Goal: Task Accomplishment & Management: Manage account settings

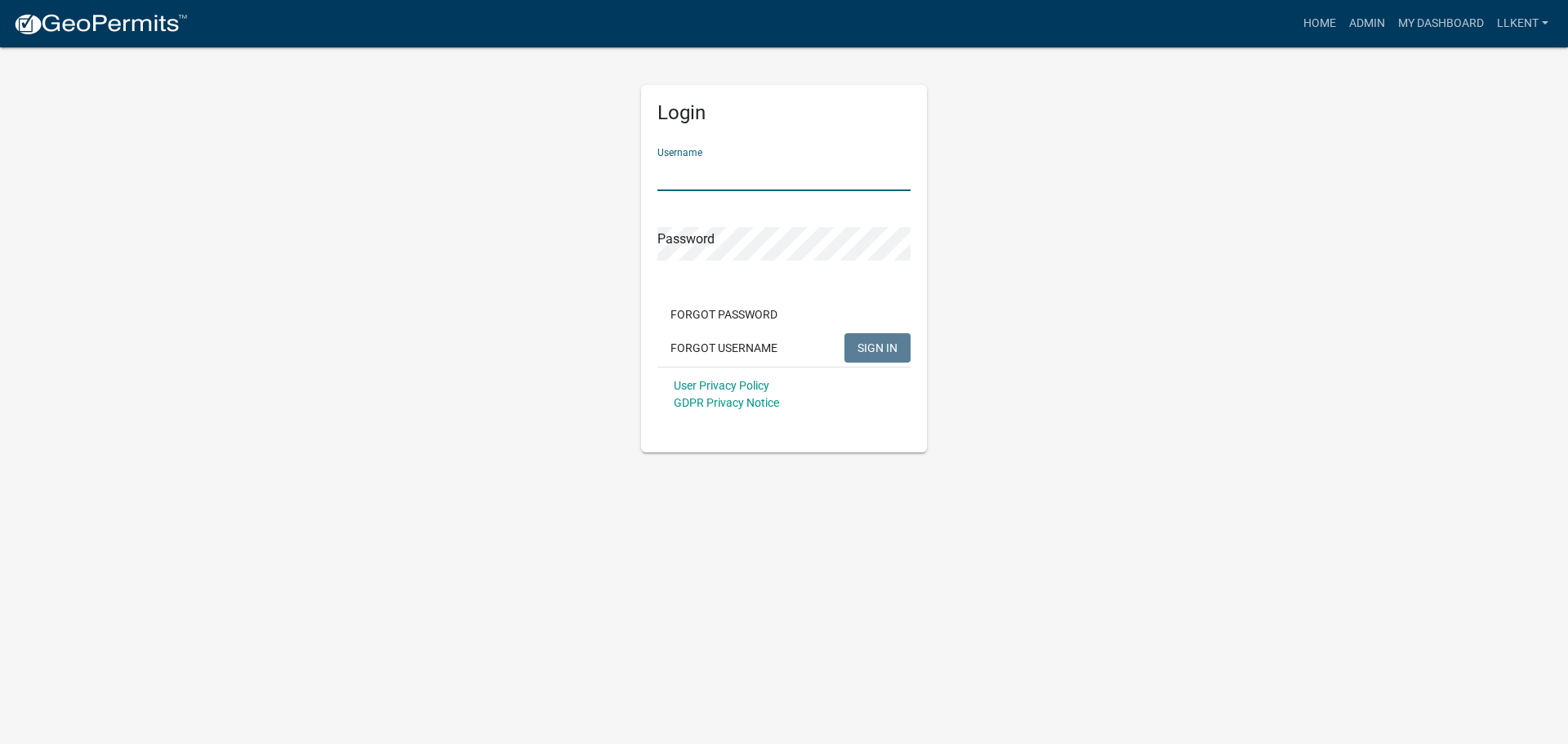
click at [671, 167] on input "Username" at bounding box center [784, 174] width 253 height 33
type input "k"
type input "l"
type input "llkent"
click at [844, 333] on button "SIGN IN" at bounding box center [877, 348] width 66 height 29
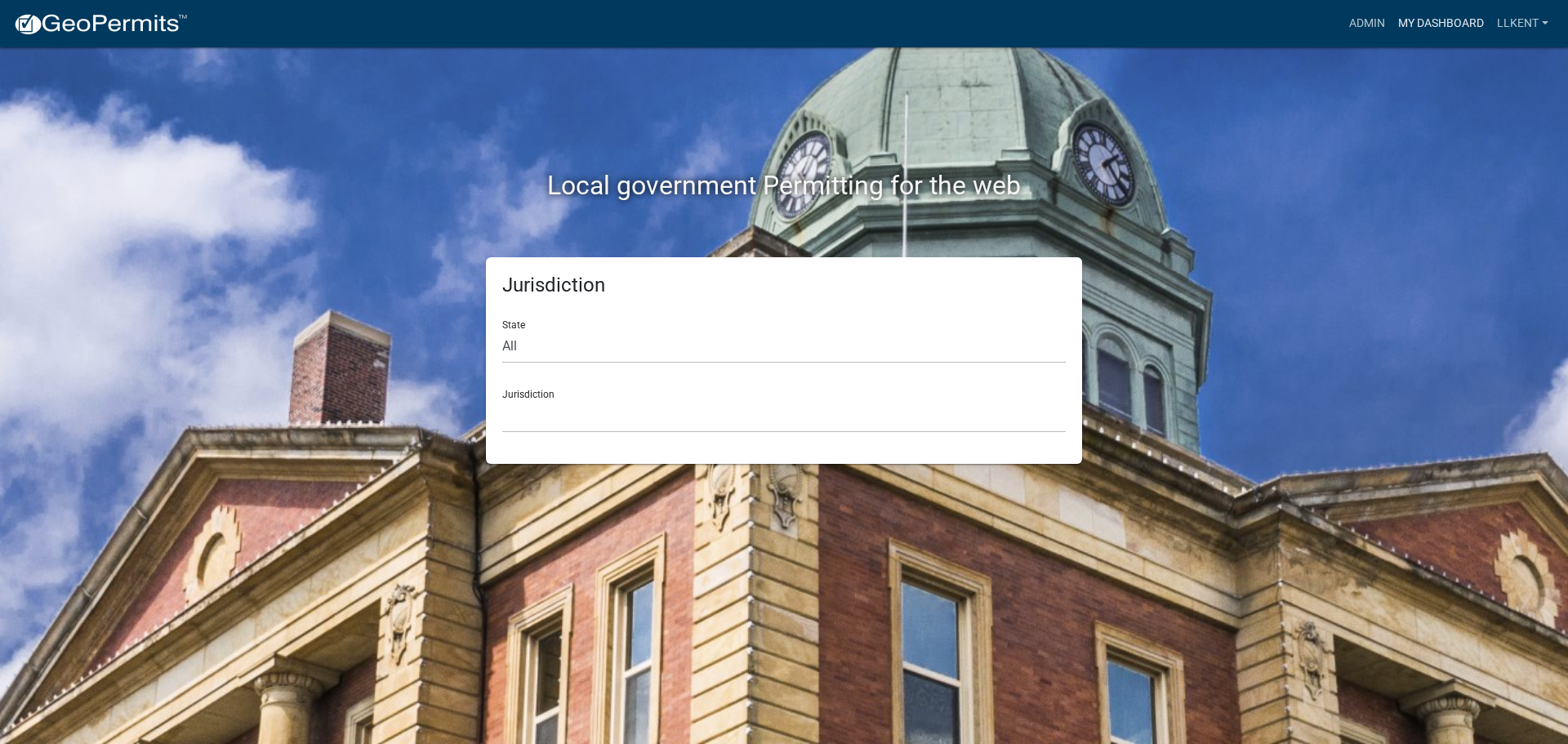
click at [1421, 36] on link "My Dashboard" at bounding box center [1440, 24] width 98 height 31
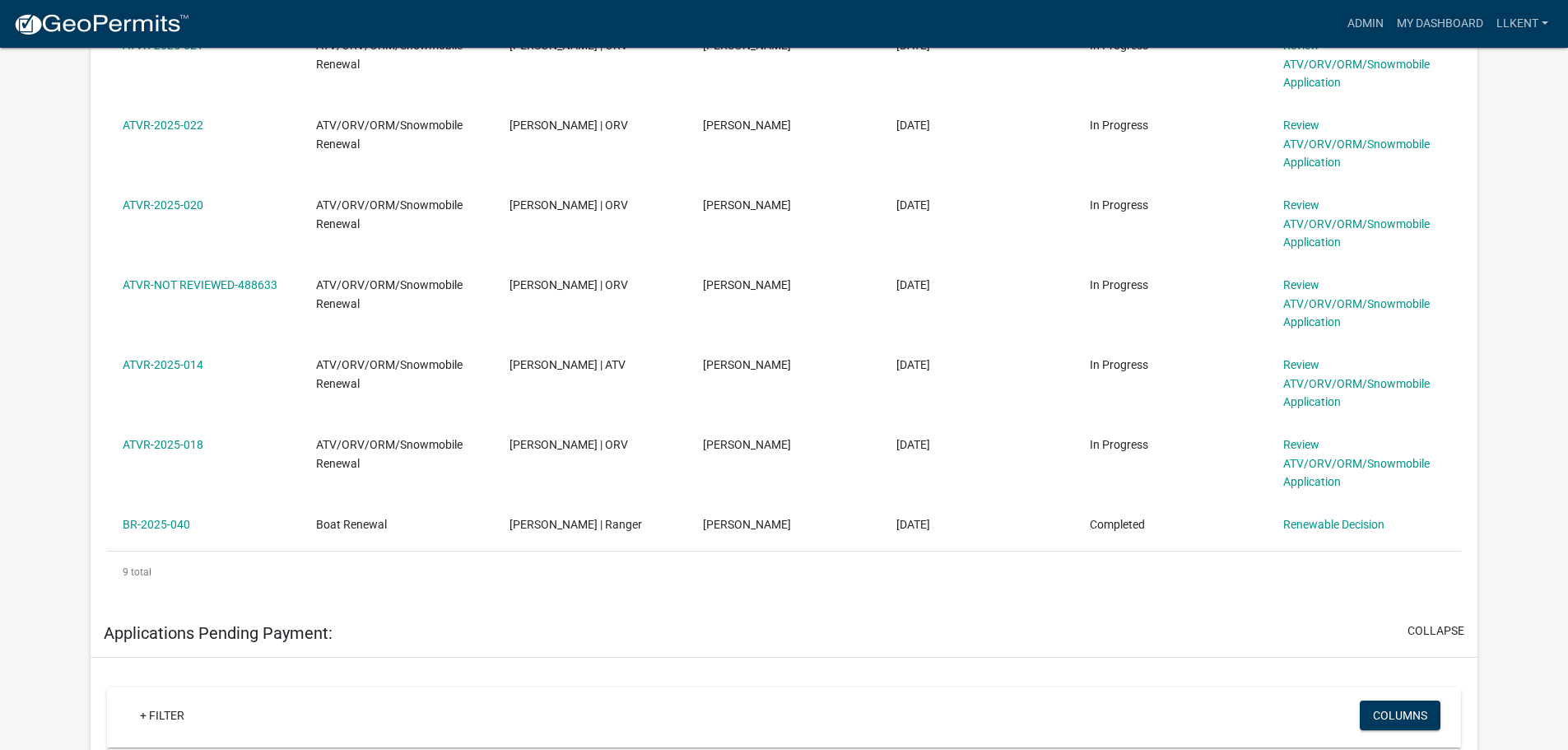
scroll to position [715, 0]
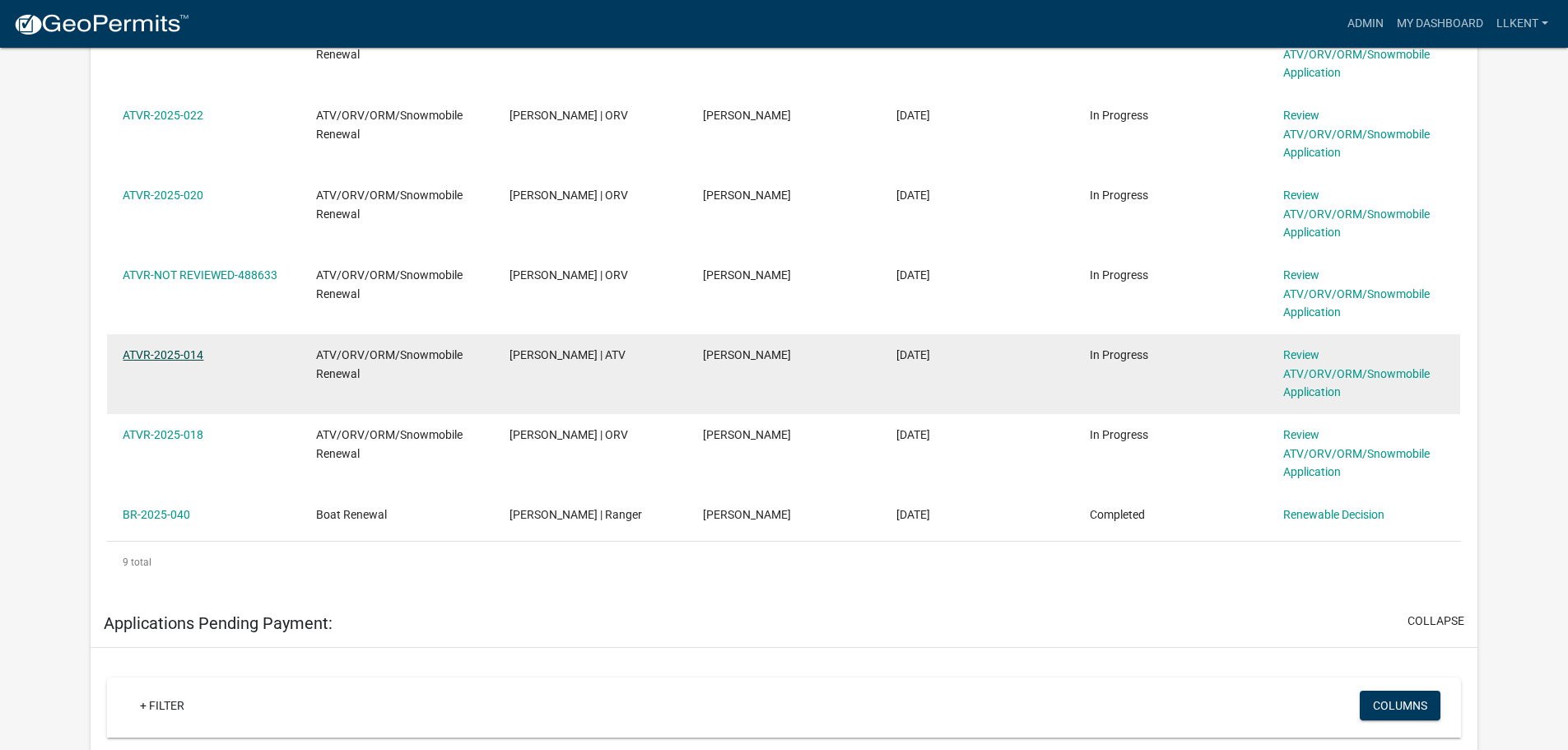
click at [173, 360] on link "ATVR-2025-014" at bounding box center [162, 354] width 80 height 13
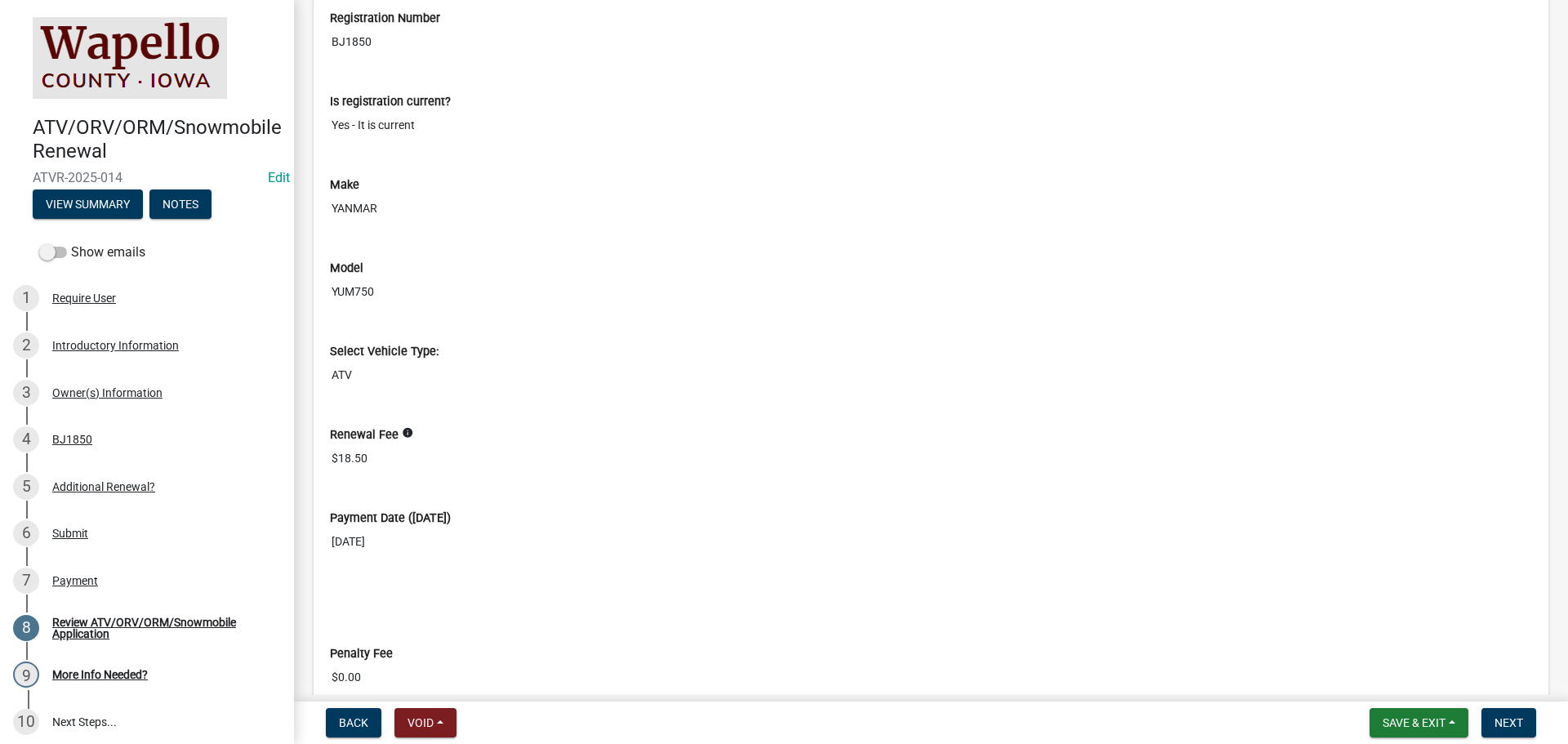
scroll to position [1959, 0]
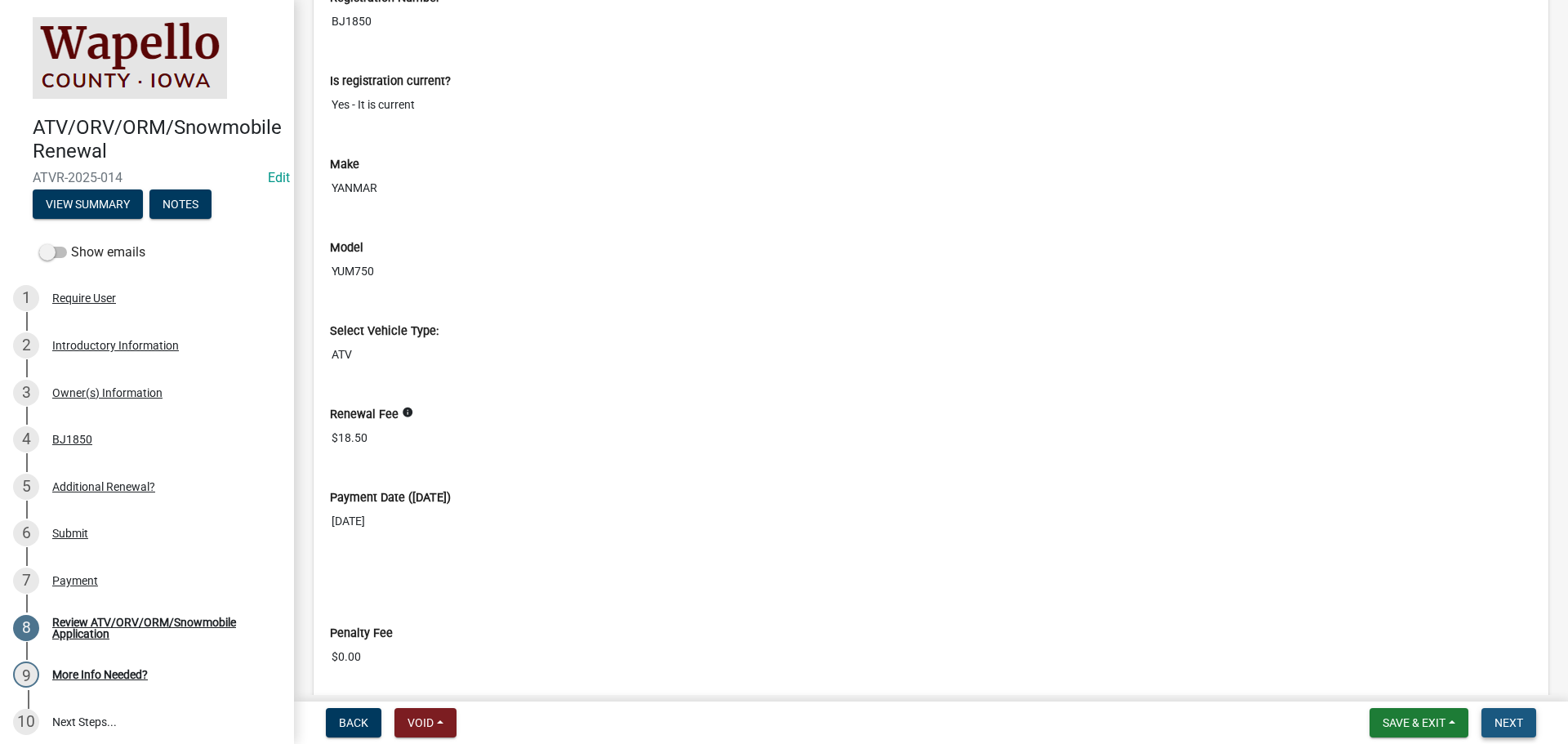
click at [1502, 719] on span "Next" at bounding box center [1508, 722] width 28 height 13
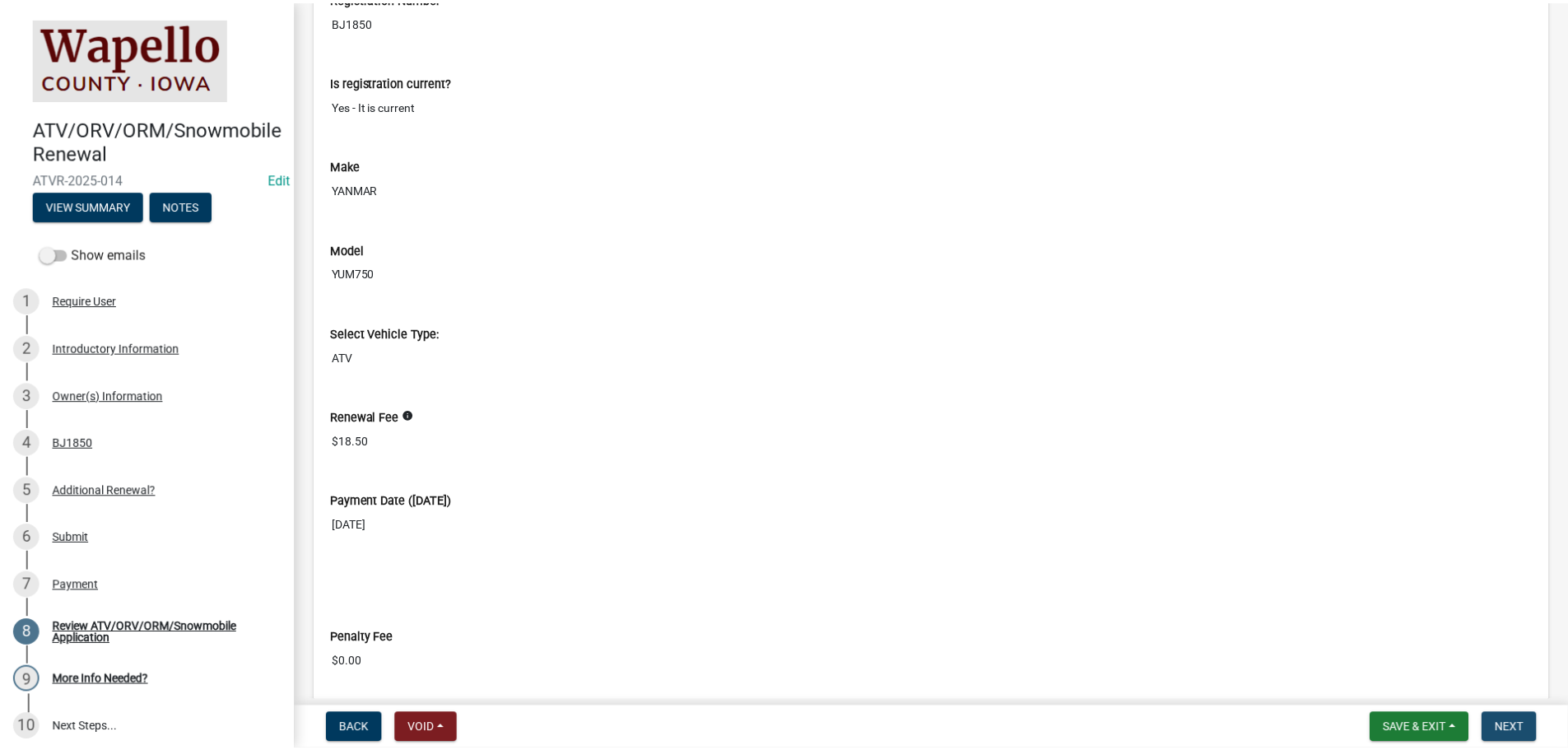
scroll to position [0, 0]
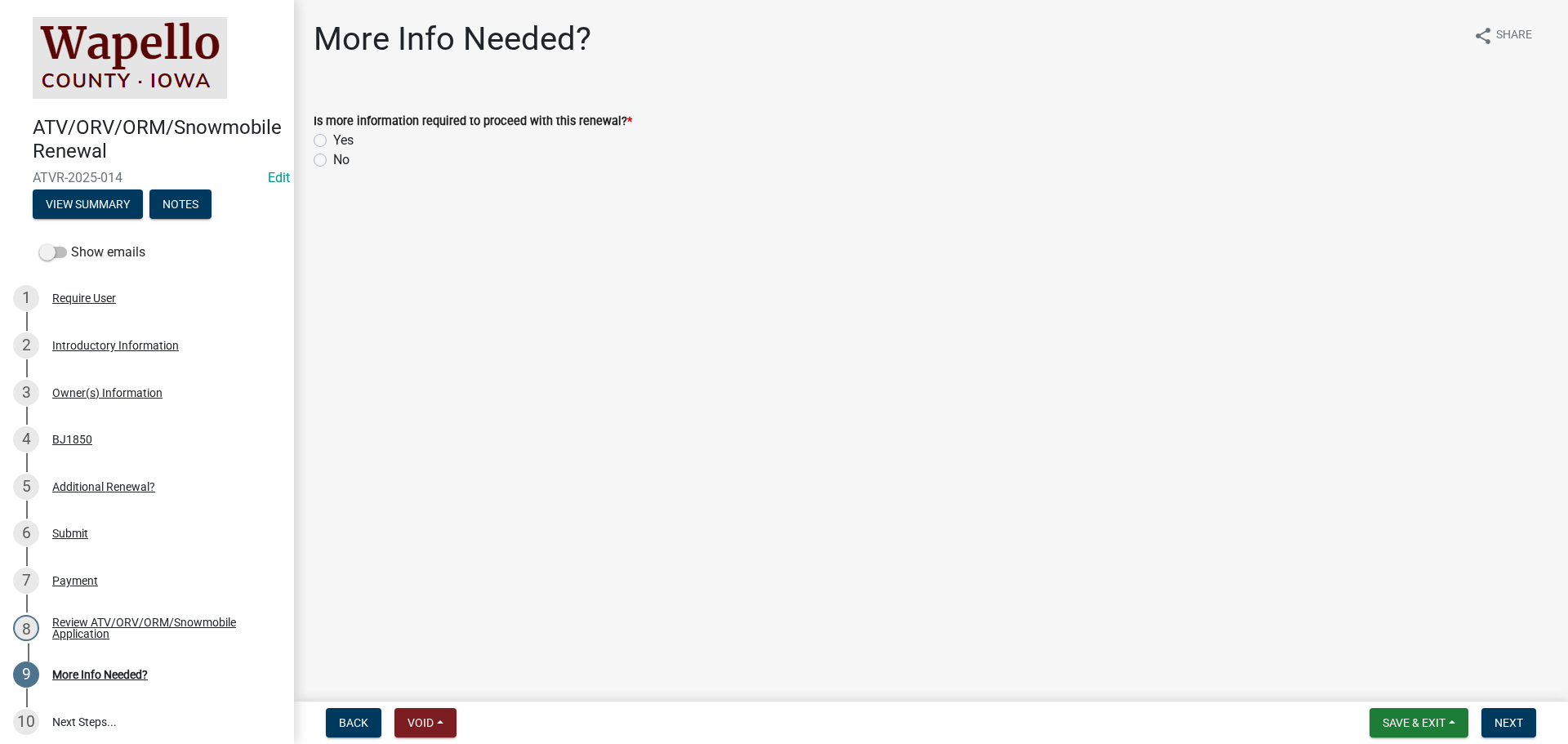
click at [336, 162] on label "No" at bounding box center [341, 159] width 16 height 20
click at [336, 161] on input "No" at bounding box center [338, 155] width 10 height 10
radio input "true"
click at [1515, 720] on span "Next" at bounding box center [1508, 722] width 28 height 13
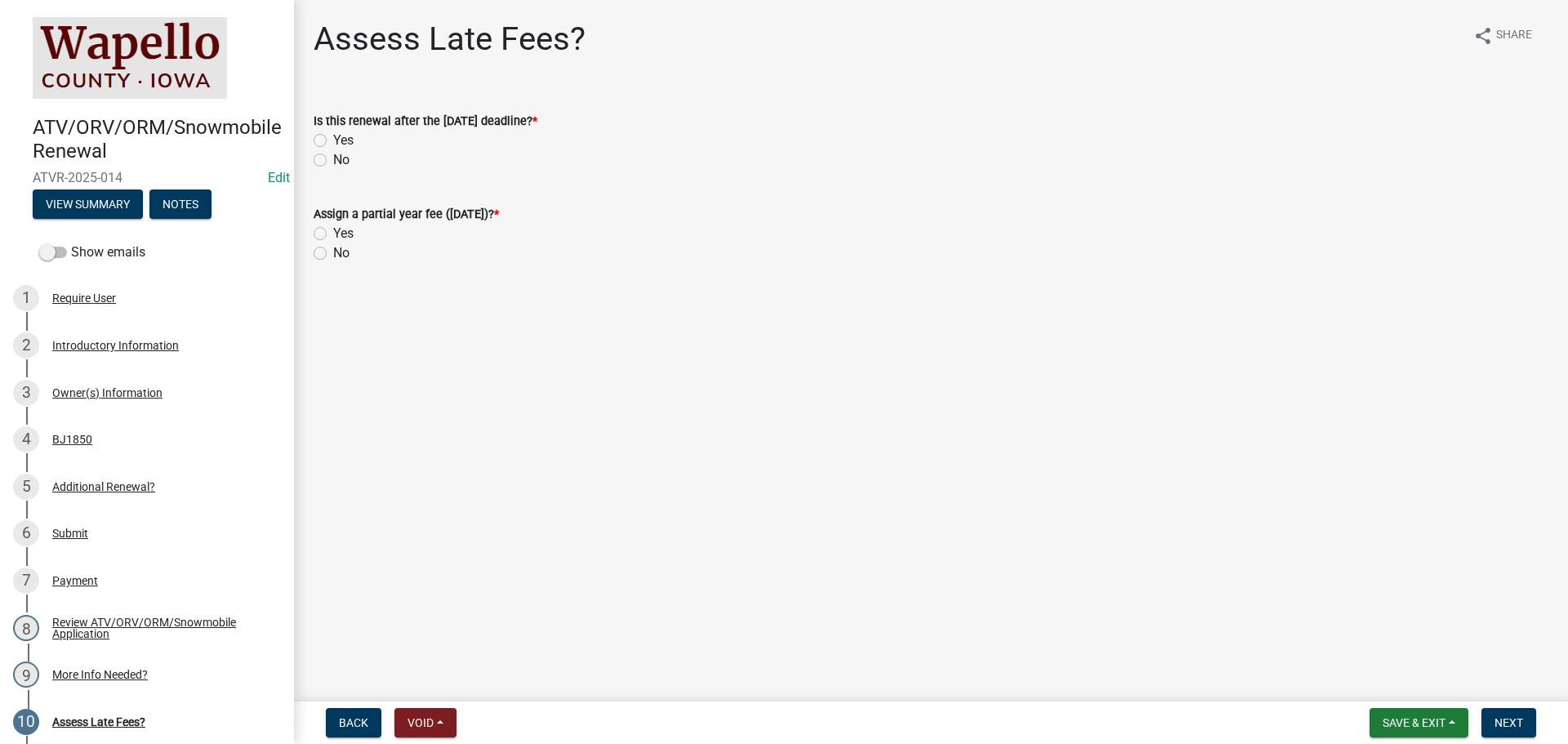
click at [333, 156] on label "No" at bounding box center [341, 159] width 16 height 20
click at [333, 156] on input "No" at bounding box center [338, 155] width 10 height 10
radio input "true"
click at [333, 253] on label "No" at bounding box center [341, 253] width 16 height 20
click at [333, 253] on input "No" at bounding box center [338, 248] width 10 height 10
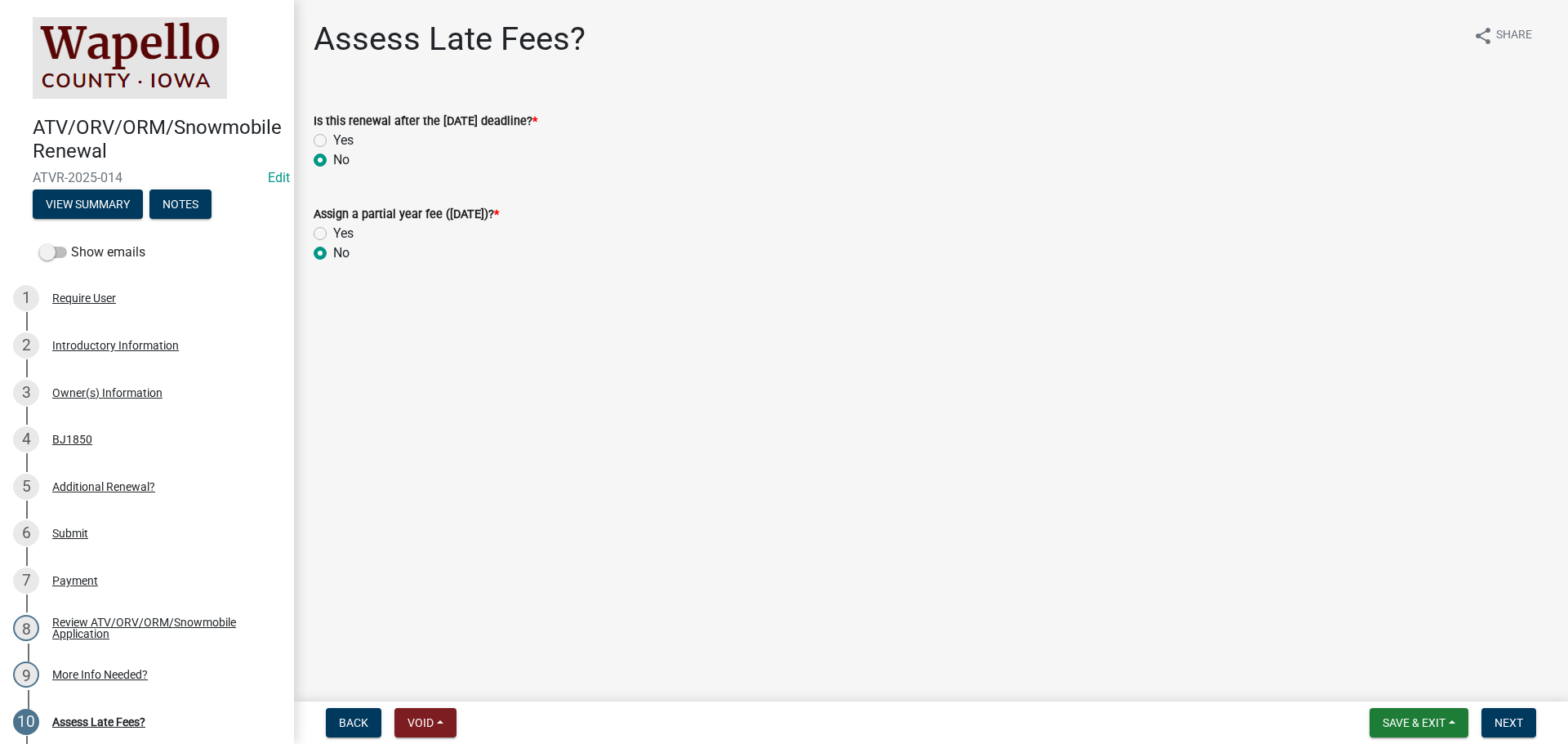
radio input "true"
click at [1521, 712] on button "Next" at bounding box center [1509, 723] width 55 height 29
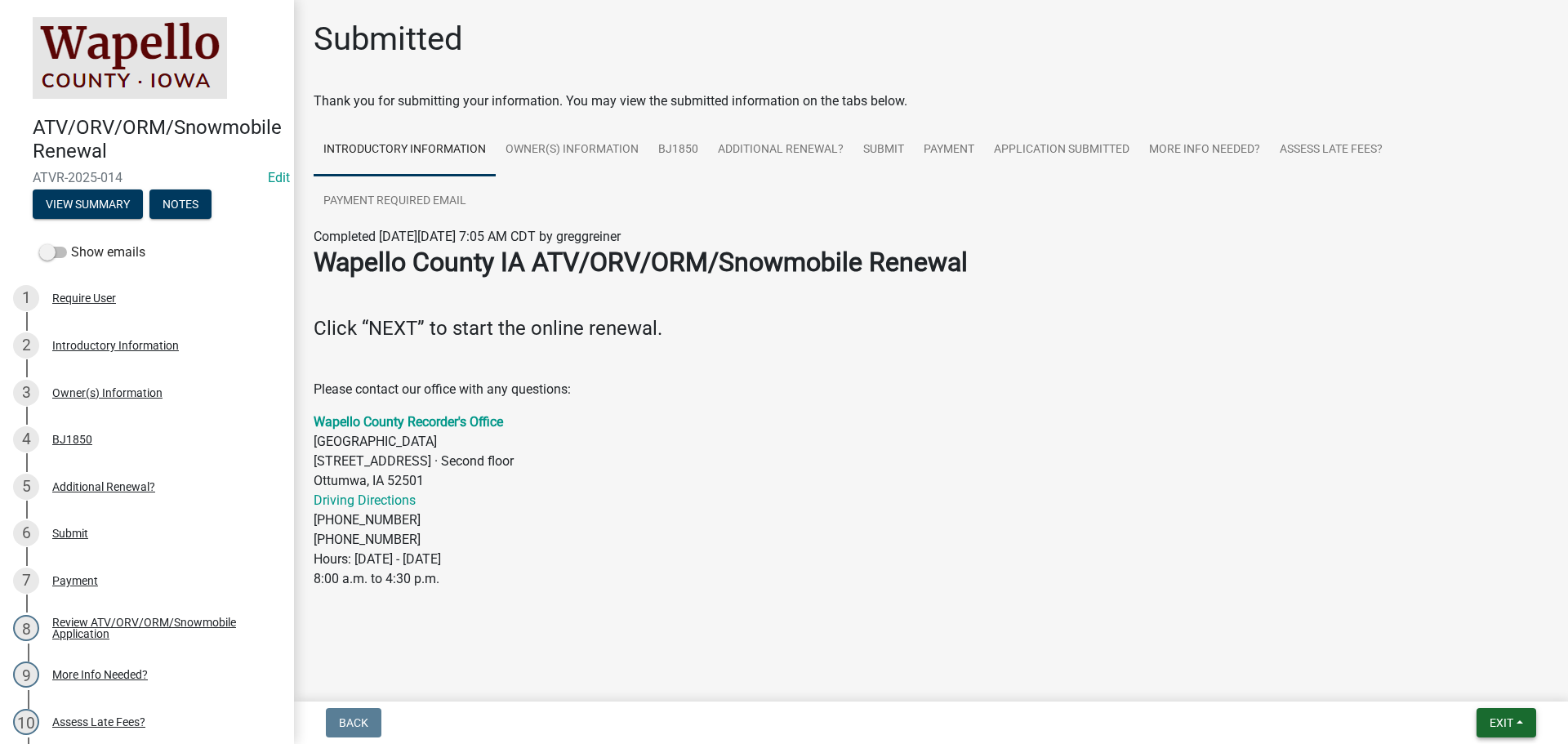
click at [1488, 714] on button "Exit" at bounding box center [1506, 723] width 60 height 29
click at [1482, 691] on button "Save & Exit" at bounding box center [1470, 680] width 131 height 39
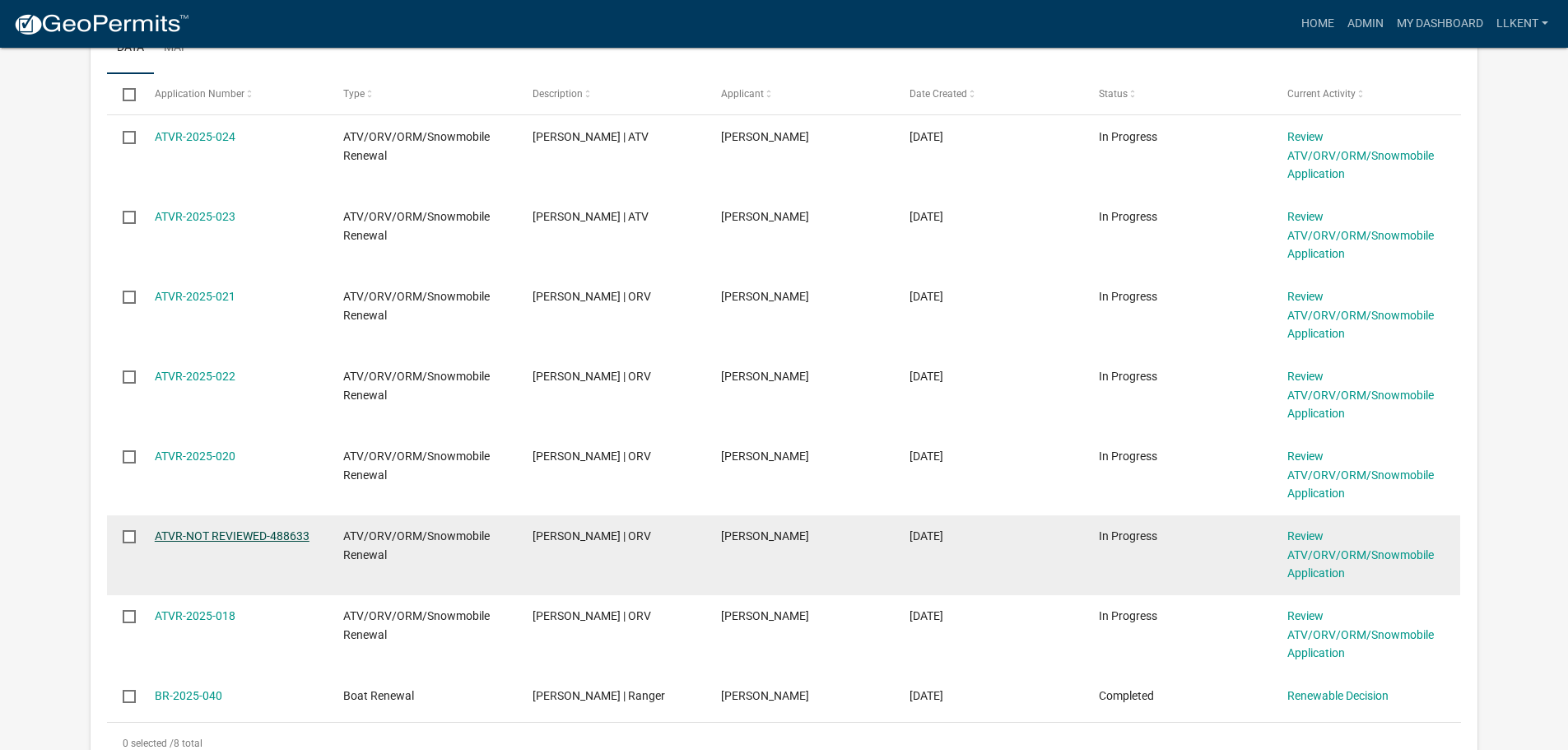
scroll to position [494, 0]
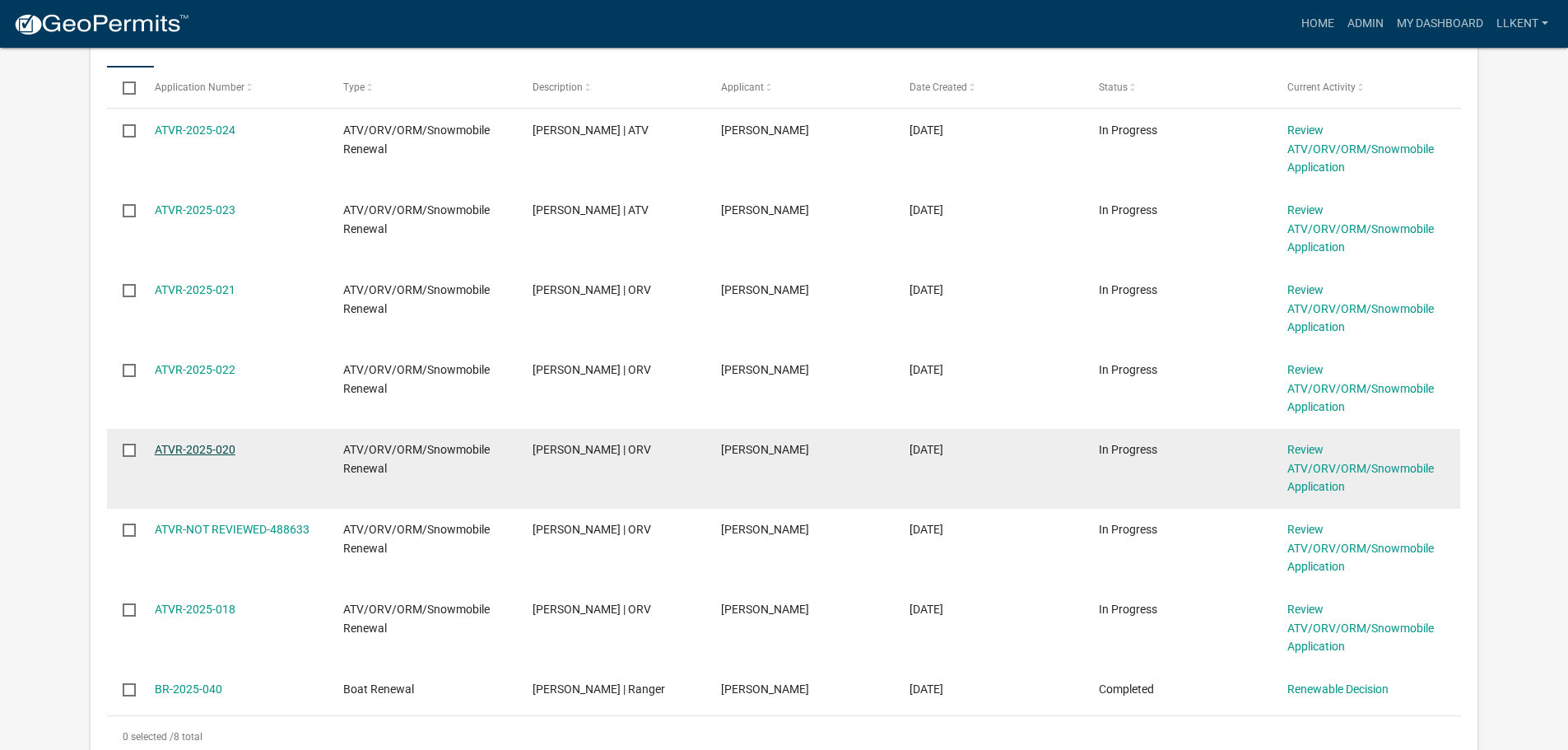
click at [189, 451] on link "ATVR-2025-020" at bounding box center [194, 449] width 80 height 13
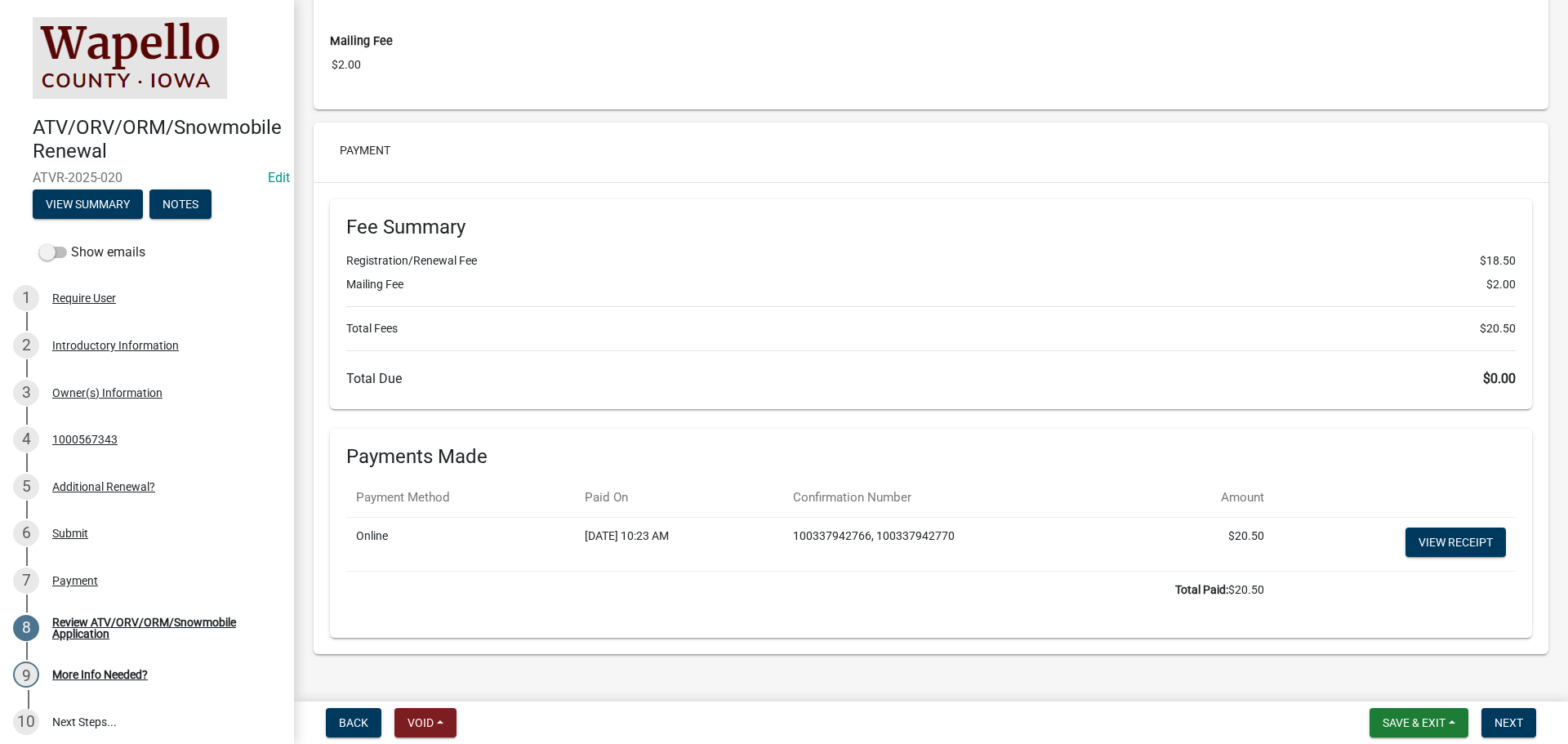
scroll to position [3265, 0]
click at [1434, 541] on link "View receipt" at bounding box center [1455, 539] width 100 height 29
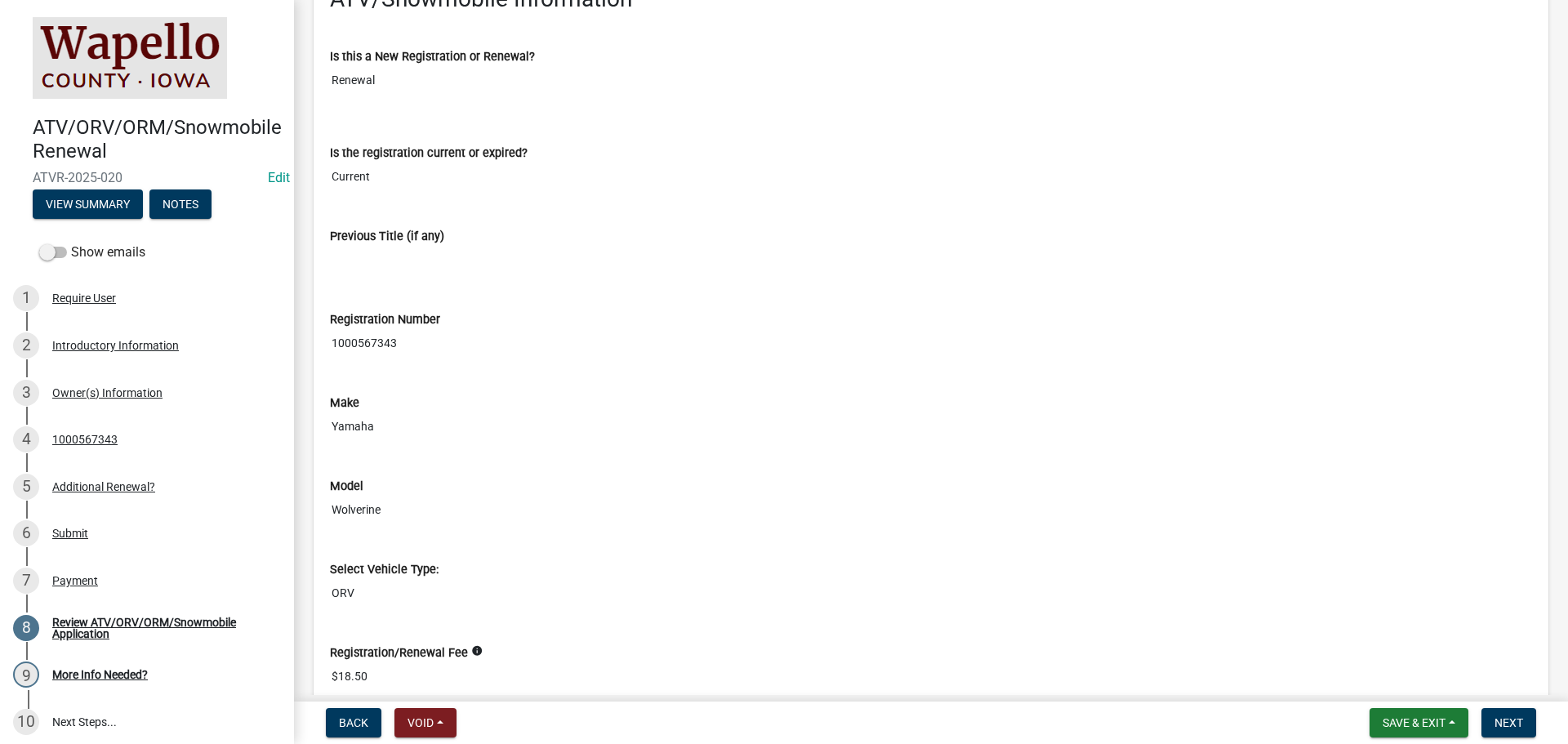
scroll to position [2142, 0]
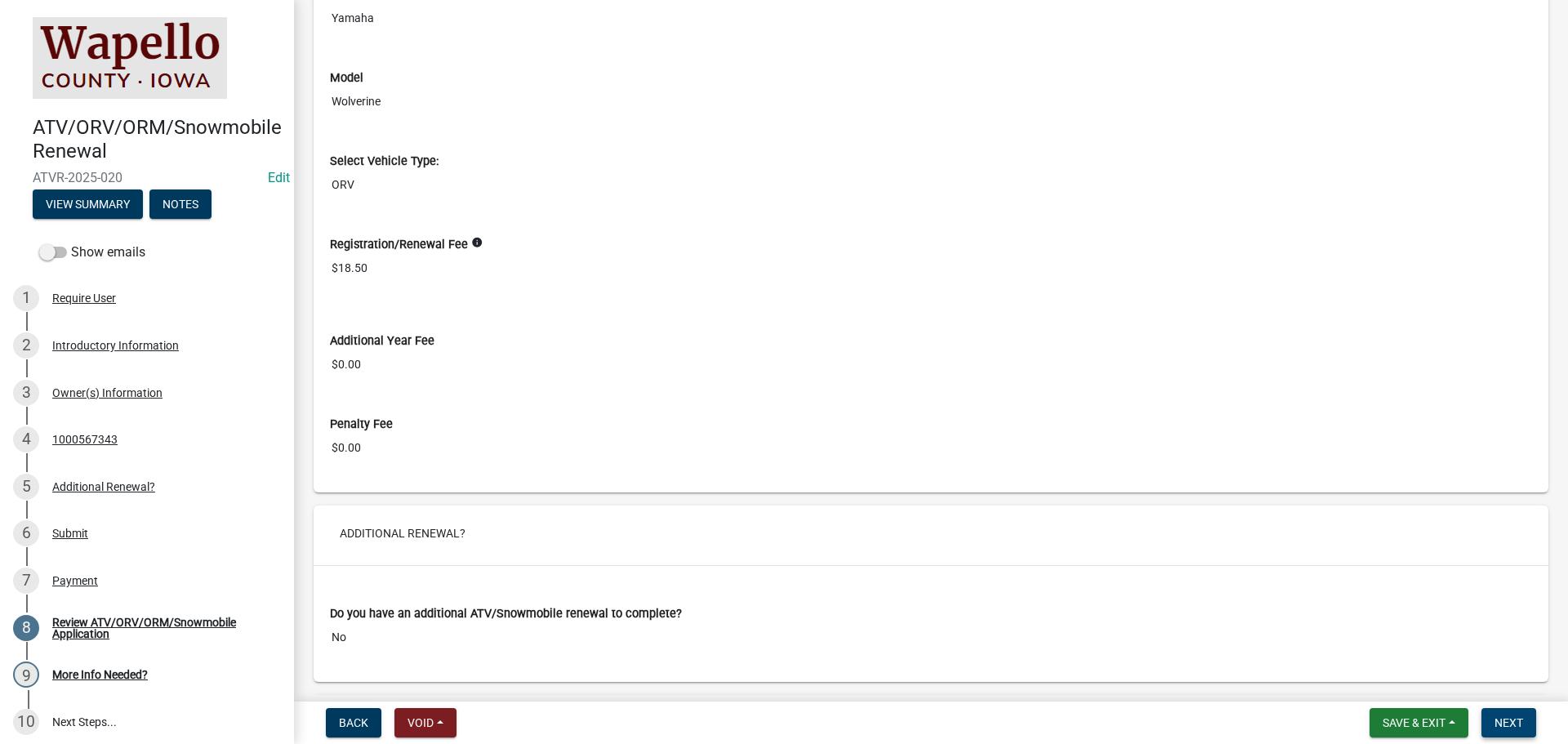
click at [1524, 717] on button "Next" at bounding box center [1509, 723] width 55 height 29
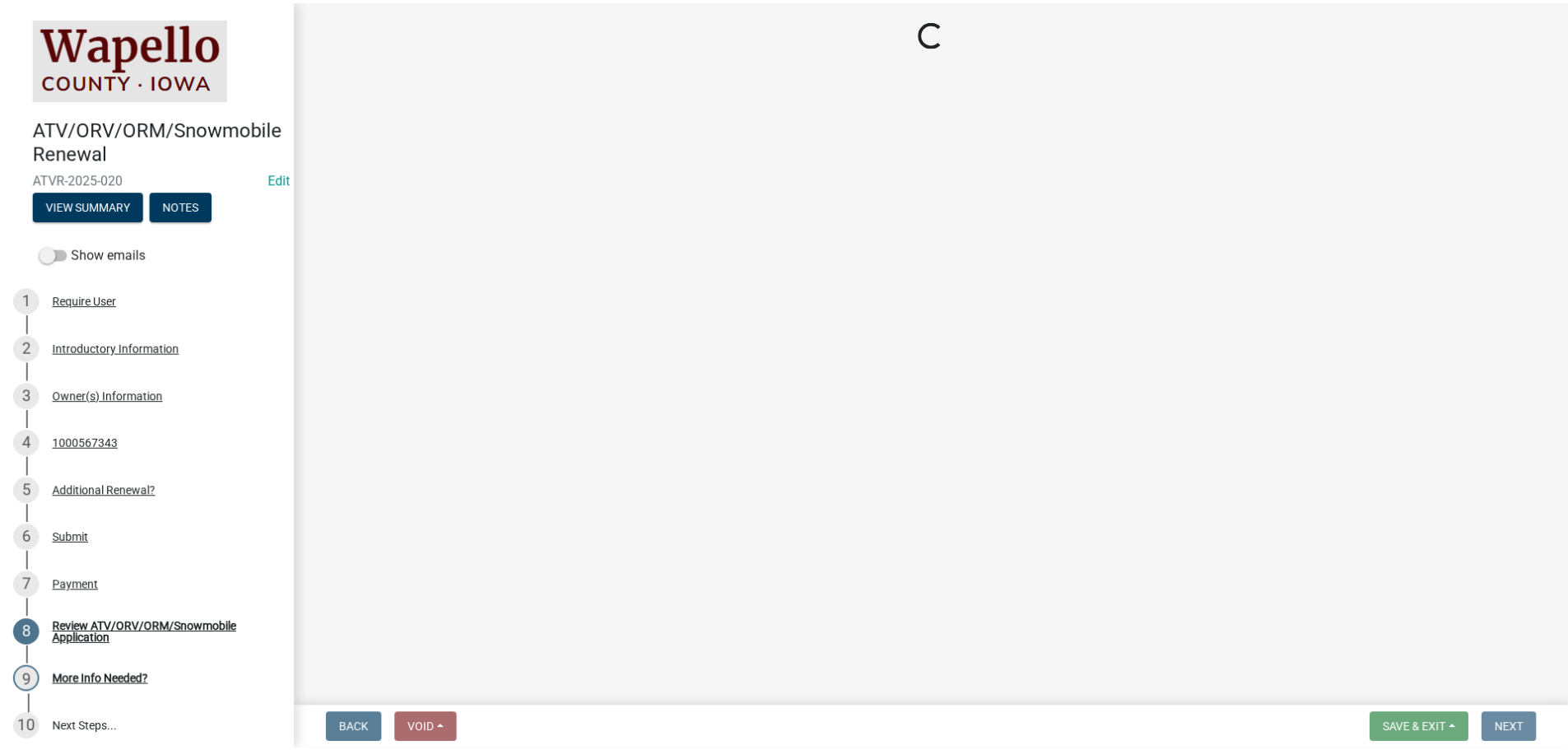
scroll to position [0, 0]
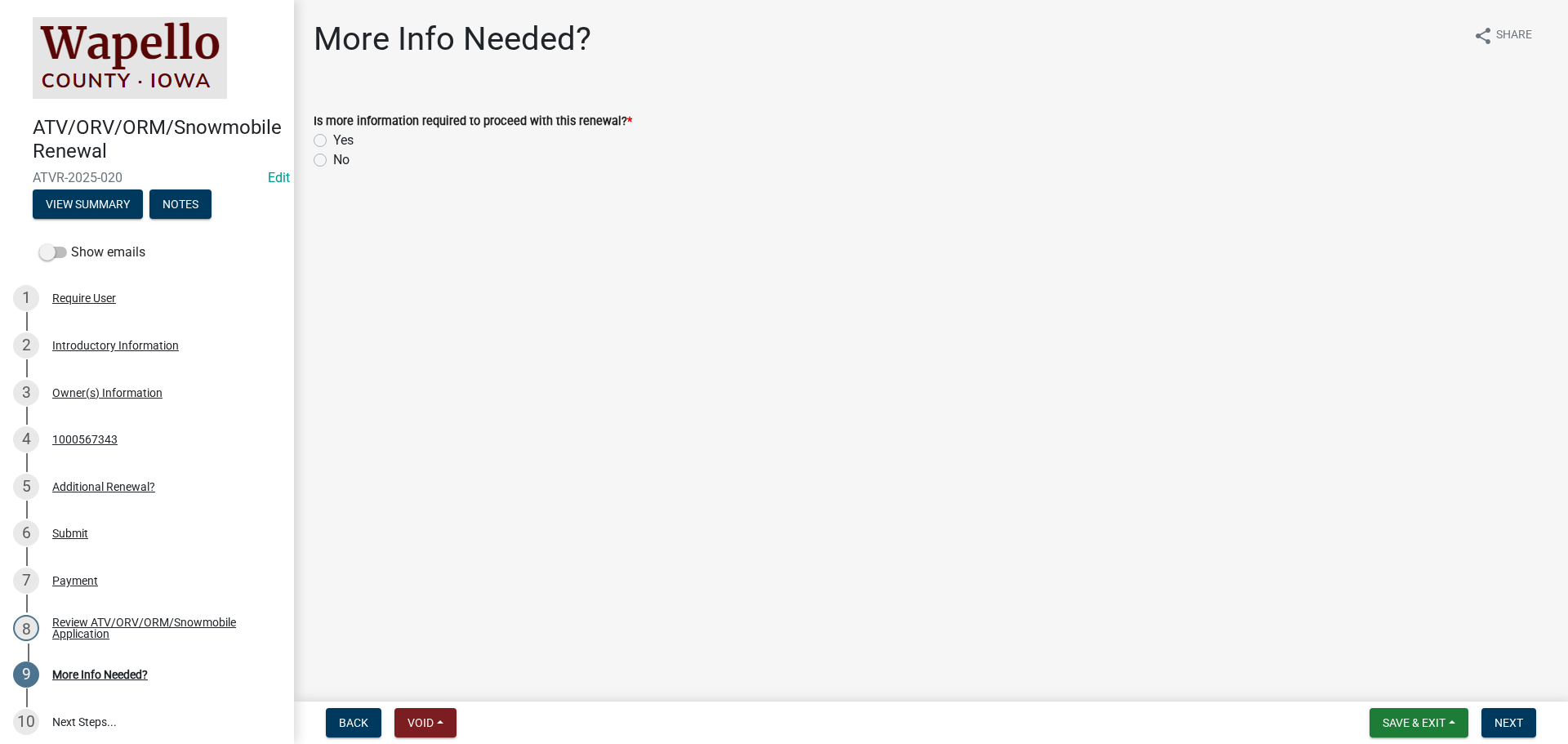
click at [337, 160] on label "No" at bounding box center [341, 159] width 16 height 20
click at [337, 160] on input "No" at bounding box center [338, 155] width 10 height 10
radio input "true"
click at [1502, 717] on span "Next" at bounding box center [1508, 722] width 28 height 13
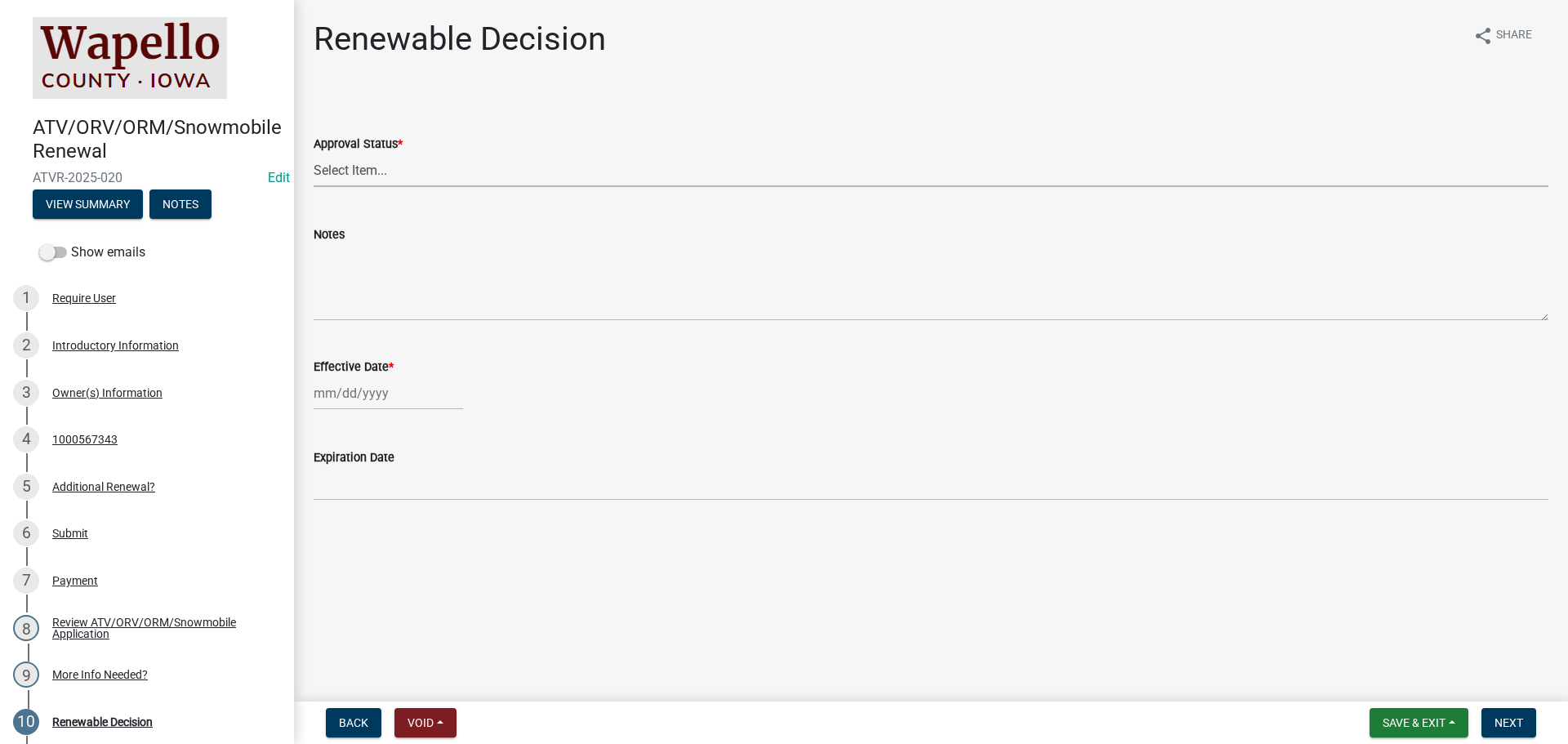
click at [389, 178] on select "Select Item... Approved Denied" at bounding box center [931, 170] width 1235 height 33
click at [313, 153] on select "Select Item... Approved Denied" at bounding box center [931, 170] width 1235 height 33
select select "0050b312-e2cf-4d5e-a53b-2231a9c94f19"
select select "10"
select select "2025"
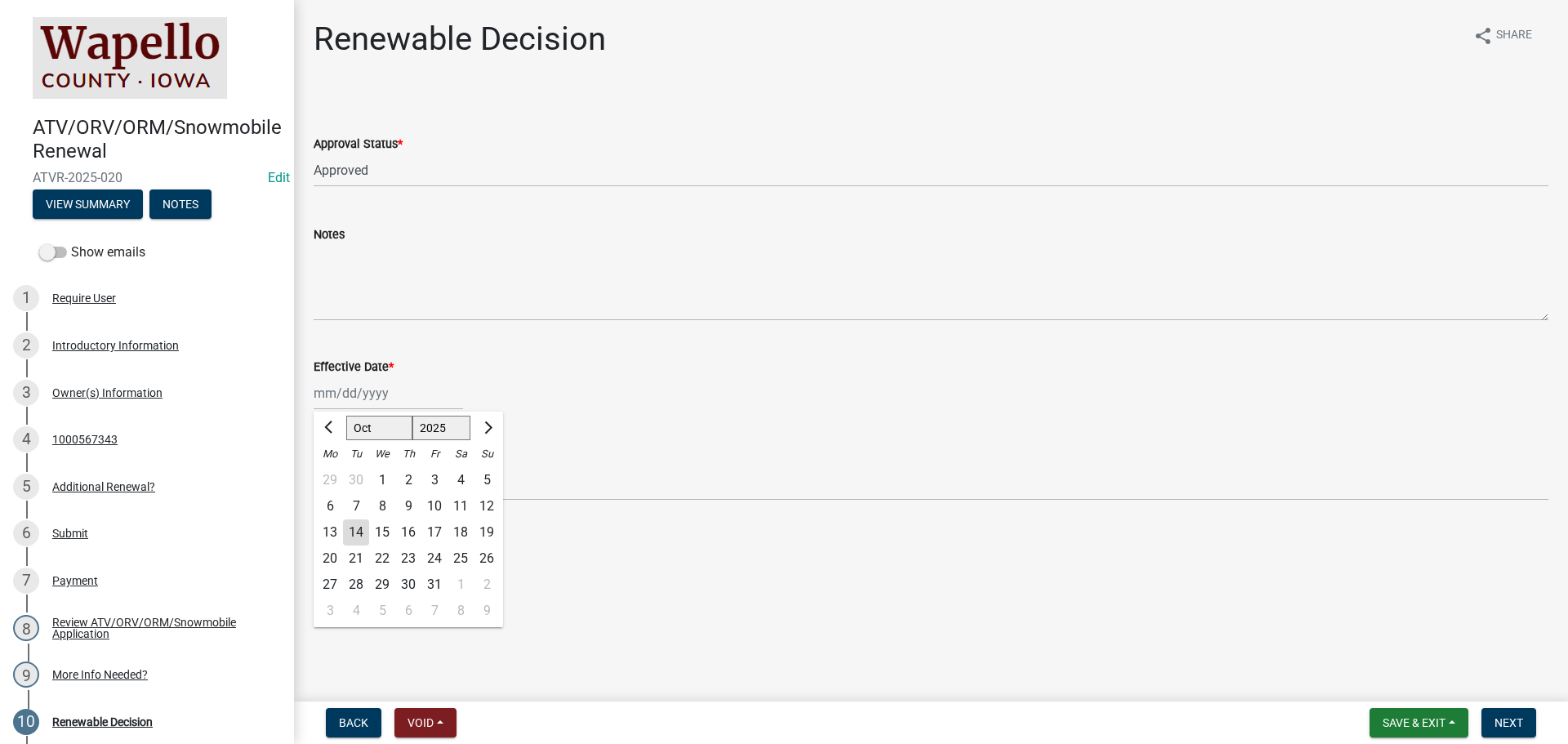
click at [370, 401] on div "Jan Feb Mar Apr May Jun Jul Aug Sep Oct Nov Dec 1525 1526 1527 1528 1529 1530 1…" at bounding box center [388, 393] width 149 height 33
click at [360, 536] on div "14" at bounding box center [355, 532] width 27 height 27
type input "[DATE]"
click at [1508, 724] on span "Next" at bounding box center [1508, 722] width 28 height 13
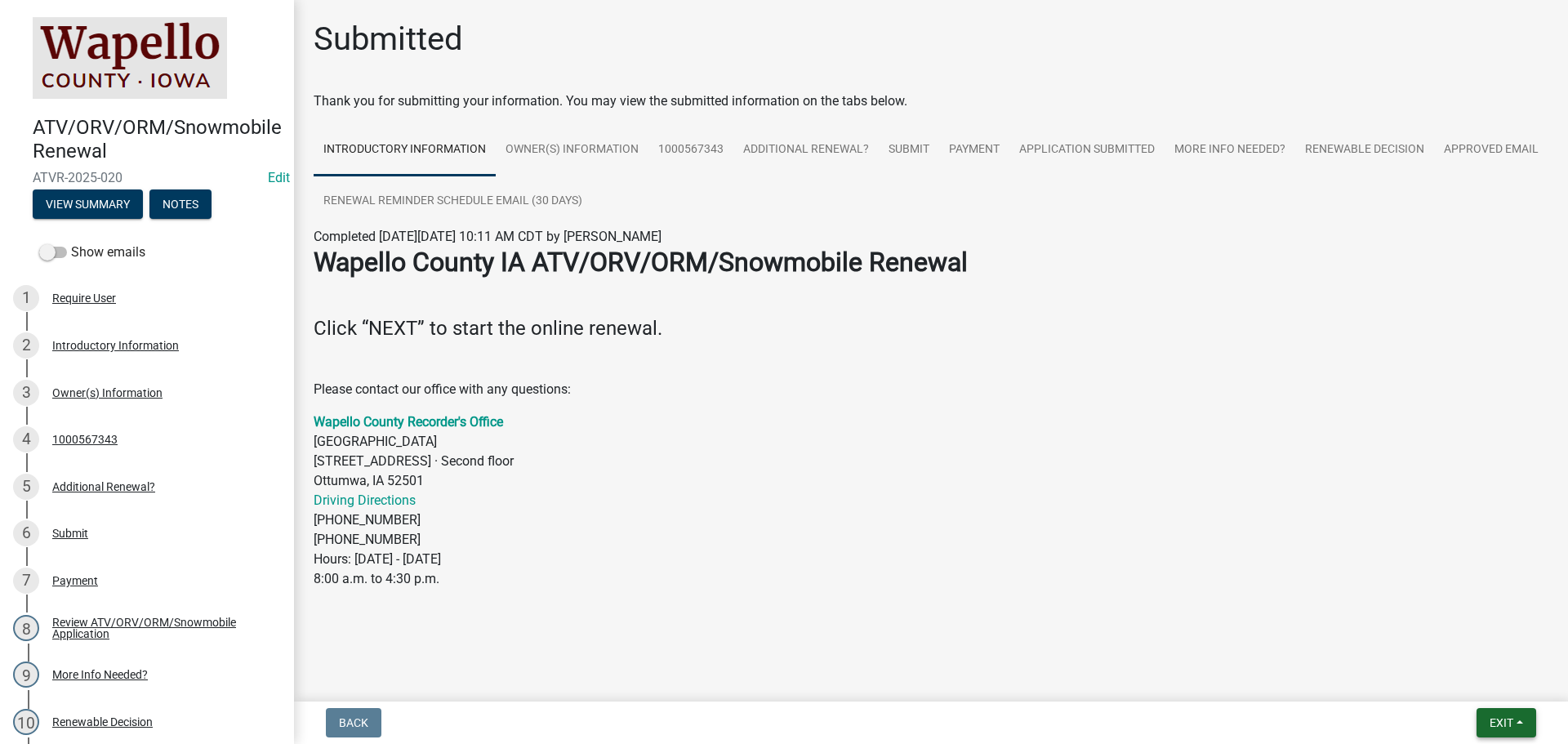
click at [1507, 729] on span "Exit" at bounding box center [1501, 722] width 24 height 13
click at [1481, 684] on button "Save & Exit" at bounding box center [1470, 680] width 131 height 39
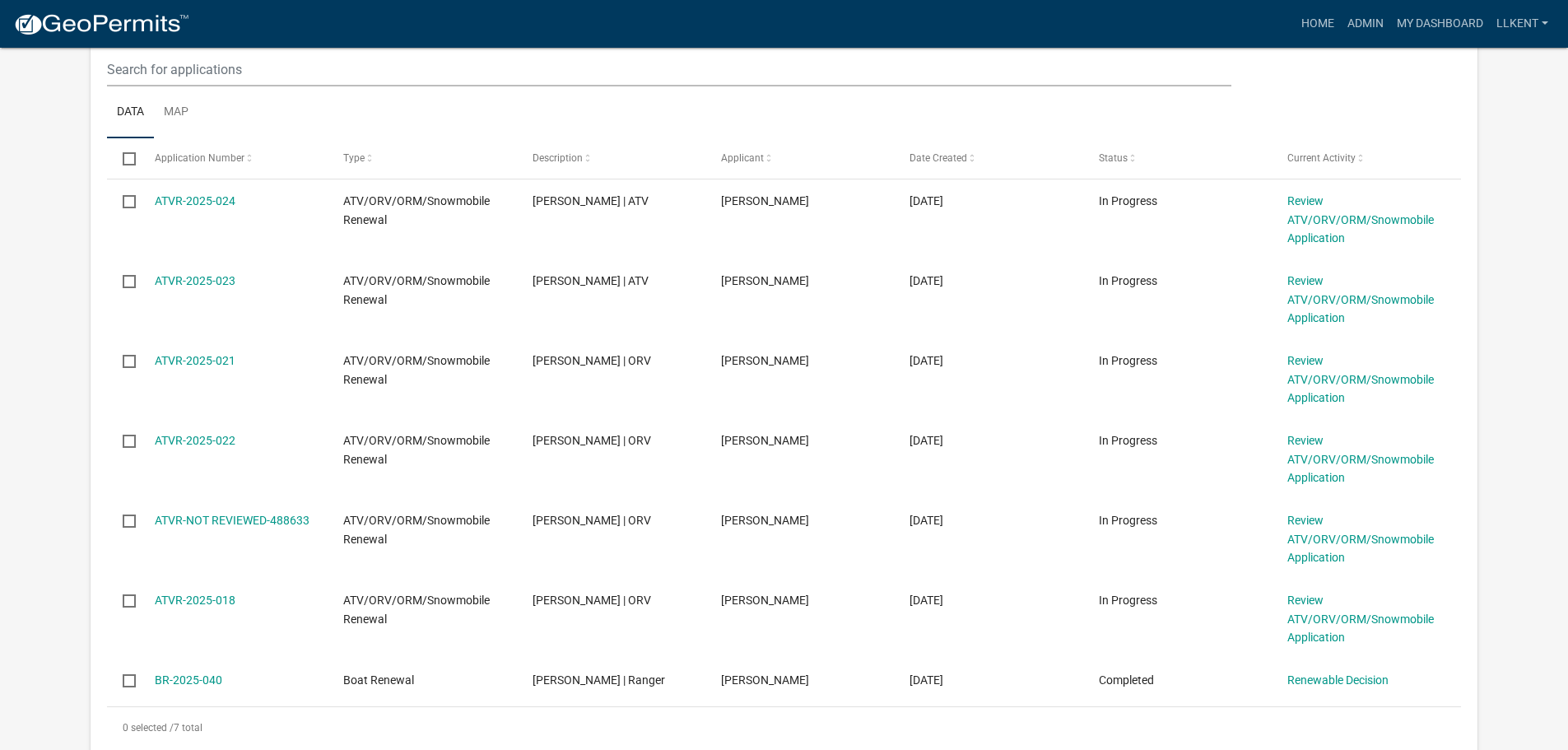
scroll to position [505, 0]
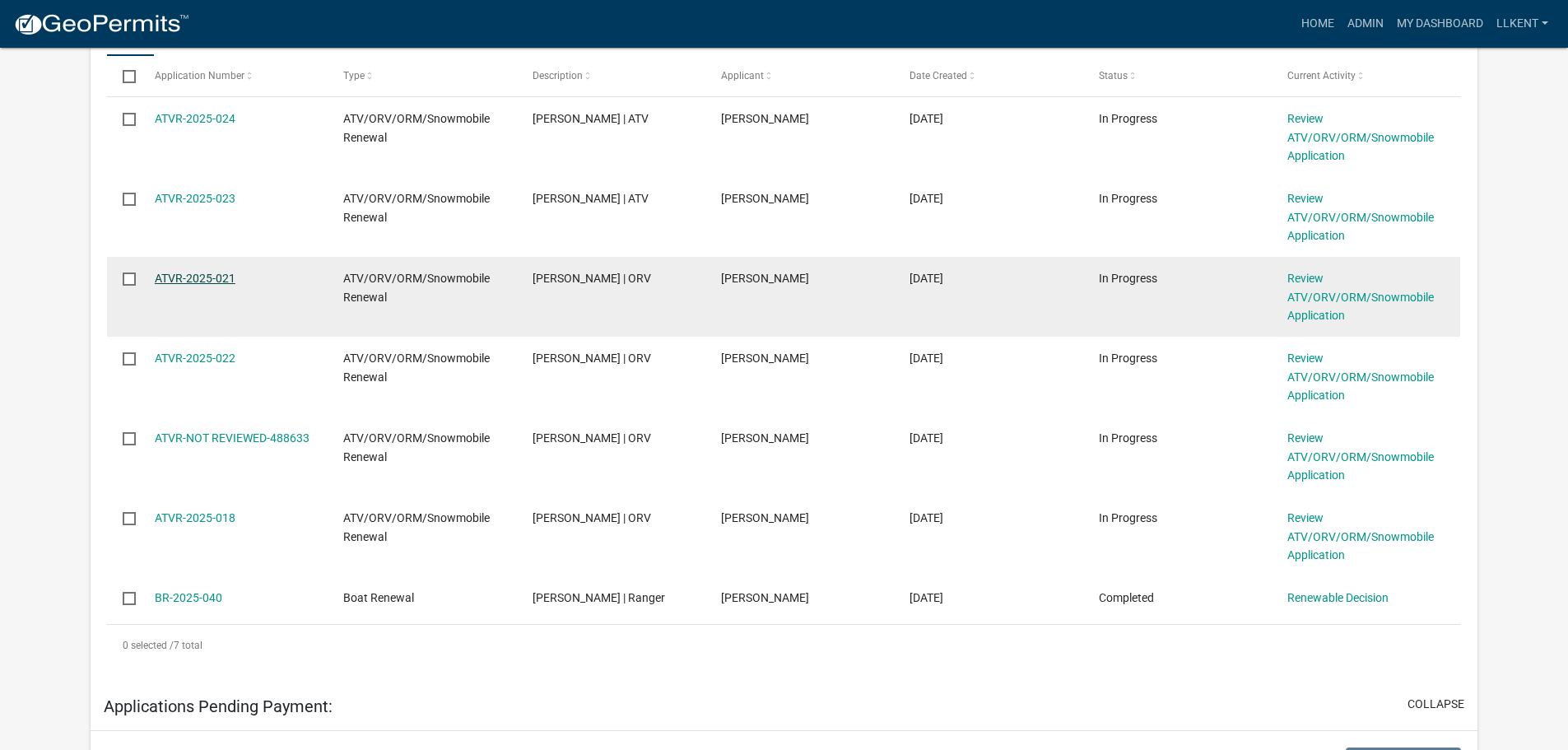
click at [204, 274] on link "ATVR-2025-021" at bounding box center [194, 278] width 80 height 13
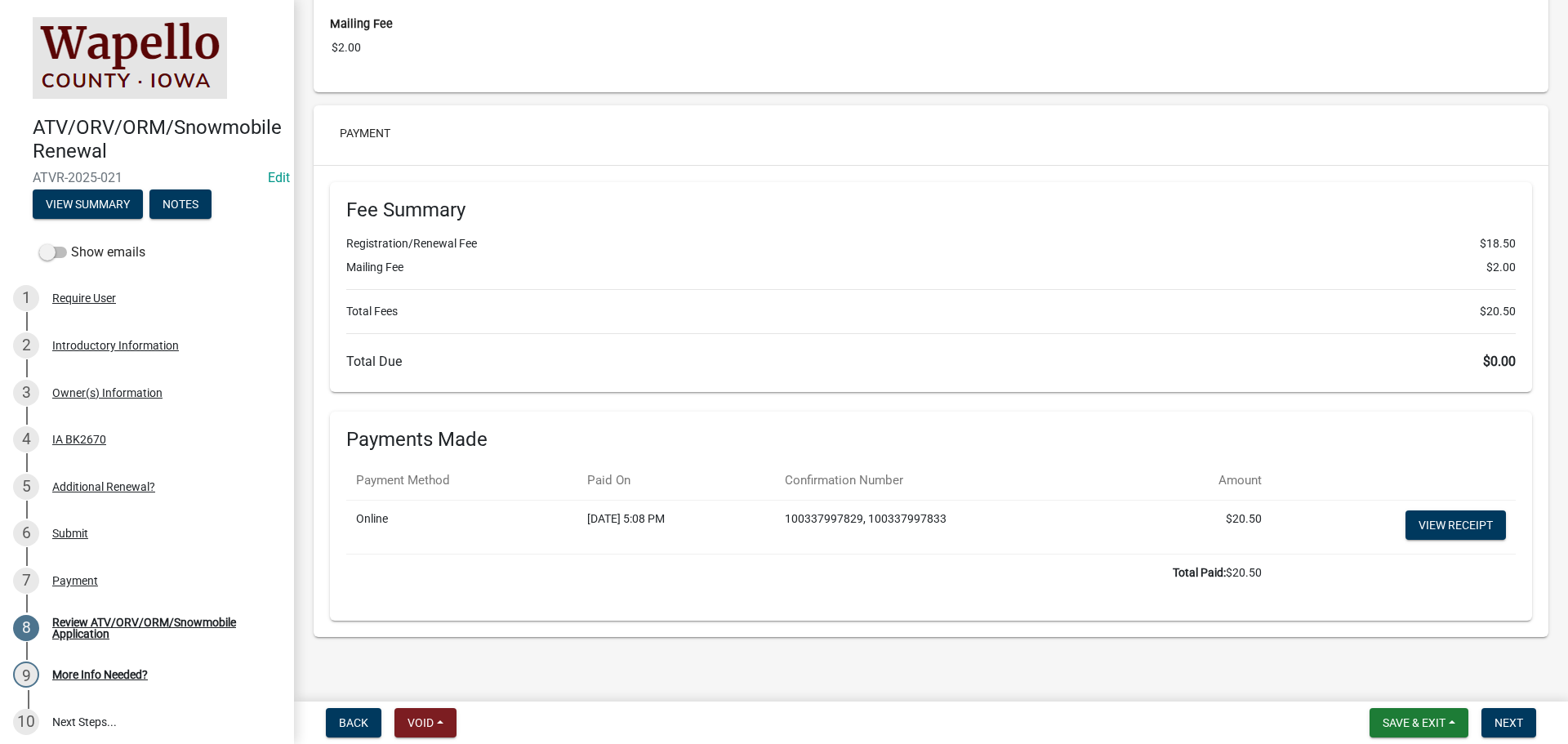
scroll to position [3285, 0]
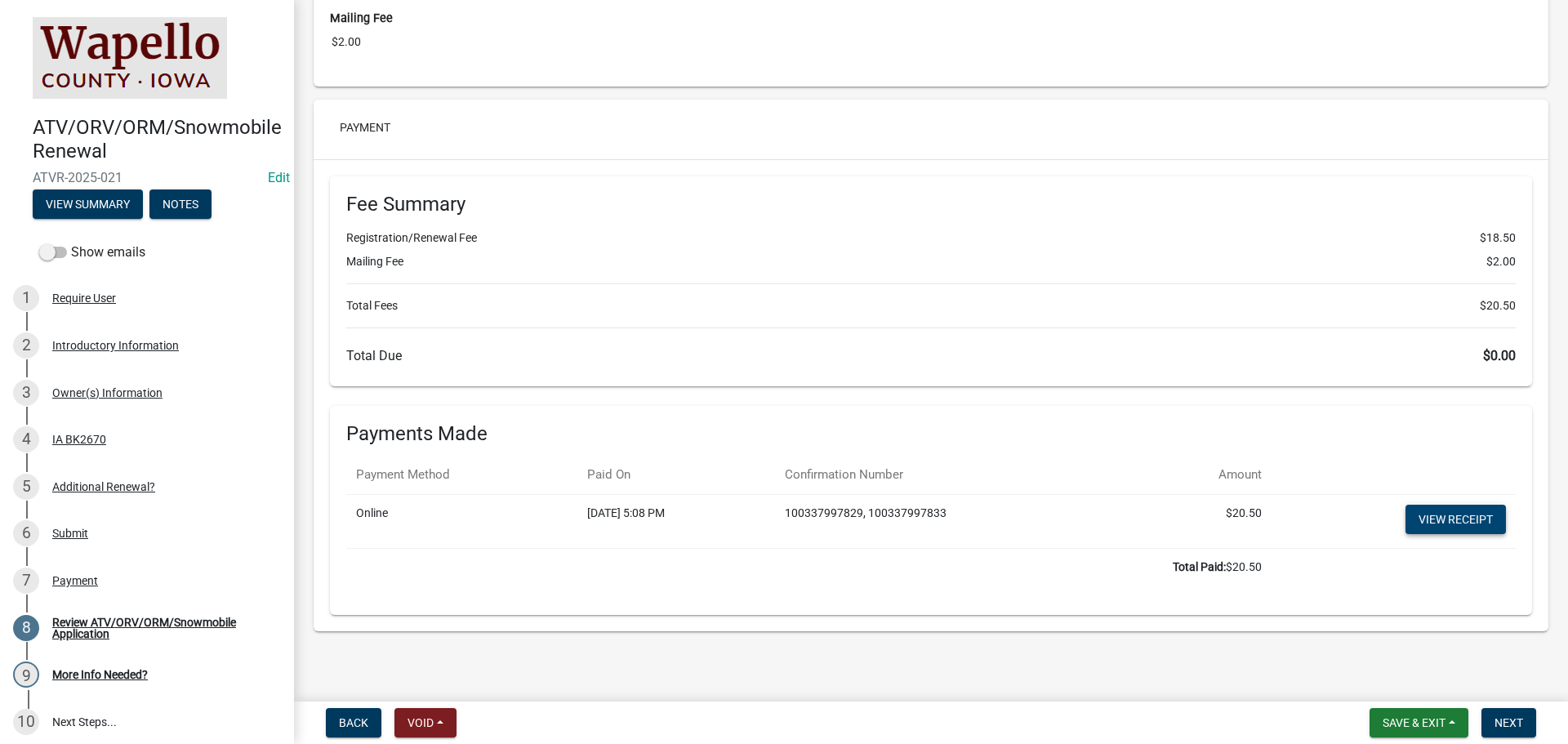
click at [1457, 519] on link "View receipt" at bounding box center [1455, 519] width 100 height 29
click at [1502, 728] on span "Next" at bounding box center [1508, 722] width 28 height 13
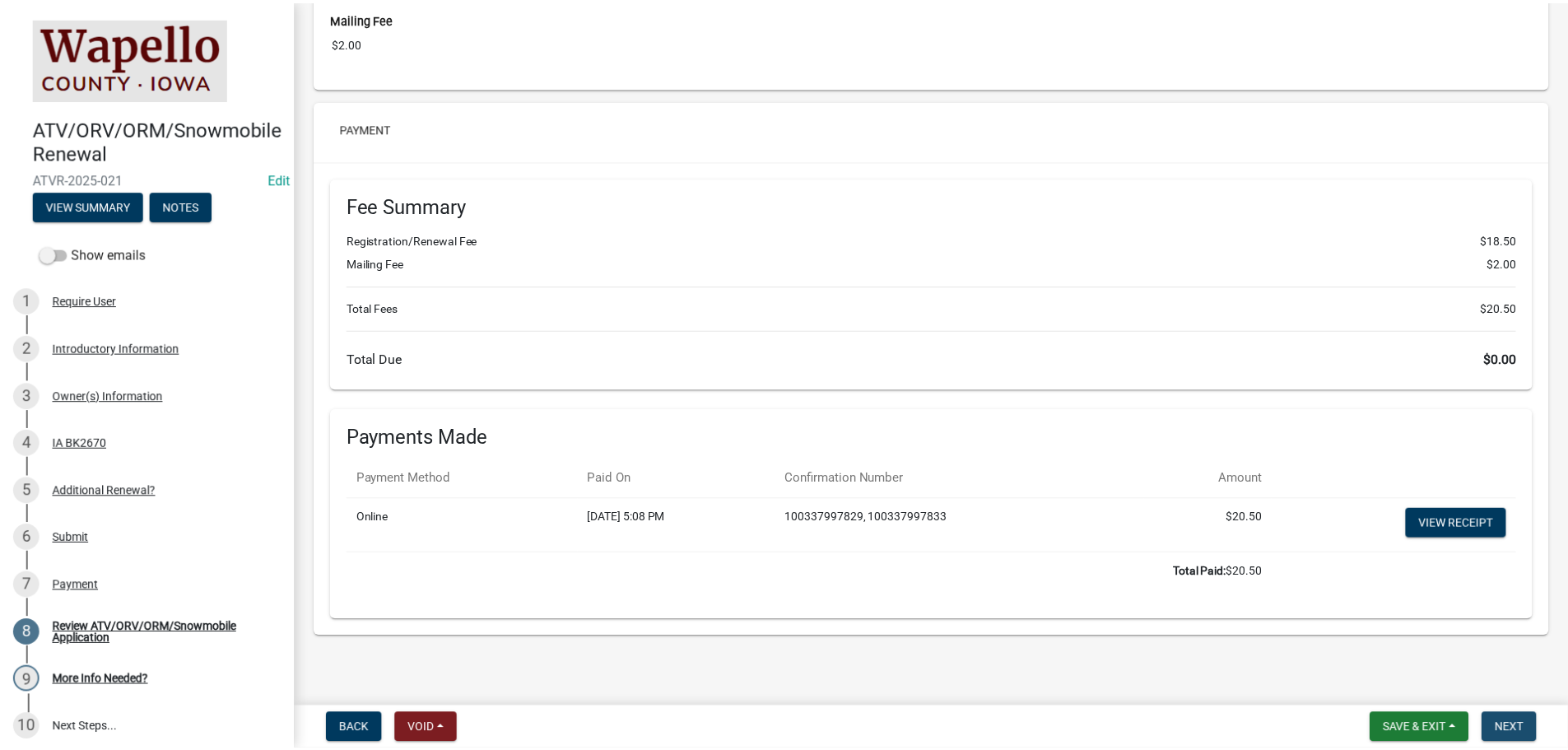
scroll to position [0, 0]
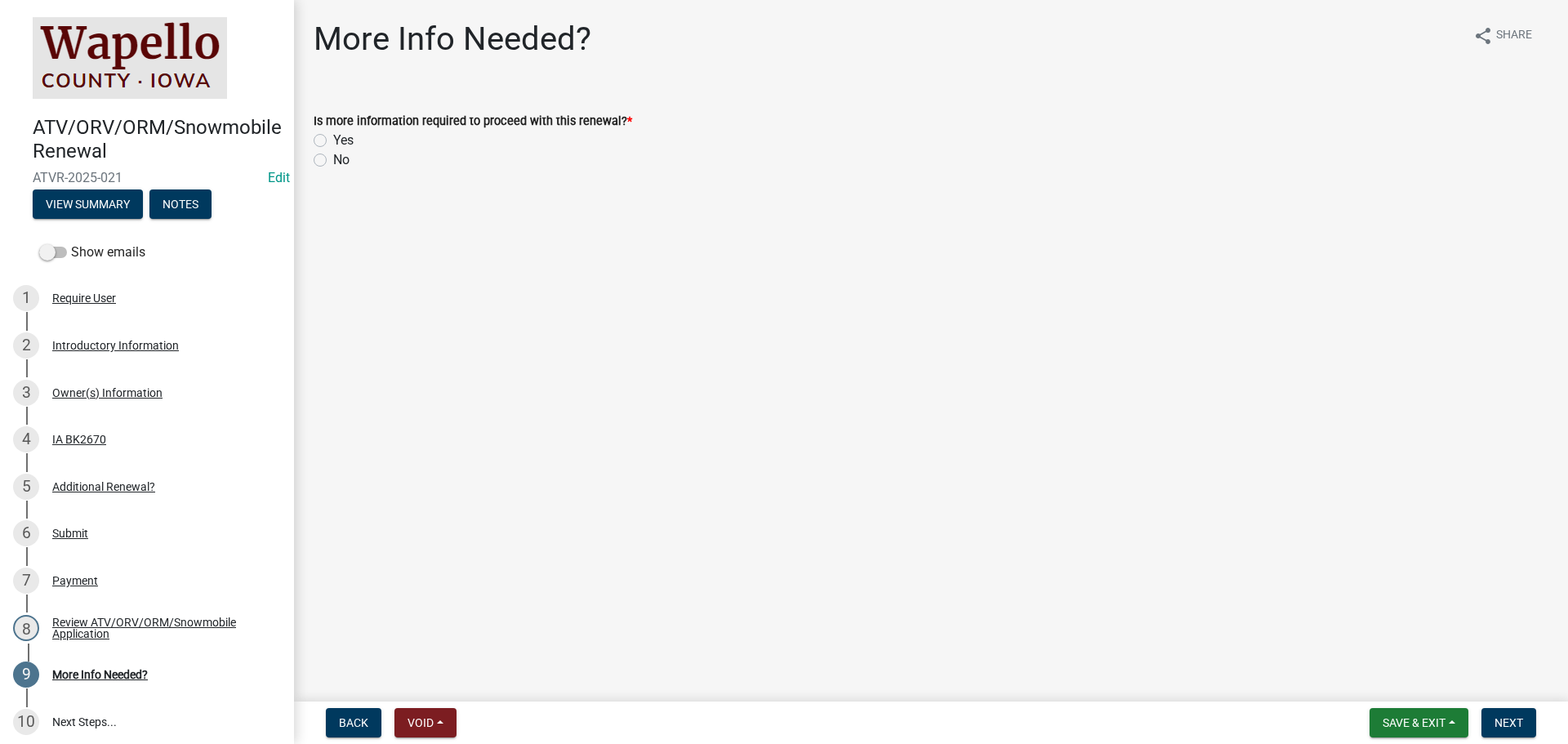
click at [340, 161] on label "No" at bounding box center [341, 159] width 16 height 20
click at [340, 161] on input "No" at bounding box center [338, 155] width 10 height 10
radio input "true"
click at [1513, 726] on span "Next" at bounding box center [1508, 722] width 28 height 13
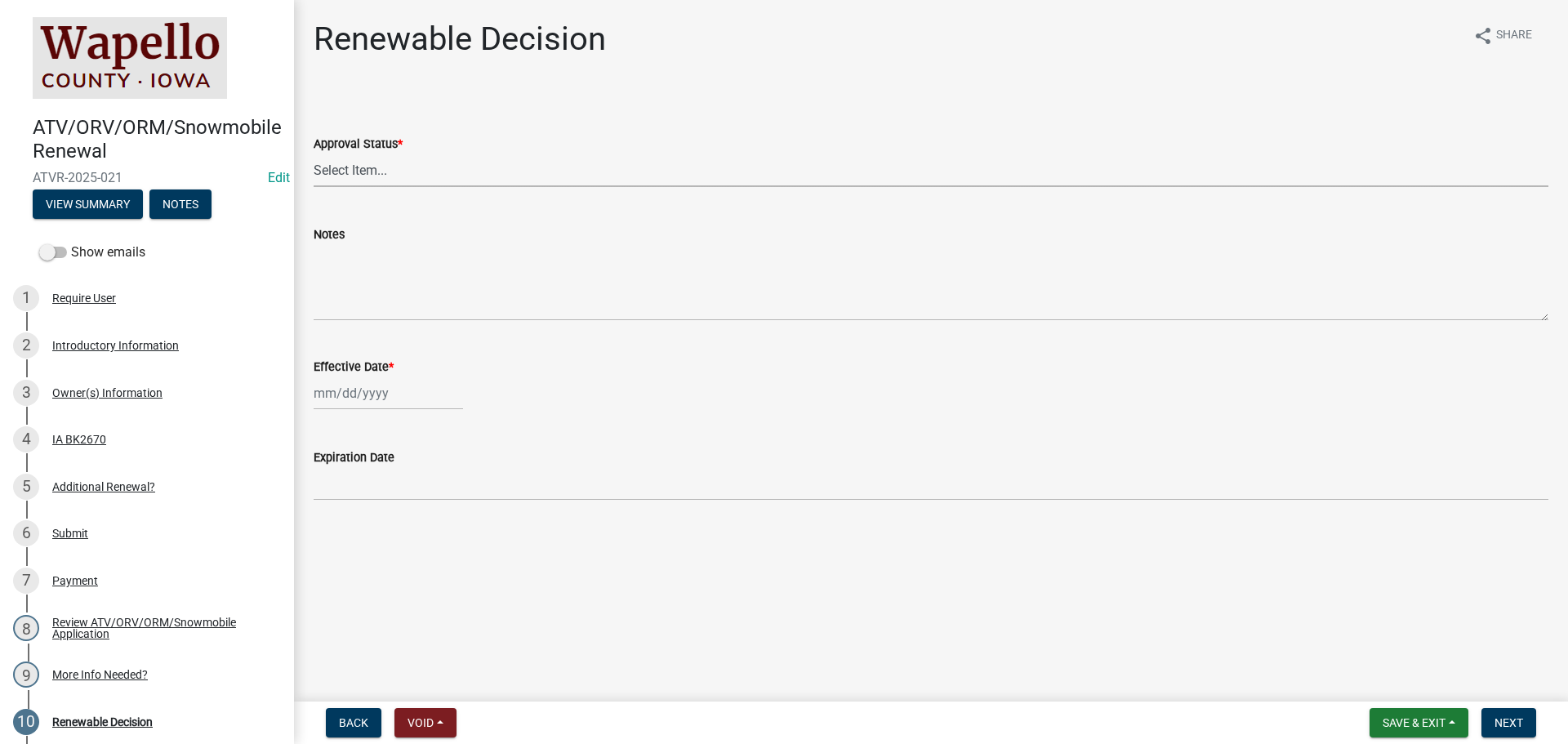
click at [333, 168] on select "Select Item... Approved Denied" at bounding box center [931, 170] width 1235 height 33
click at [313, 153] on select "Select Item... Approved Denied" at bounding box center [931, 170] width 1235 height 33
select select "0050b312-e2cf-4d5e-a53b-2231a9c94f19"
click at [373, 410] on wm-data-entity-input "Effective Date *" at bounding box center [931, 379] width 1235 height 91
click at [373, 396] on div at bounding box center [388, 393] width 149 height 33
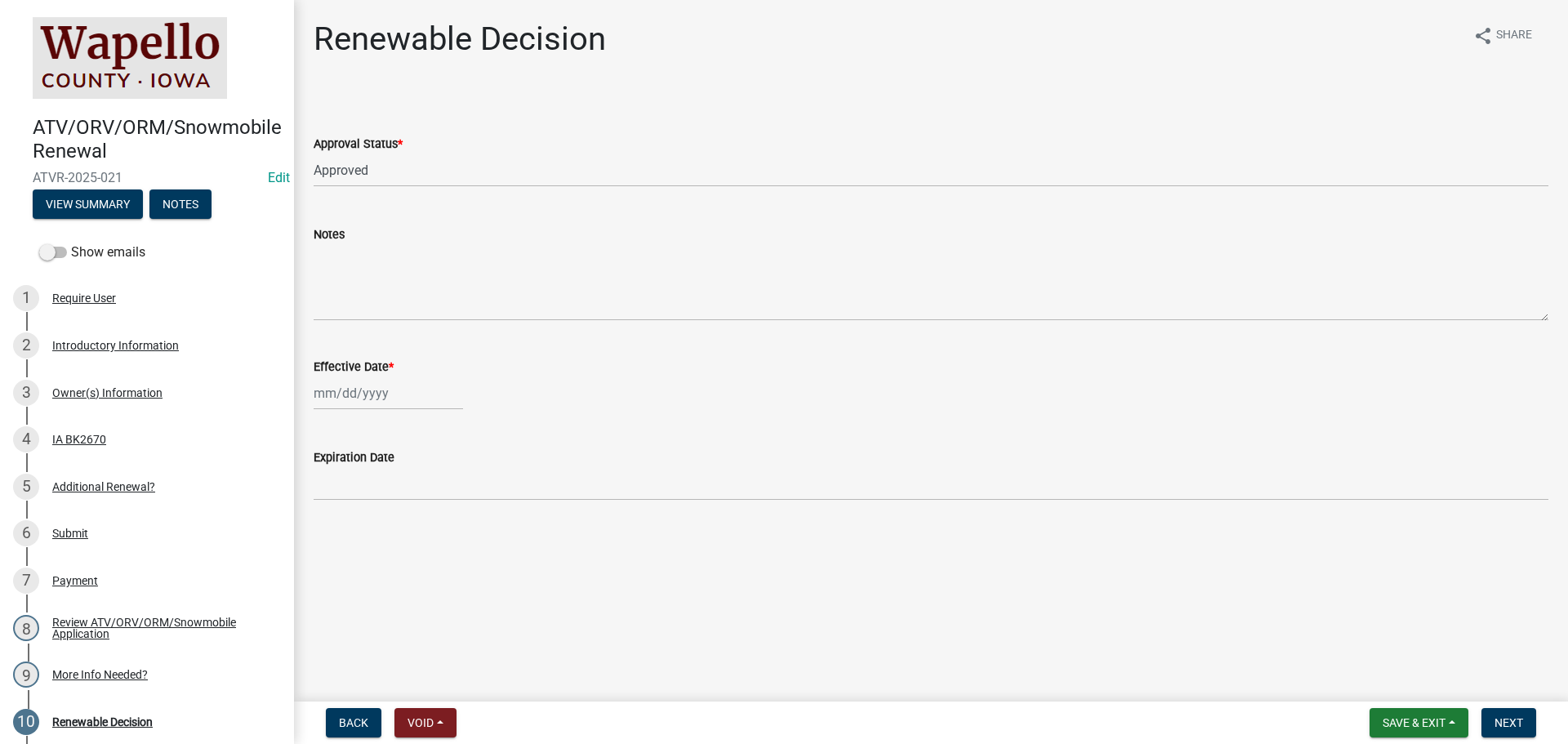
select select "10"
select select "2025"
click at [363, 528] on div "14" at bounding box center [355, 532] width 27 height 27
type input "[DATE]"
click at [1517, 716] on span "Next" at bounding box center [1508, 722] width 28 height 13
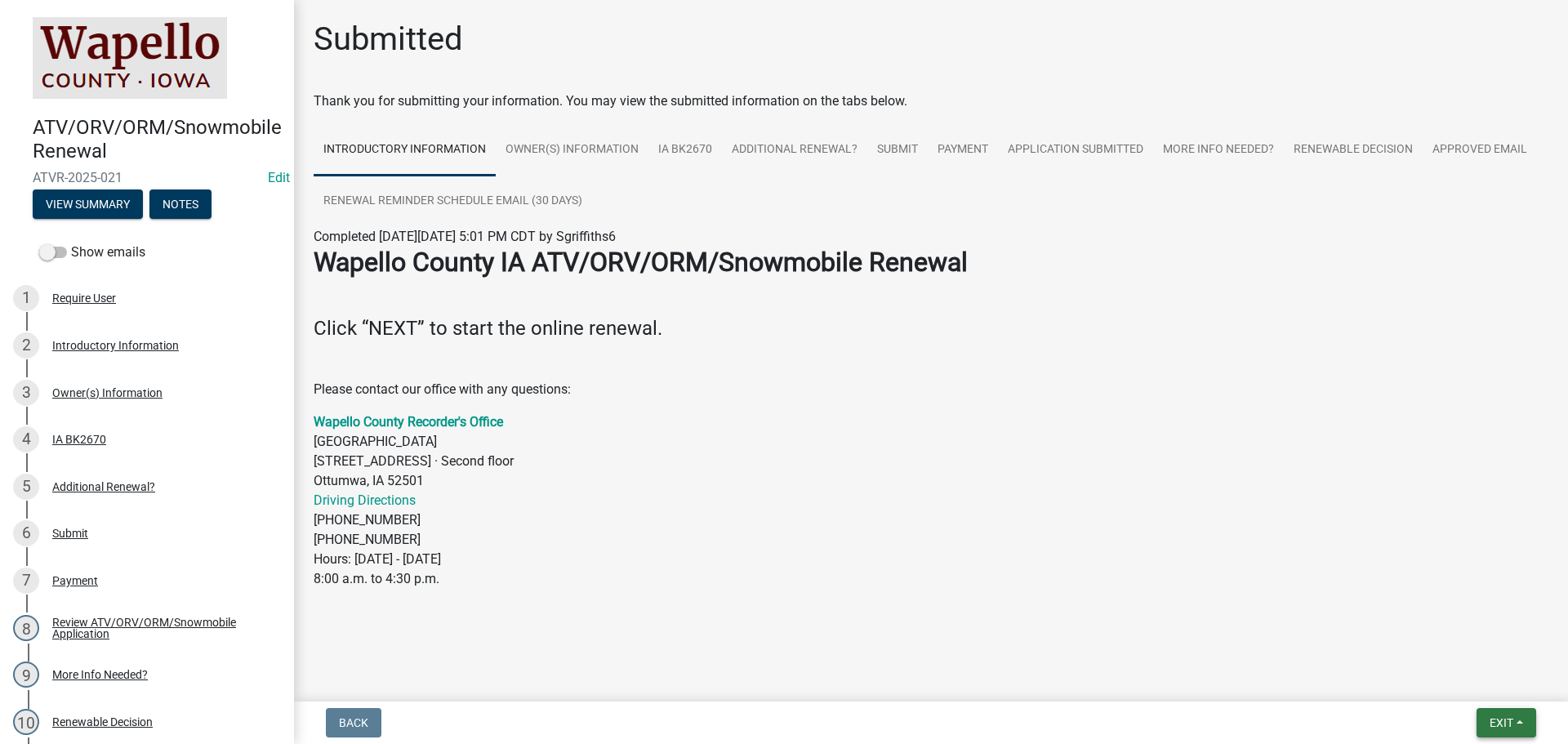
click at [1514, 722] on button "Exit" at bounding box center [1506, 723] width 60 height 29
click at [1483, 682] on button "Save & Exit" at bounding box center [1470, 680] width 131 height 39
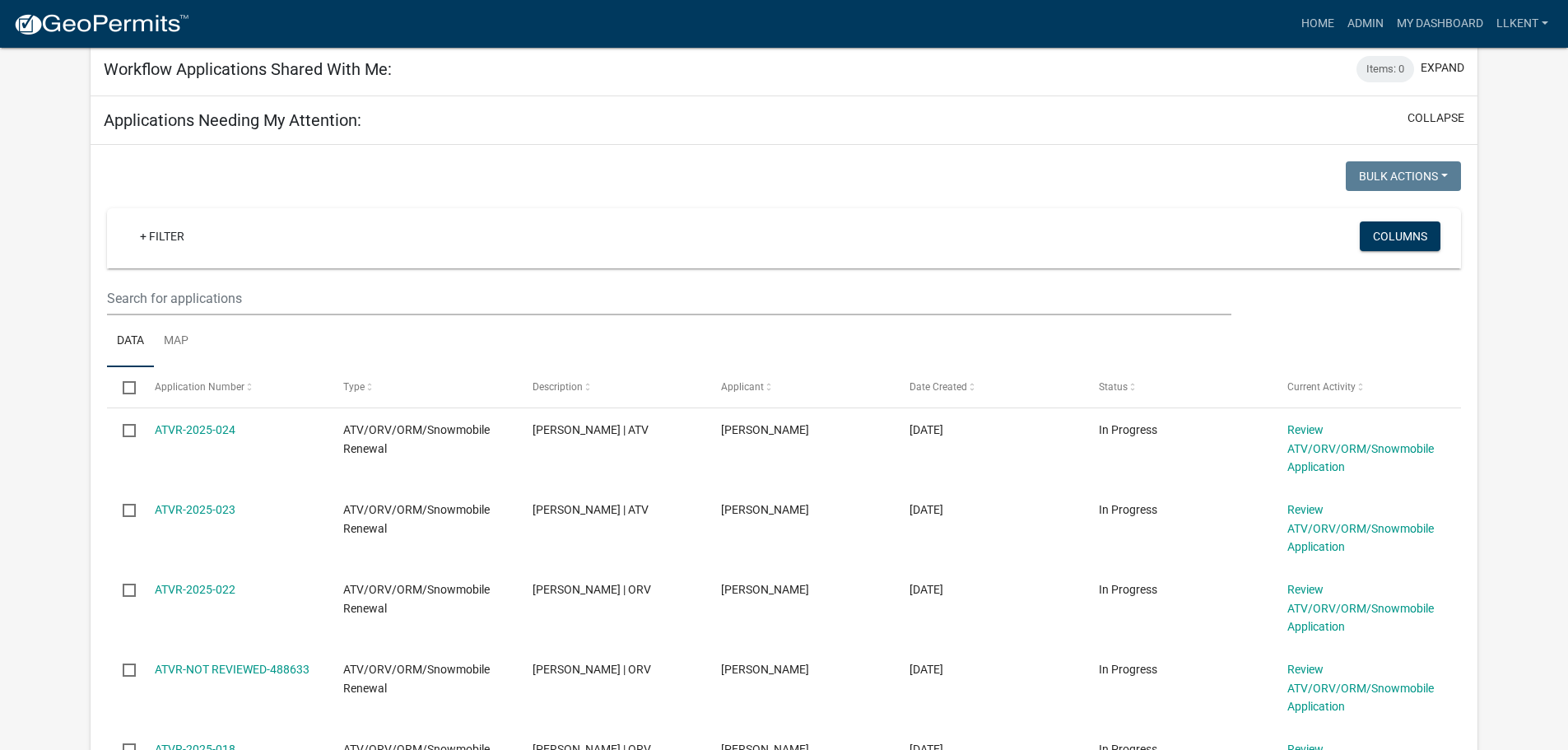
scroll to position [247, 0]
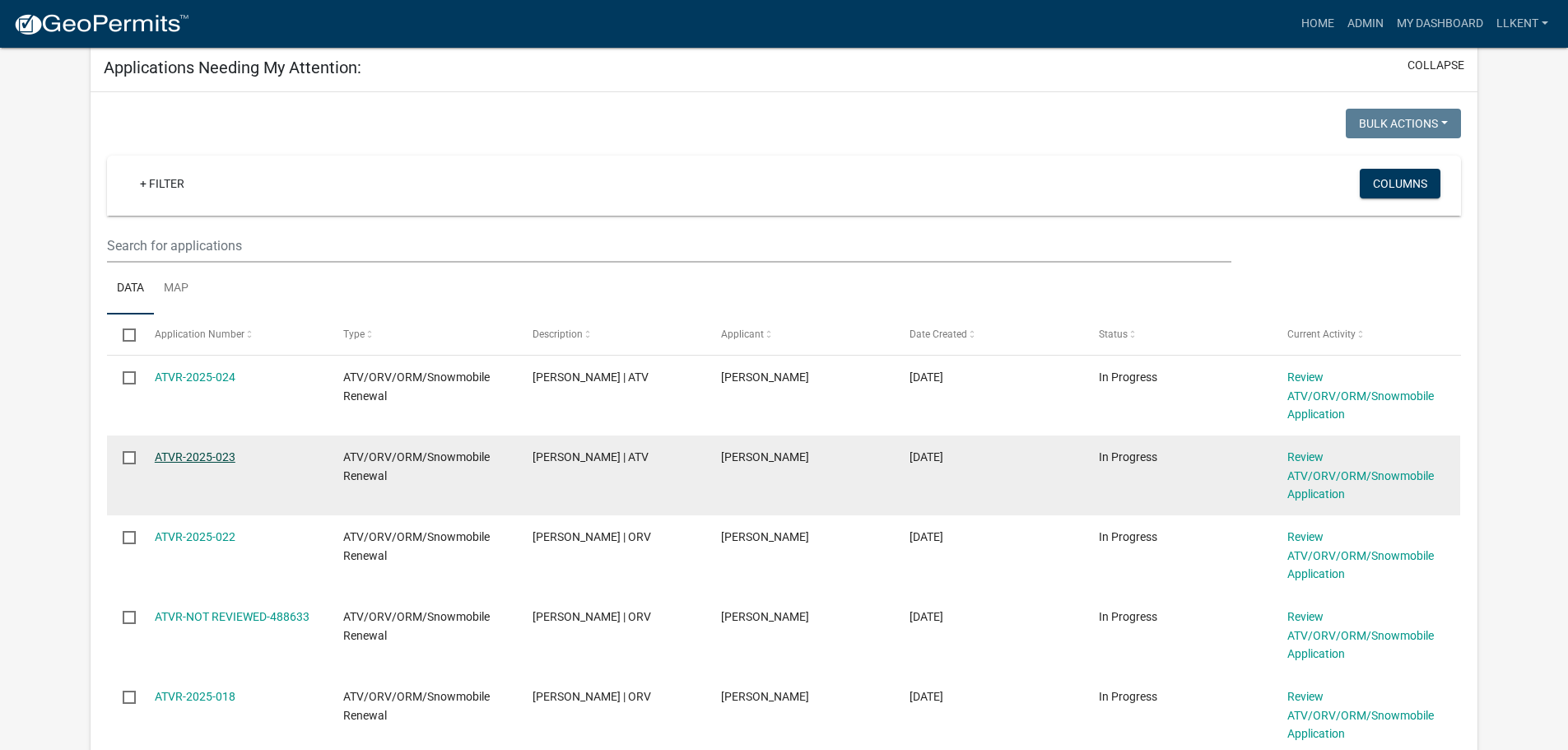
click at [205, 458] on link "ATVR-2025-023" at bounding box center [194, 457] width 80 height 13
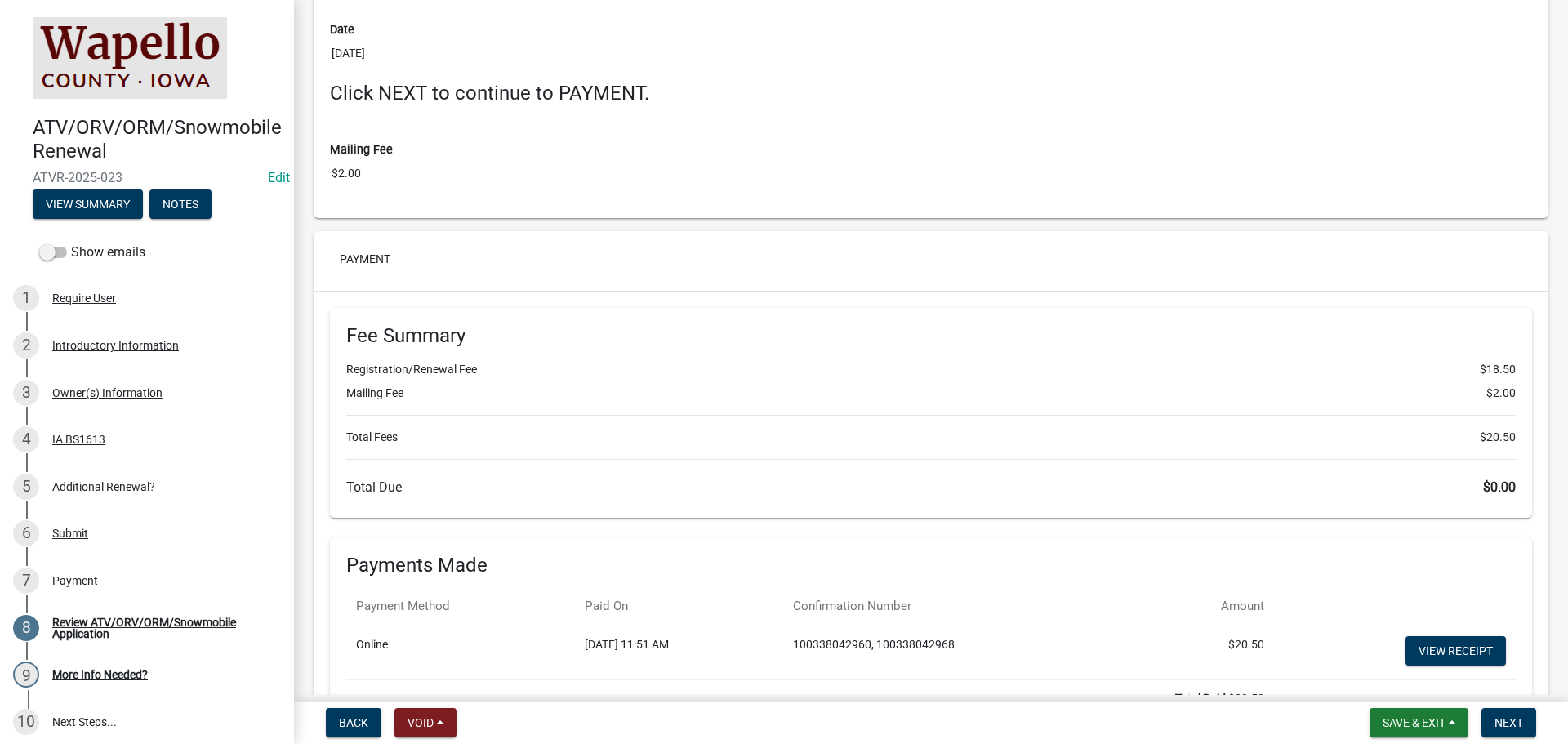
scroll to position [3285, 0]
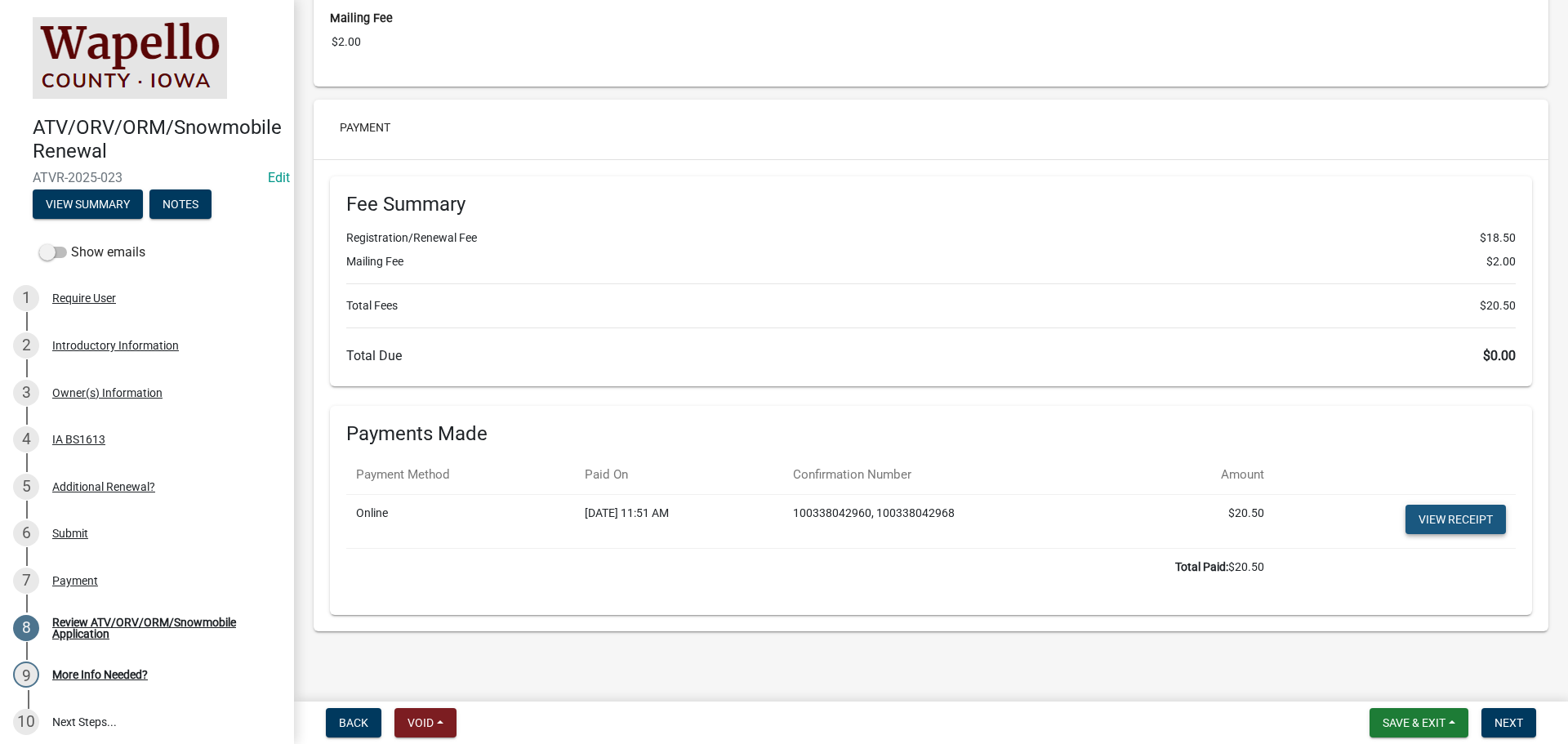
click at [1463, 511] on link "View receipt" at bounding box center [1455, 519] width 100 height 29
click at [1511, 718] on span "Next" at bounding box center [1508, 722] width 28 height 13
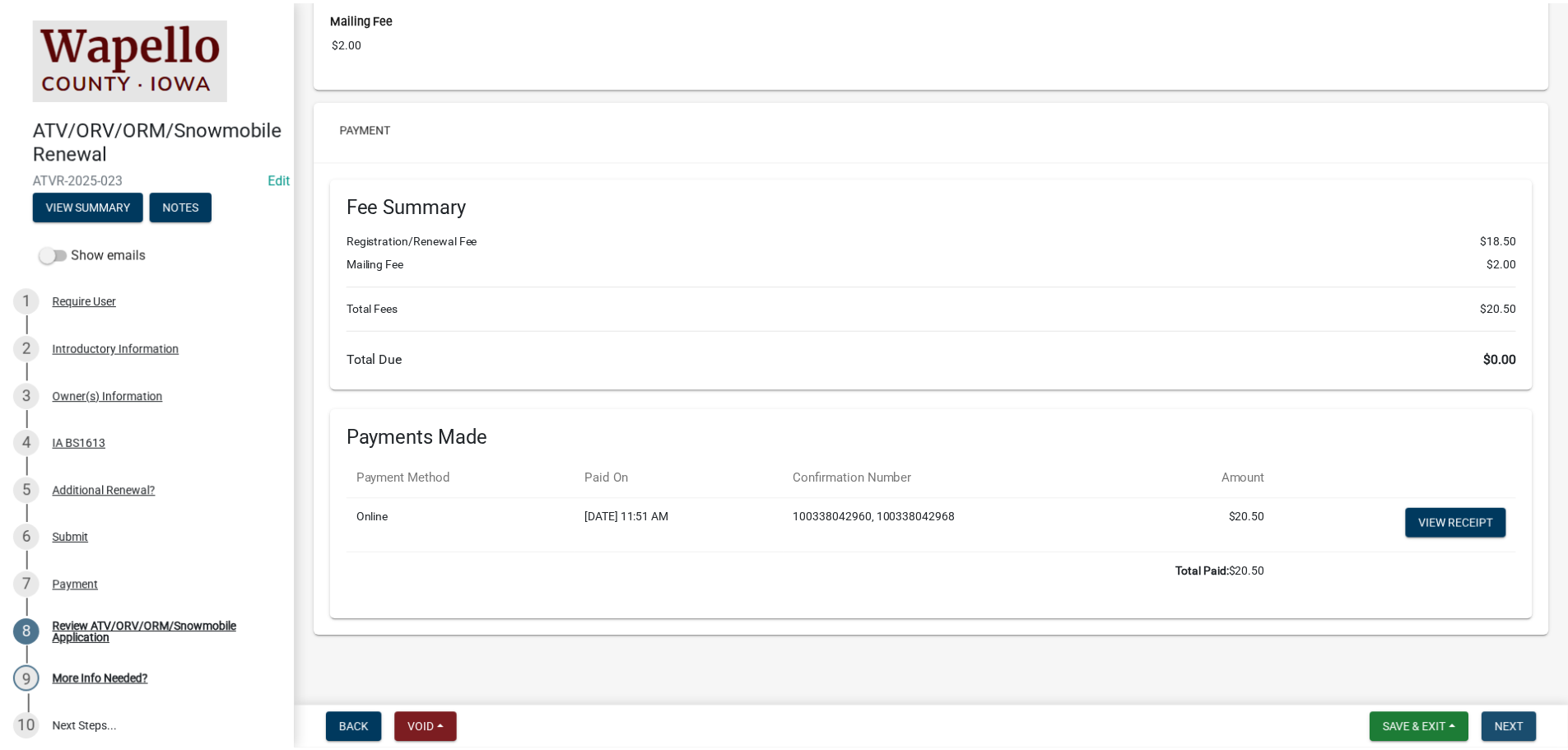
scroll to position [0, 0]
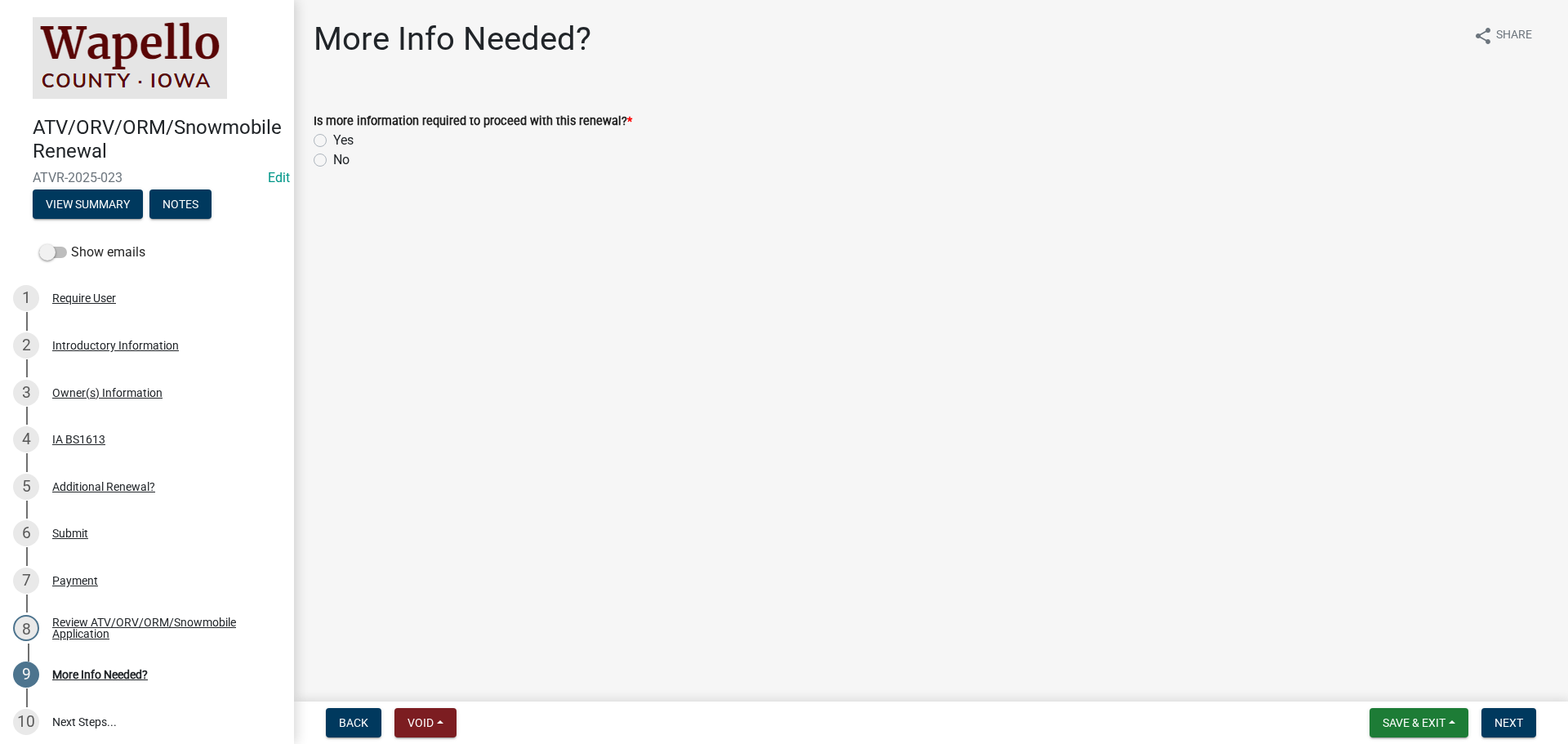
click at [343, 160] on label "No" at bounding box center [341, 159] width 16 height 20
click at [343, 160] on input "No" at bounding box center [338, 155] width 10 height 10
radio input "true"
click at [1506, 711] on button "Next" at bounding box center [1509, 723] width 55 height 29
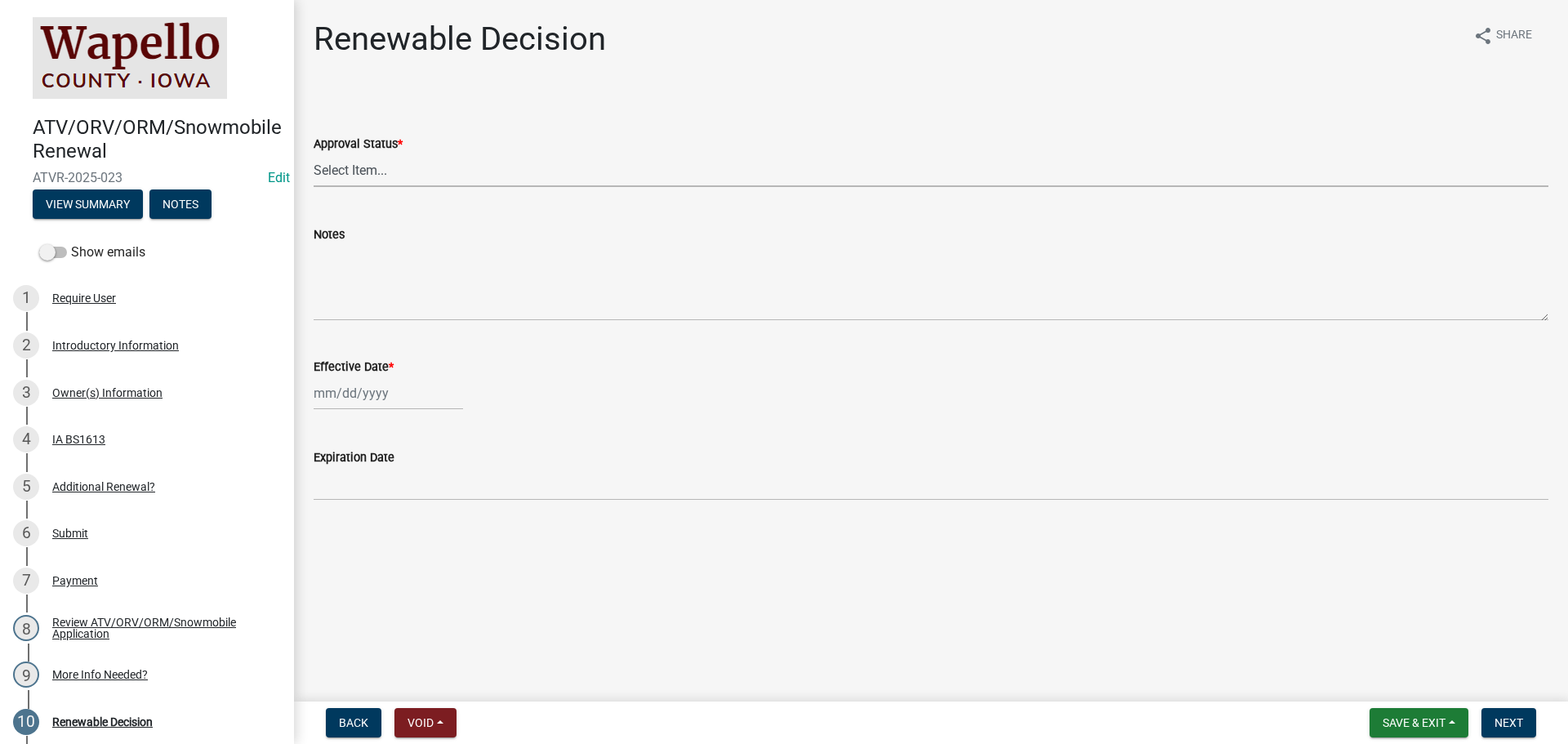
click at [386, 170] on select "Select Item... Approved Denied" at bounding box center [931, 170] width 1235 height 33
click at [313, 153] on select "Select Item... Approved Denied" at bounding box center [931, 170] width 1235 height 33
select select "0050b312-e2cf-4d5e-a53b-2231a9c94f19"
select select "10"
select select "2025"
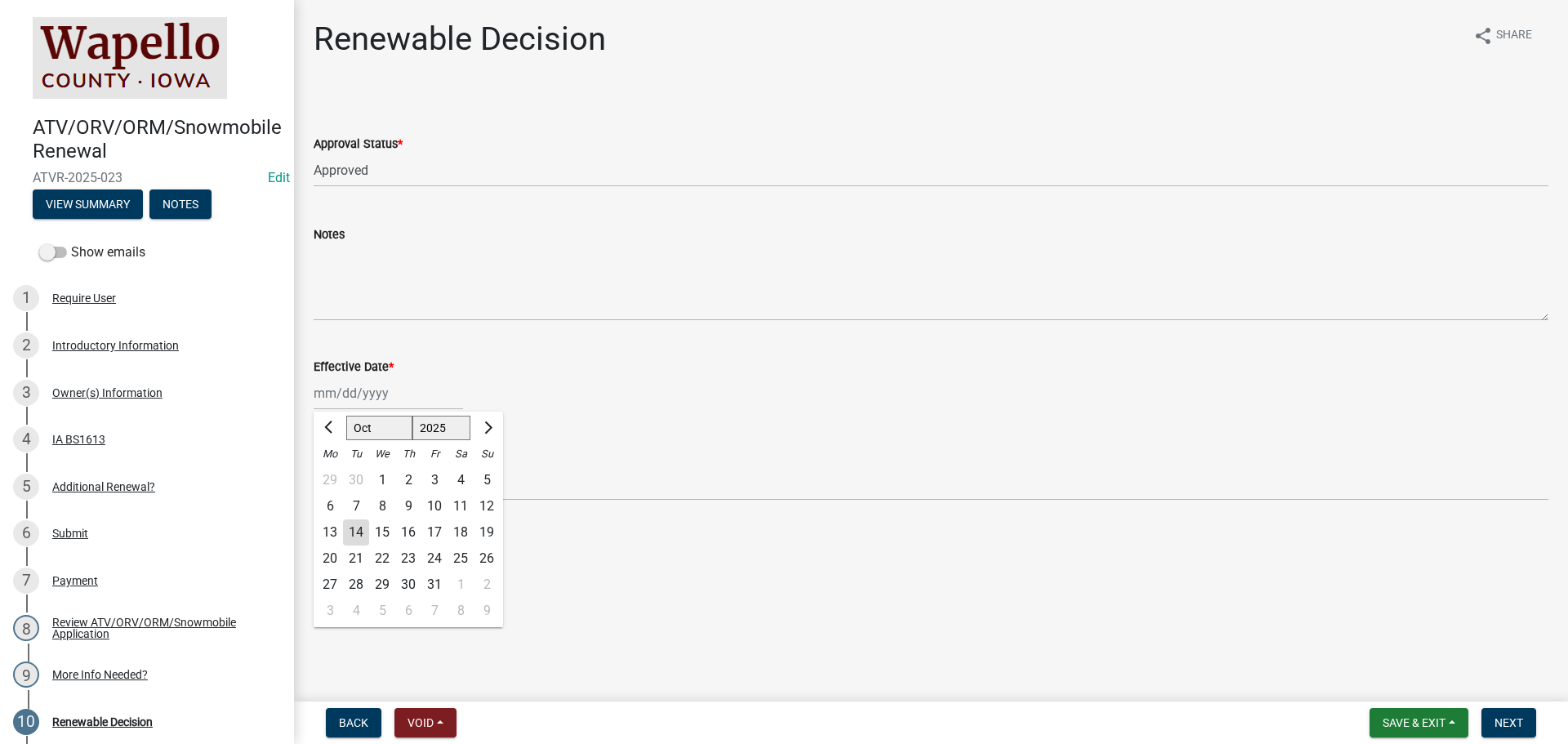
click at [423, 394] on div "Jan Feb Mar Apr May Jun Jul Aug Sep Oct Nov Dec 1525 1526 1527 1528 1529 1530 1…" at bounding box center [388, 393] width 149 height 33
click at [354, 525] on div "14" at bounding box center [355, 532] width 27 height 27
type input "[DATE]"
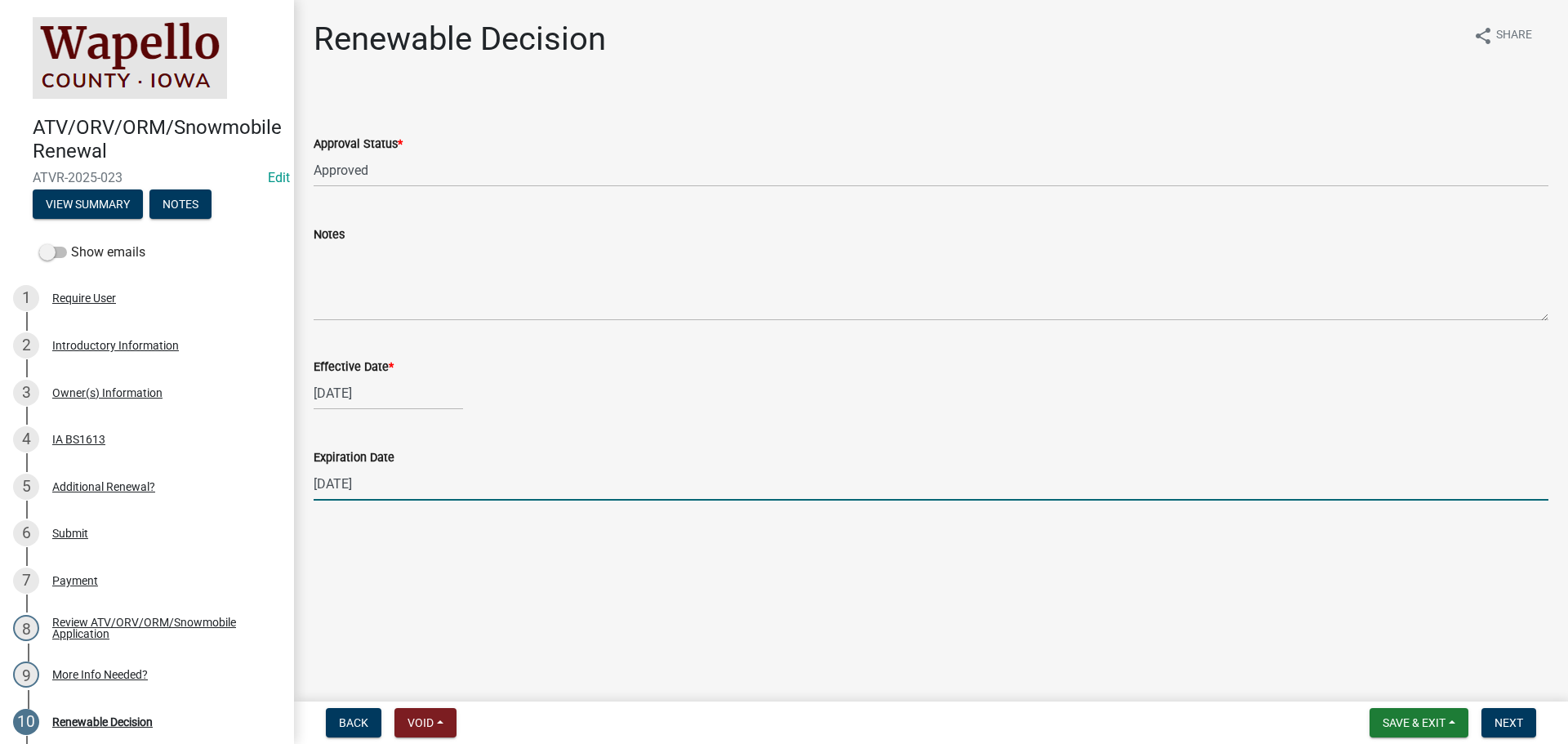
click at [384, 487] on input "[DATE]" at bounding box center [931, 483] width 1235 height 33
type input "[DATE]"
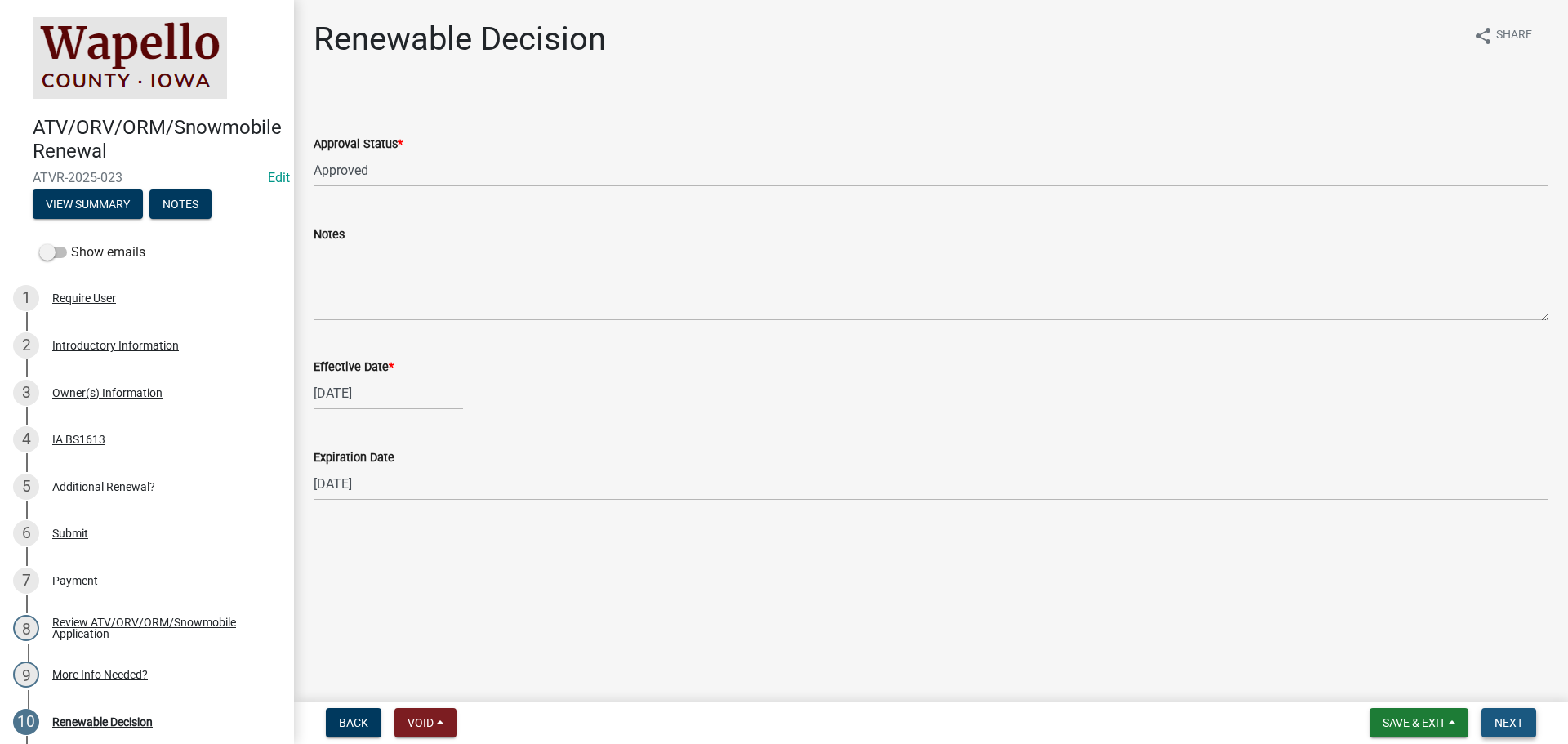
click at [1506, 720] on span "Next" at bounding box center [1508, 722] width 28 height 13
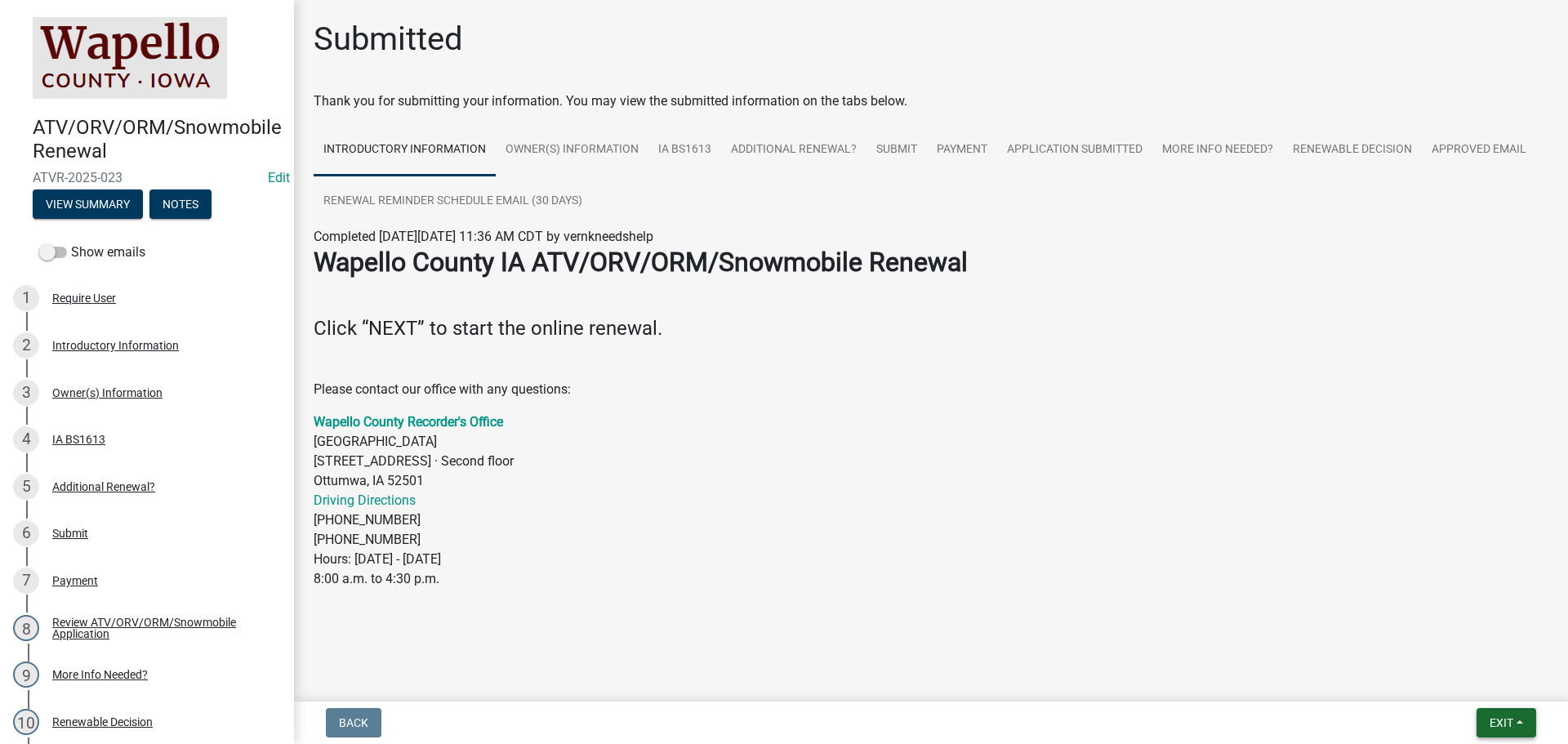
click at [1508, 721] on span "Exit" at bounding box center [1501, 722] width 24 height 13
click at [1490, 682] on button "Save & Exit" at bounding box center [1470, 680] width 131 height 39
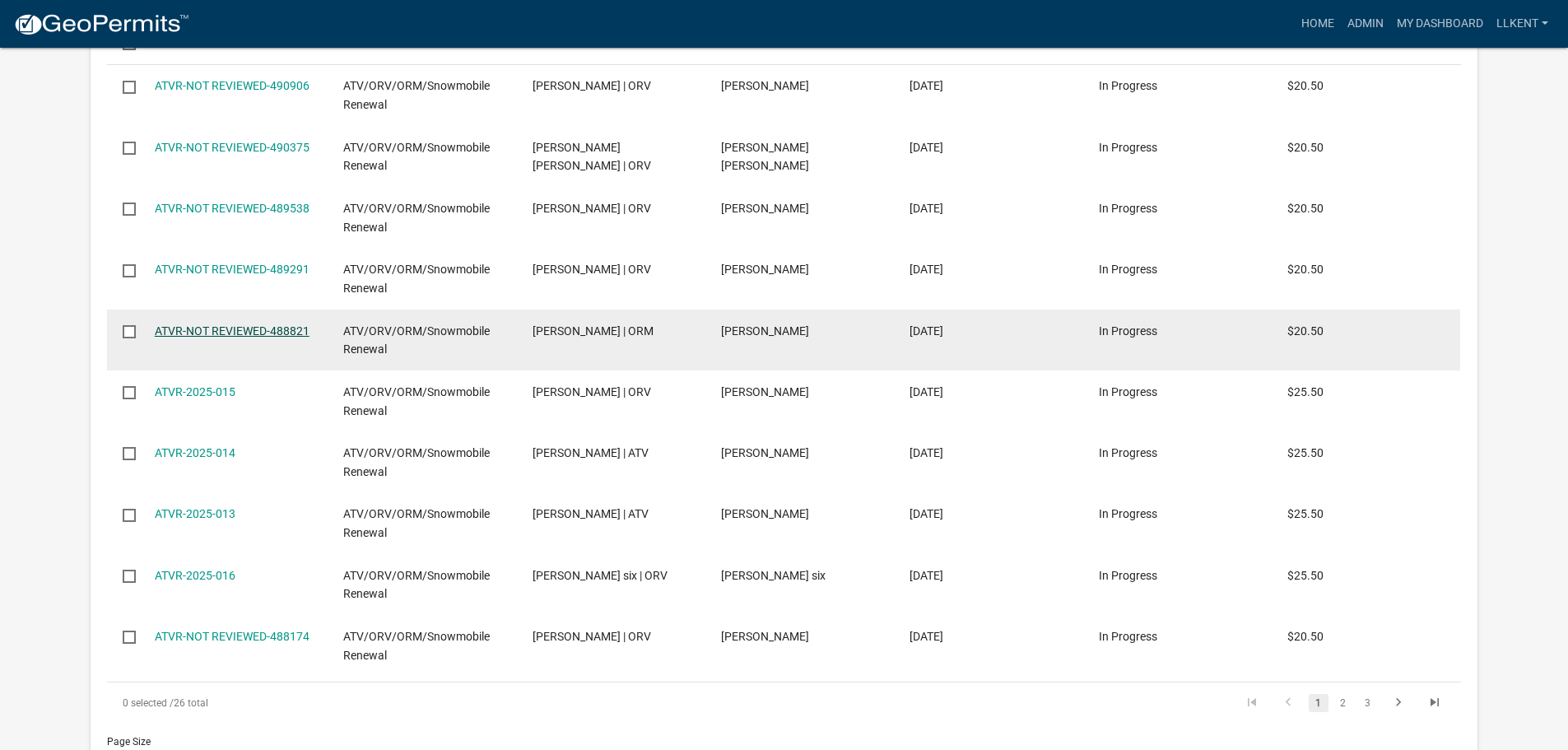
scroll to position [1385, 0]
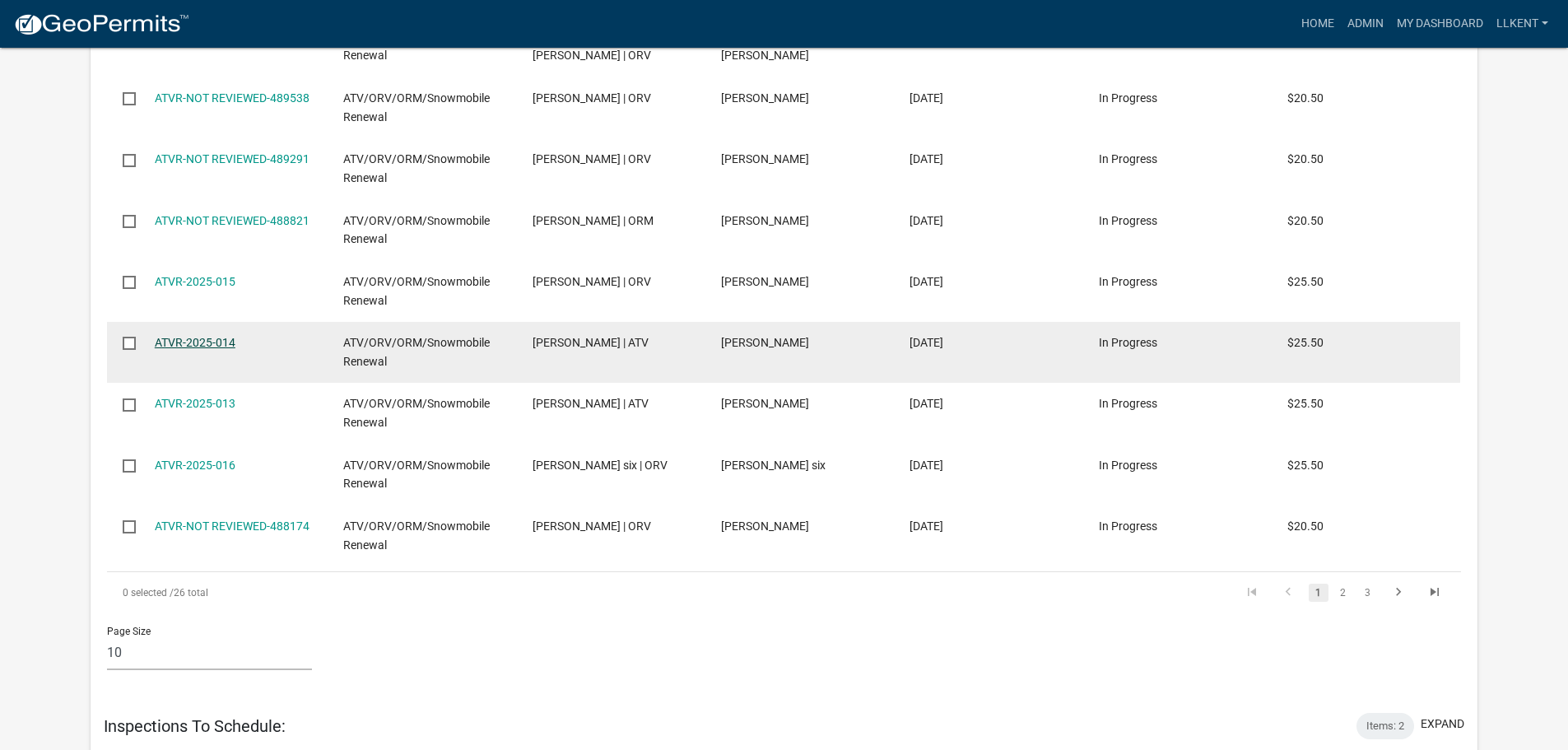
click at [182, 341] on link "ATVR-2025-014" at bounding box center [194, 342] width 80 height 13
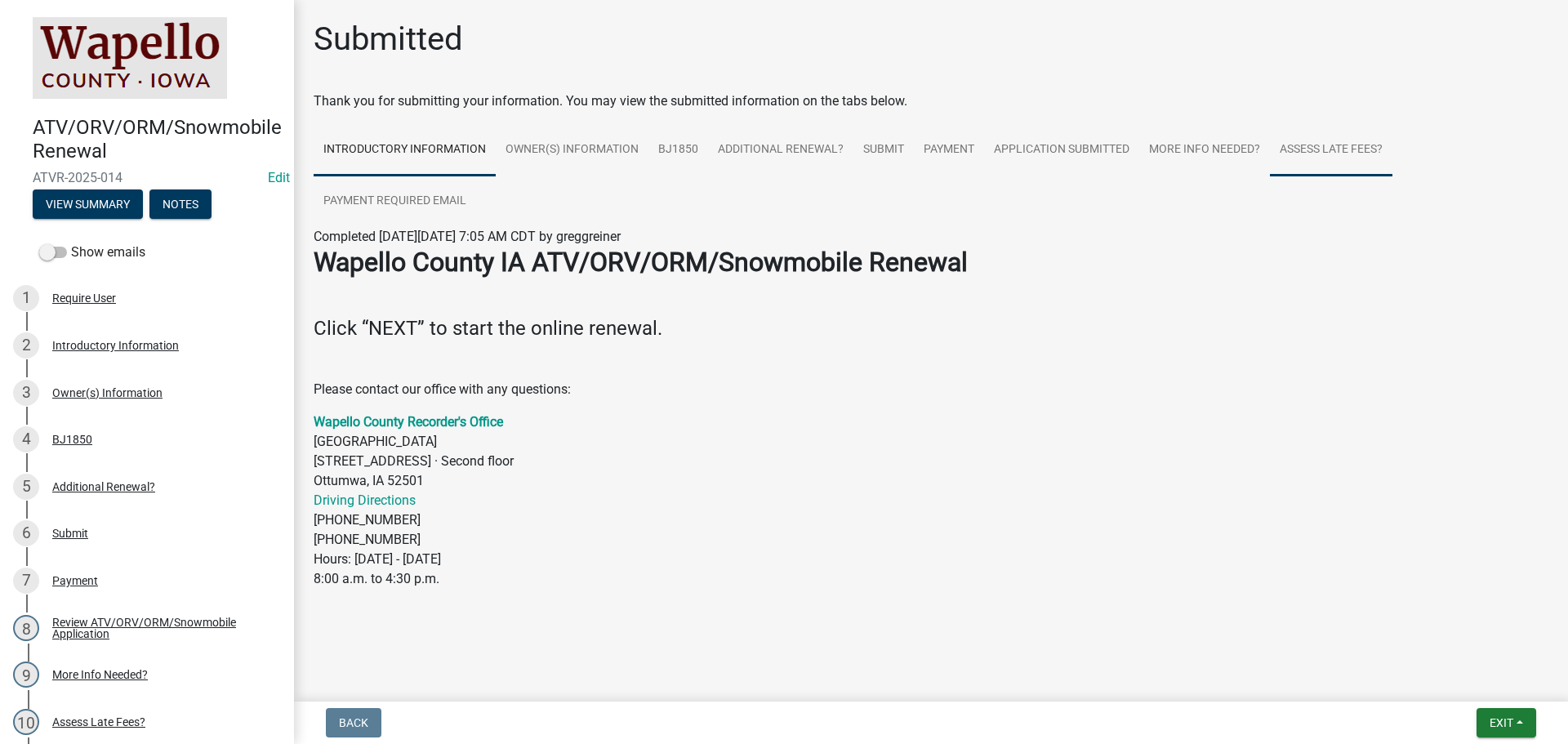
click at [1295, 149] on link "Assess Late Fees?" at bounding box center [1331, 150] width 122 height 52
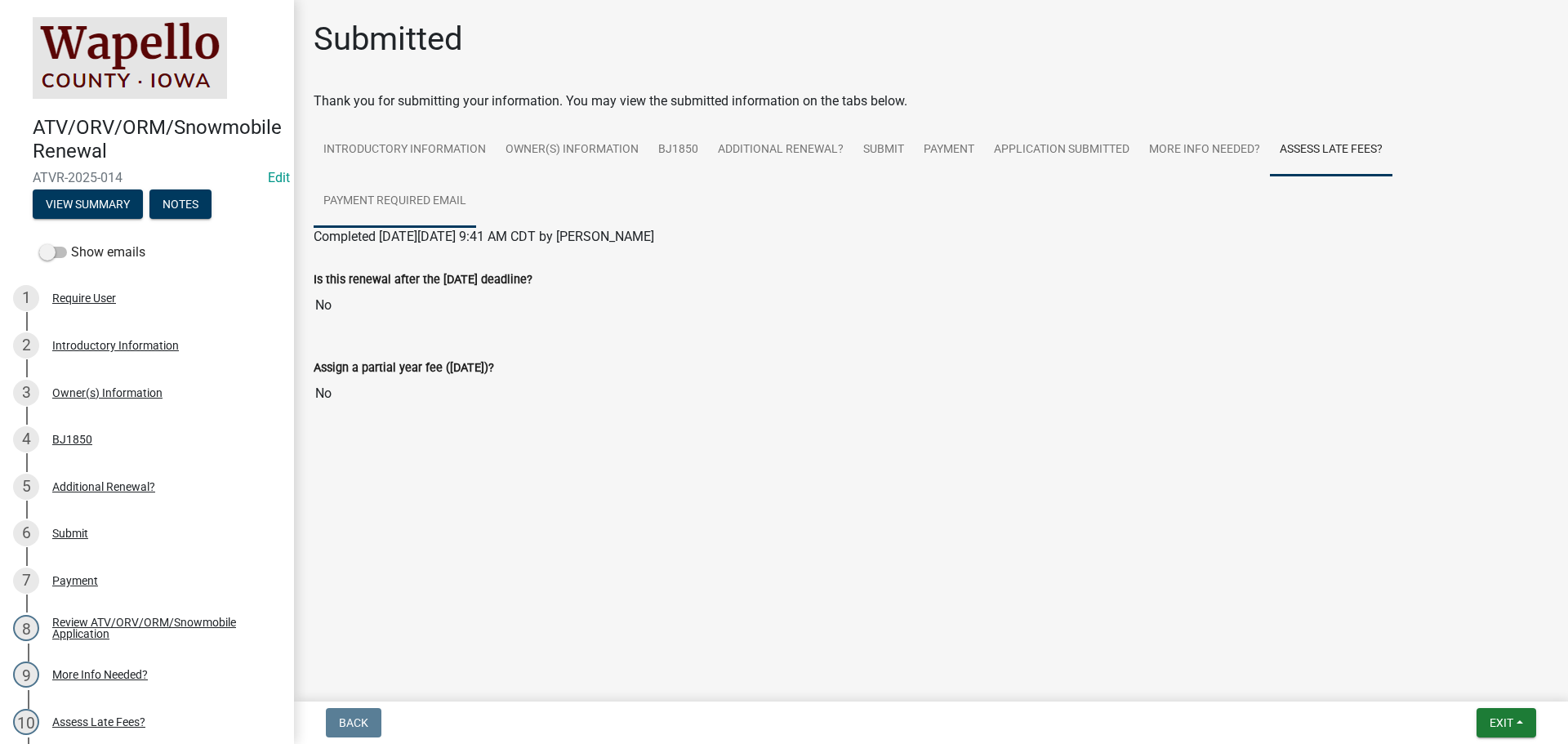
click at [378, 187] on link "Payment Required Email" at bounding box center [395, 201] width 163 height 52
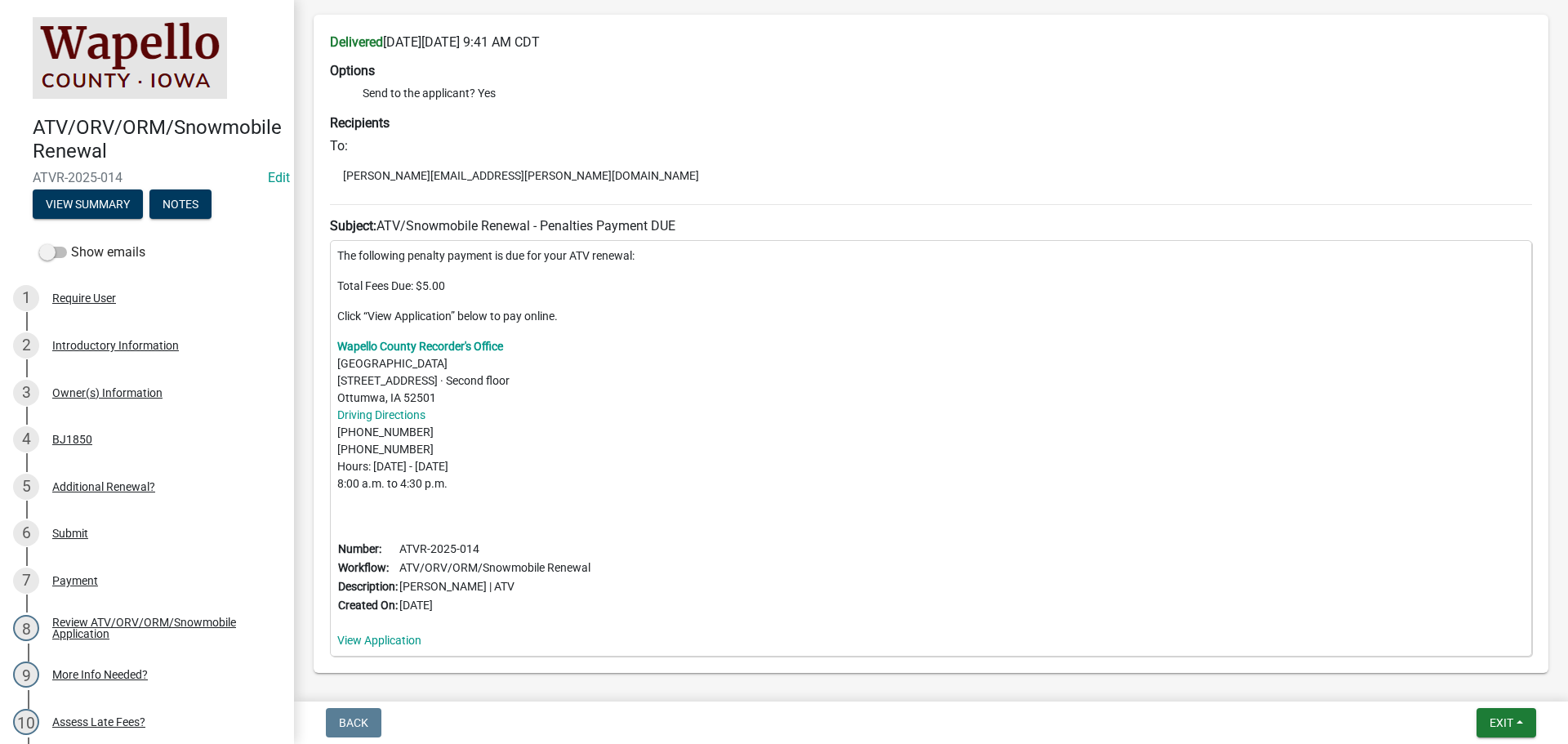
scroll to position [326, 0]
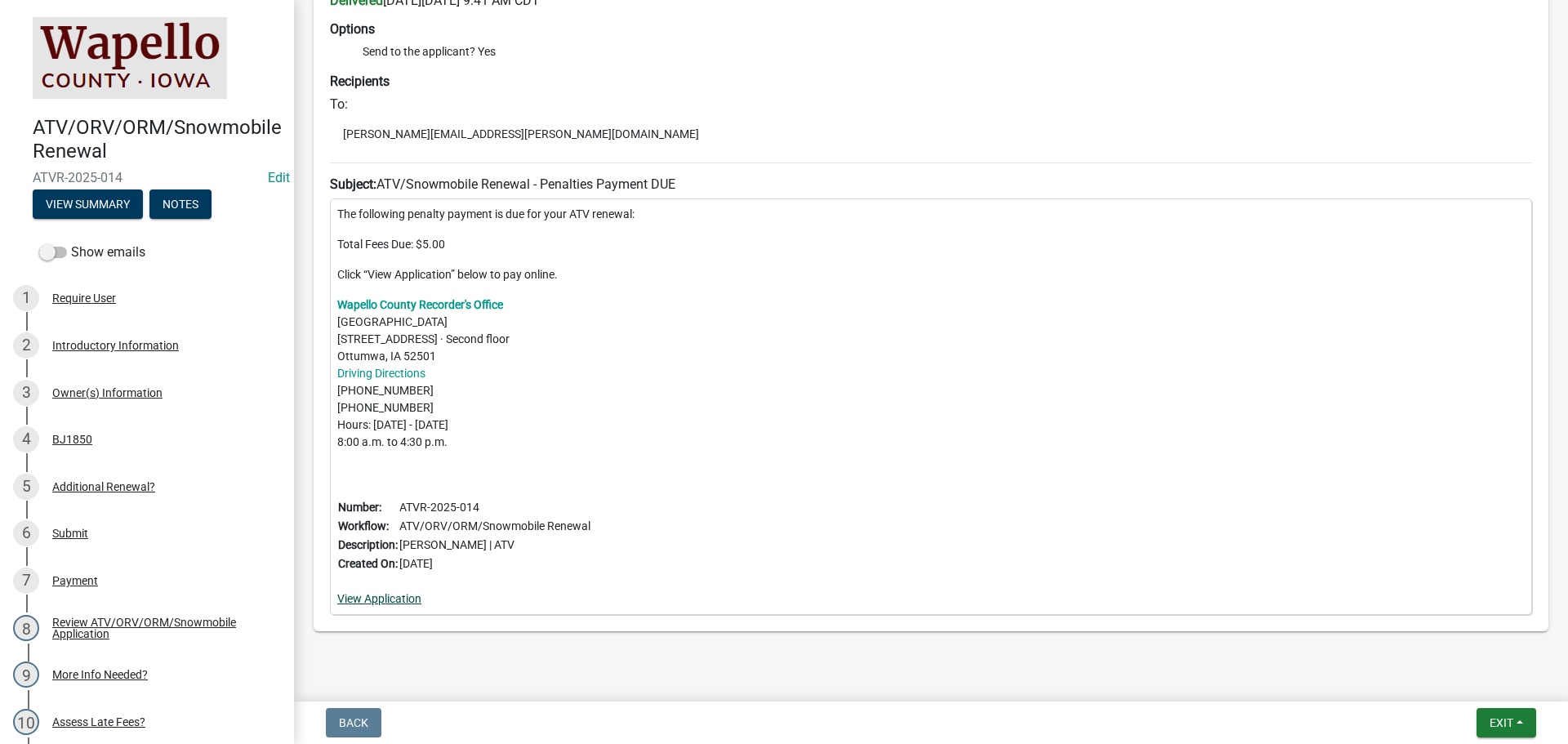
click at [368, 596] on link "View Application" at bounding box center [379, 598] width 84 height 13
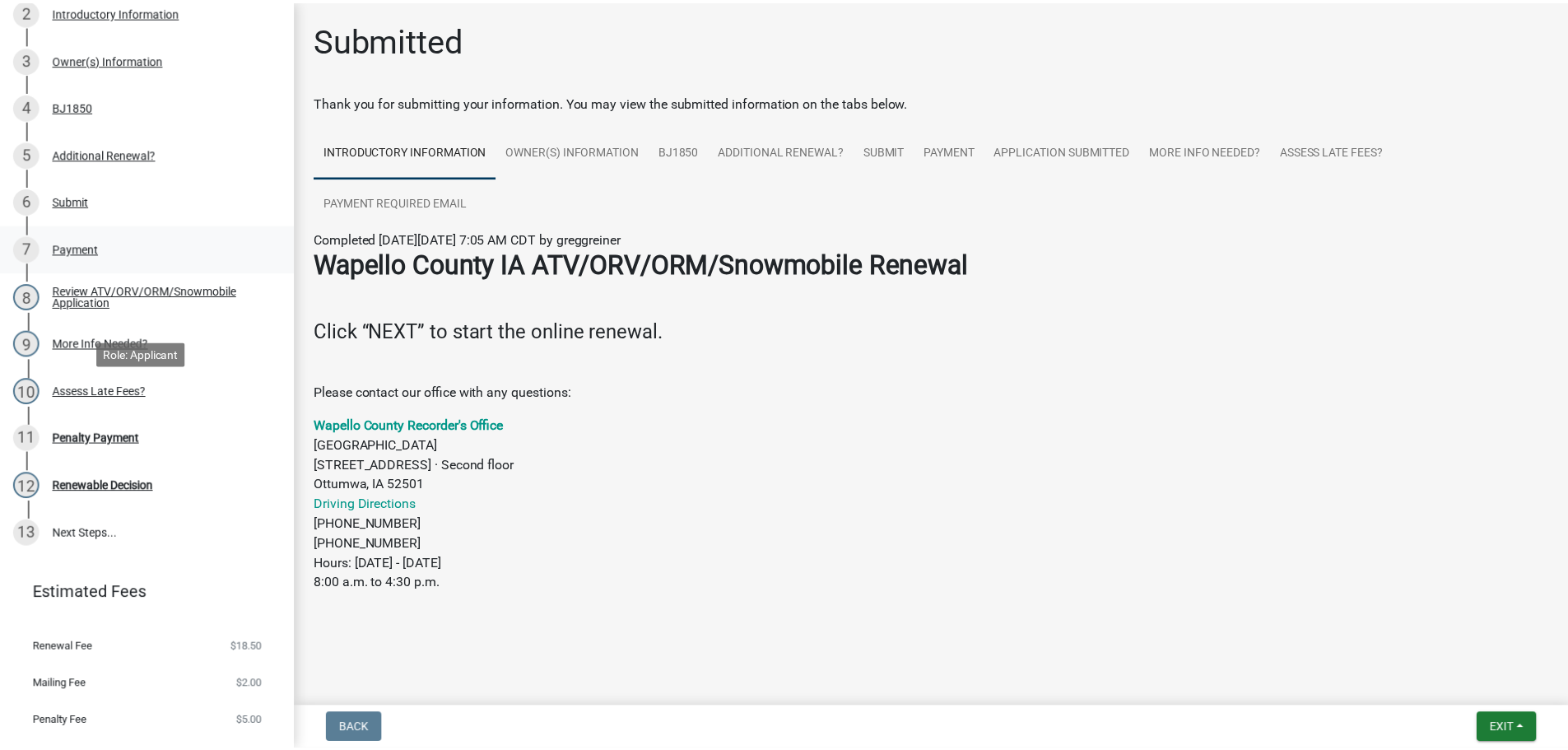
scroll to position [370, 0]
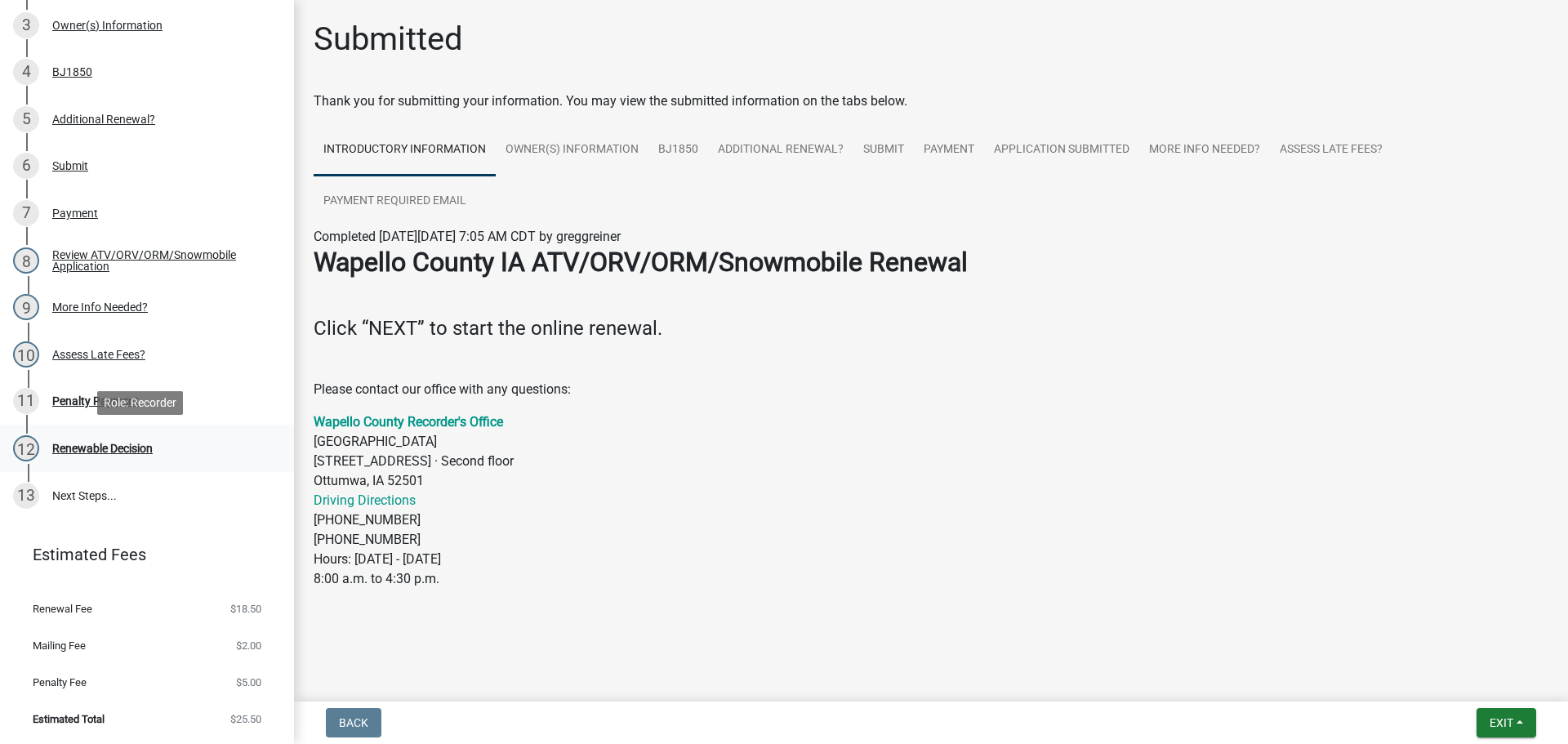
click at [93, 447] on div "Renewable Decision" at bounding box center [102, 448] width 100 height 11
click at [29, 353] on div "10" at bounding box center [26, 354] width 27 height 27
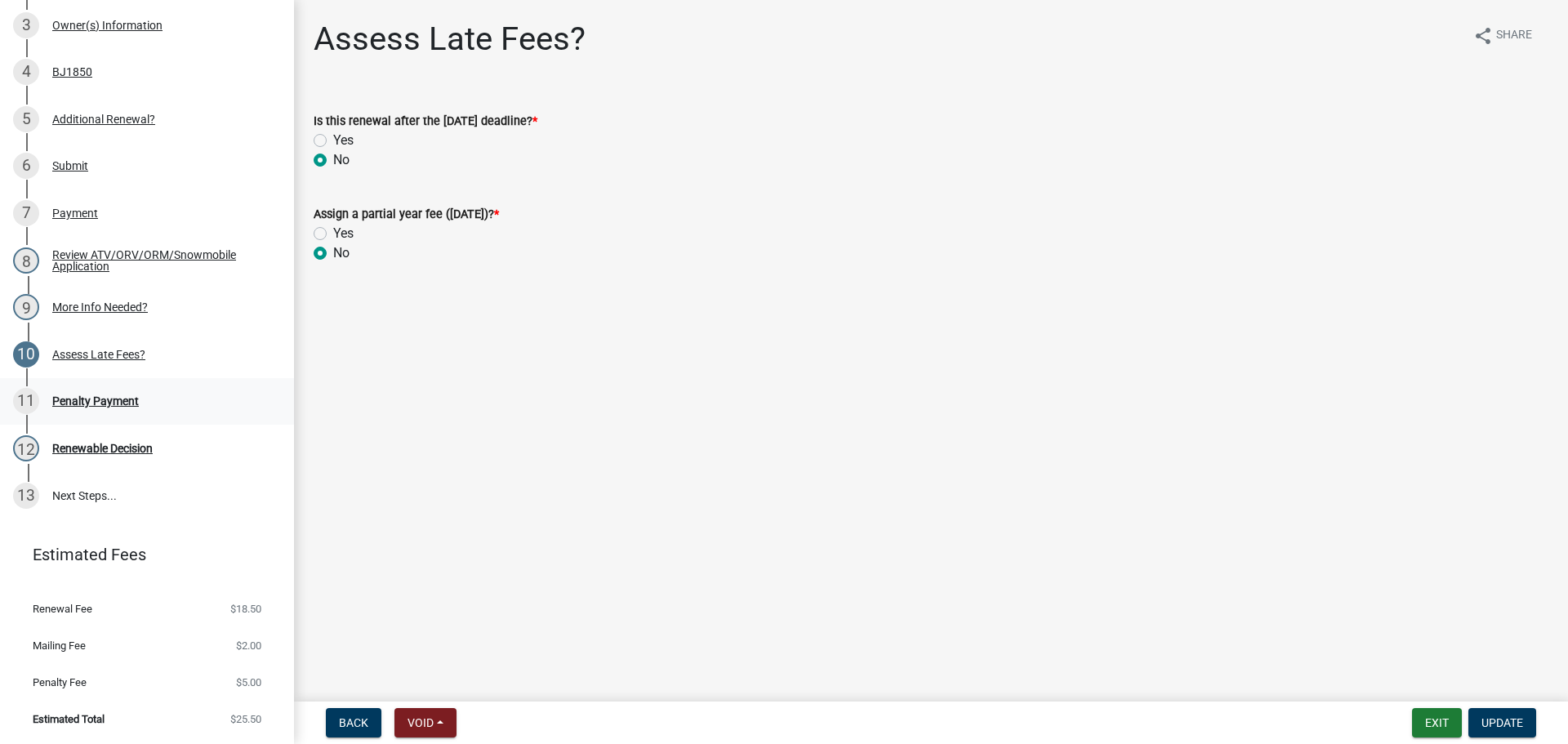
click at [13, 397] on div "11" at bounding box center [26, 401] width 27 height 27
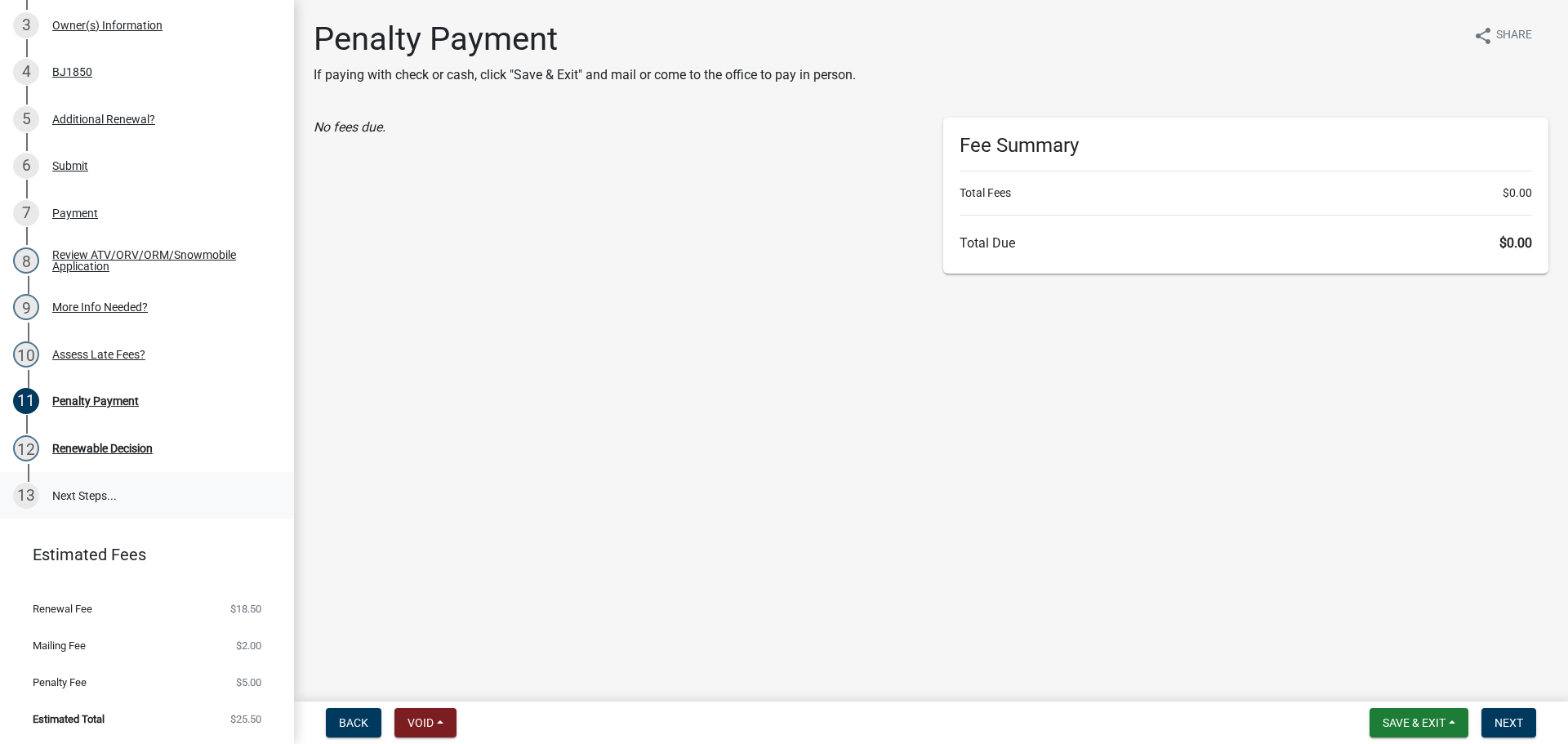
click at [30, 491] on div "13" at bounding box center [26, 496] width 27 height 27
click at [1517, 724] on span "Next" at bounding box center [1508, 722] width 28 height 13
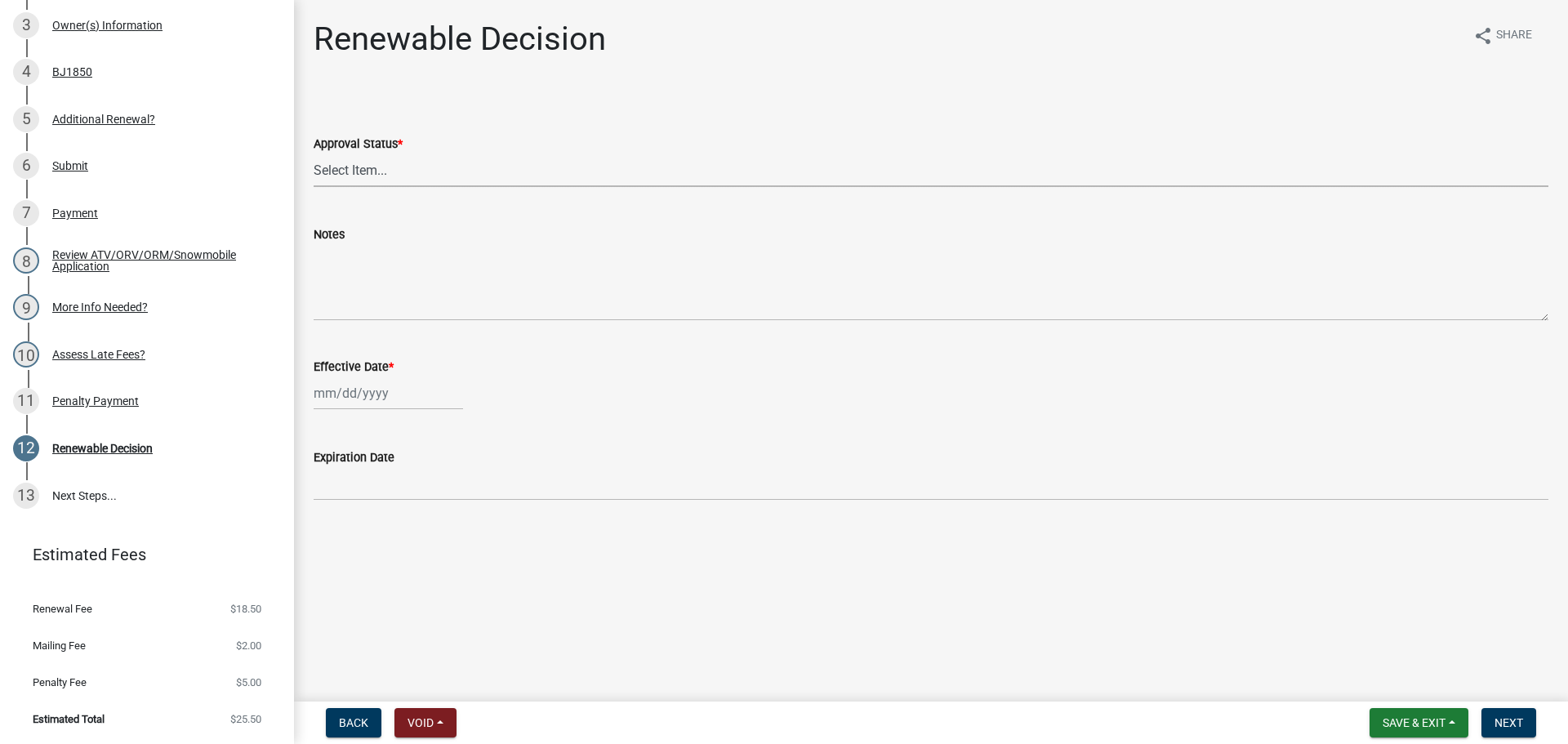
click at [349, 172] on select "Select Item... Approved Denied" at bounding box center [931, 170] width 1235 height 33
click at [313, 153] on select "Select Item... Approved Denied" at bounding box center [931, 170] width 1235 height 33
select select "0050b312-e2cf-4d5e-a53b-2231a9c94f19"
click at [382, 399] on div at bounding box center [388, 393] width 149 height 33
select select "10"
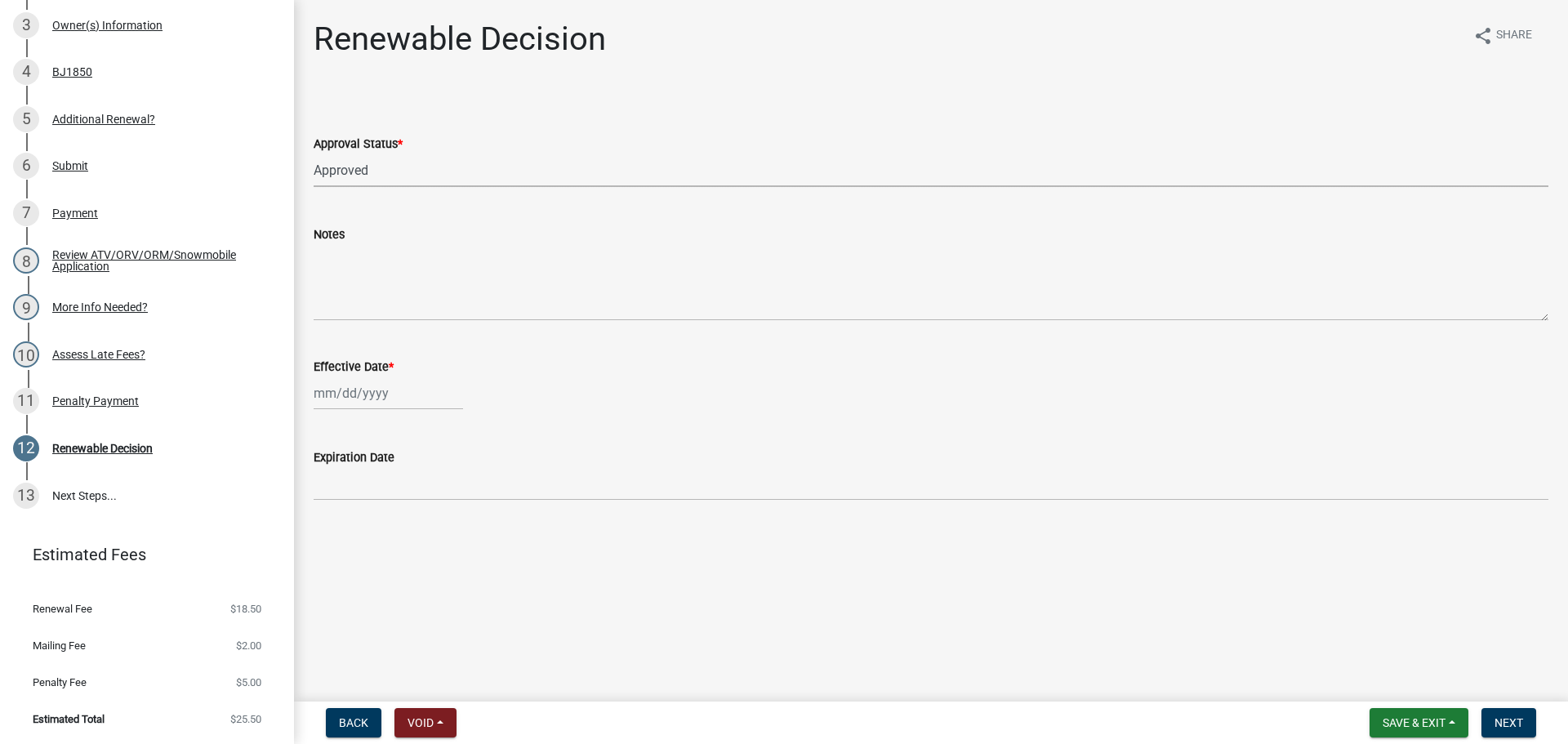
select select "2025"
click at [353, 527] on div "14" at bounding box center [355, 532] width 27 height 27
type input "[DATE]"
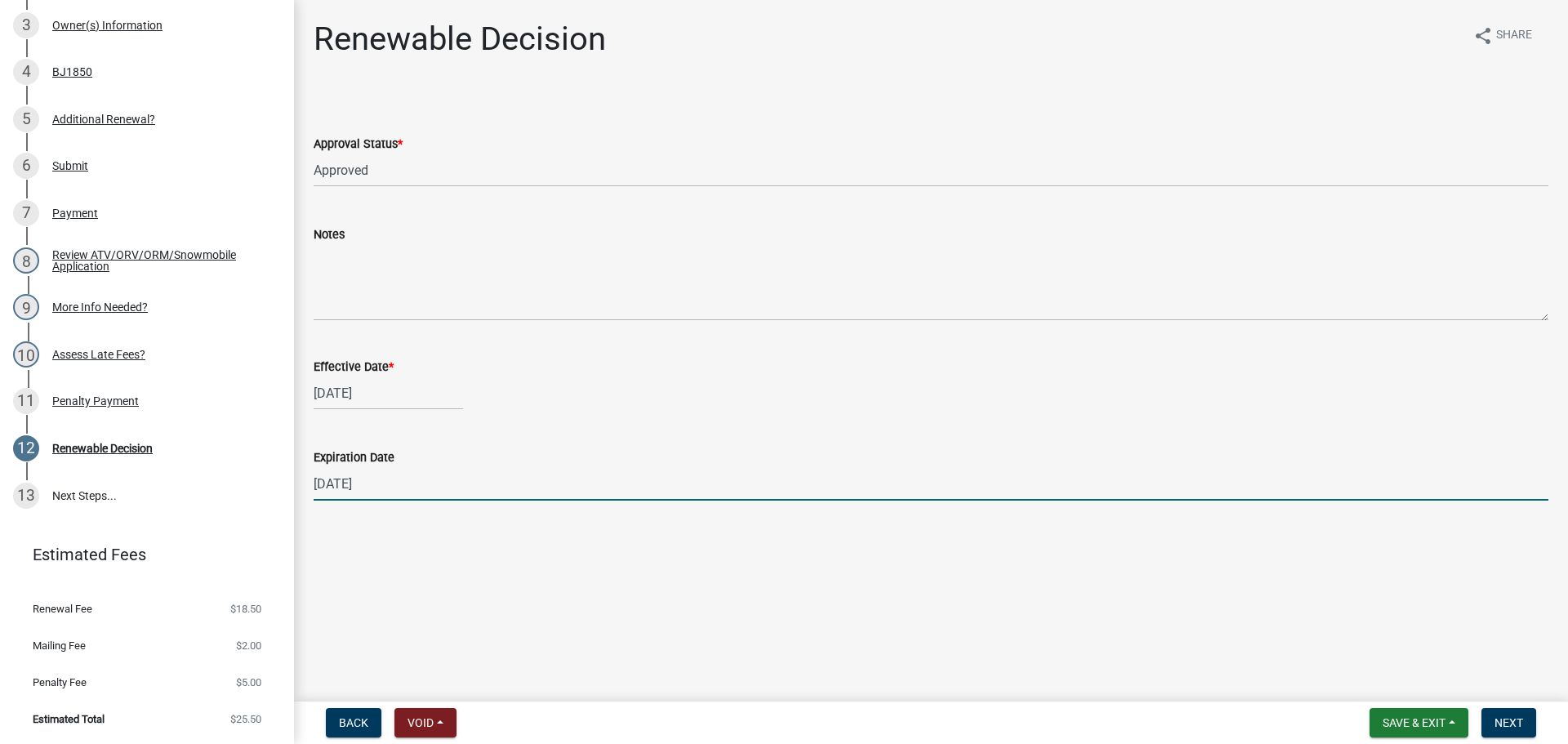
click at [395, 480] on input "[DATE]" at bounding box center [931, 483] width 1235 height 33
type input "[DATE]"
click at [1434, 719] on span "Save & Exit" at bounding box center [1413, 722] width 63 height 13
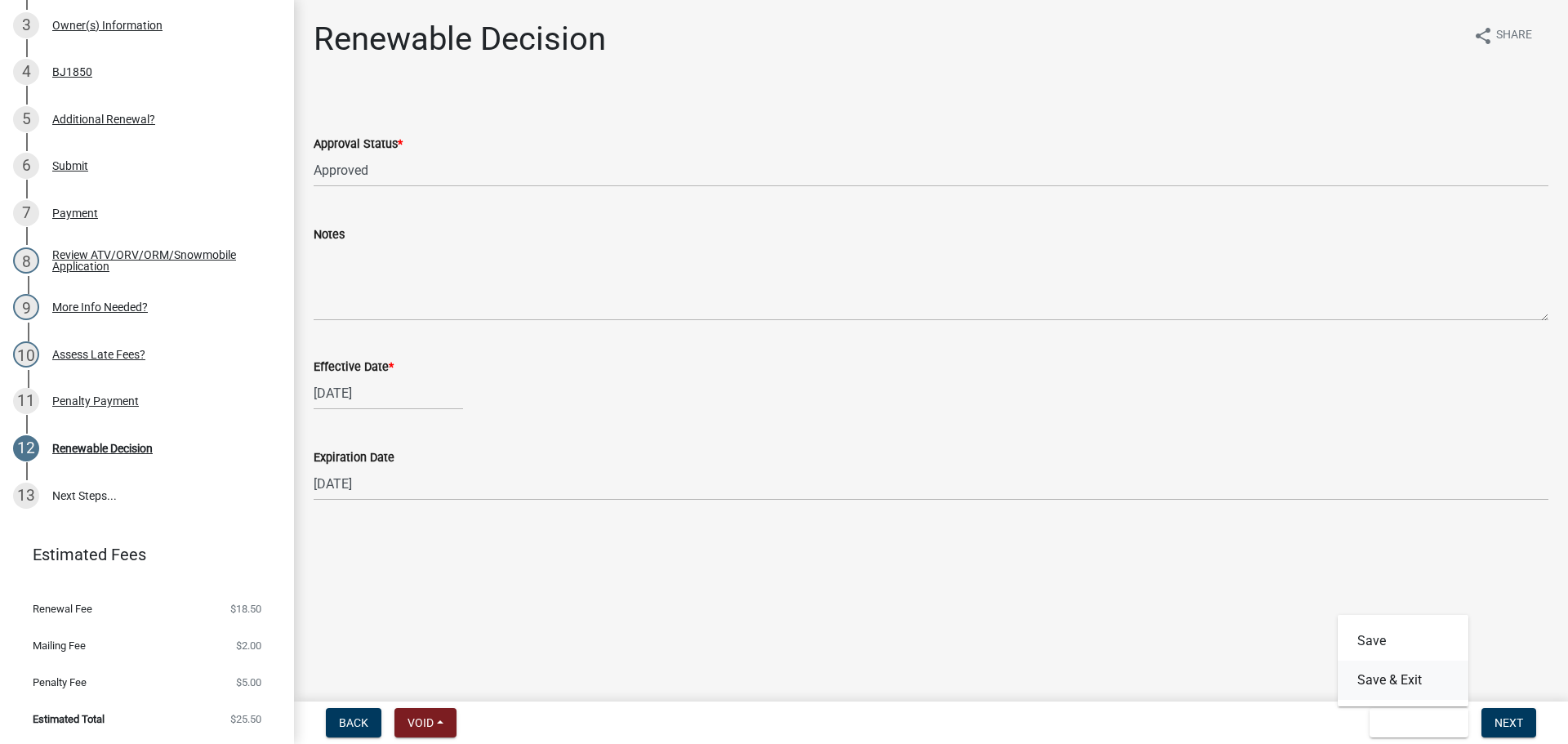
click at [1419, 677] on button "Save & Exit" at bounding box center [1403, 680] width 131 height 39
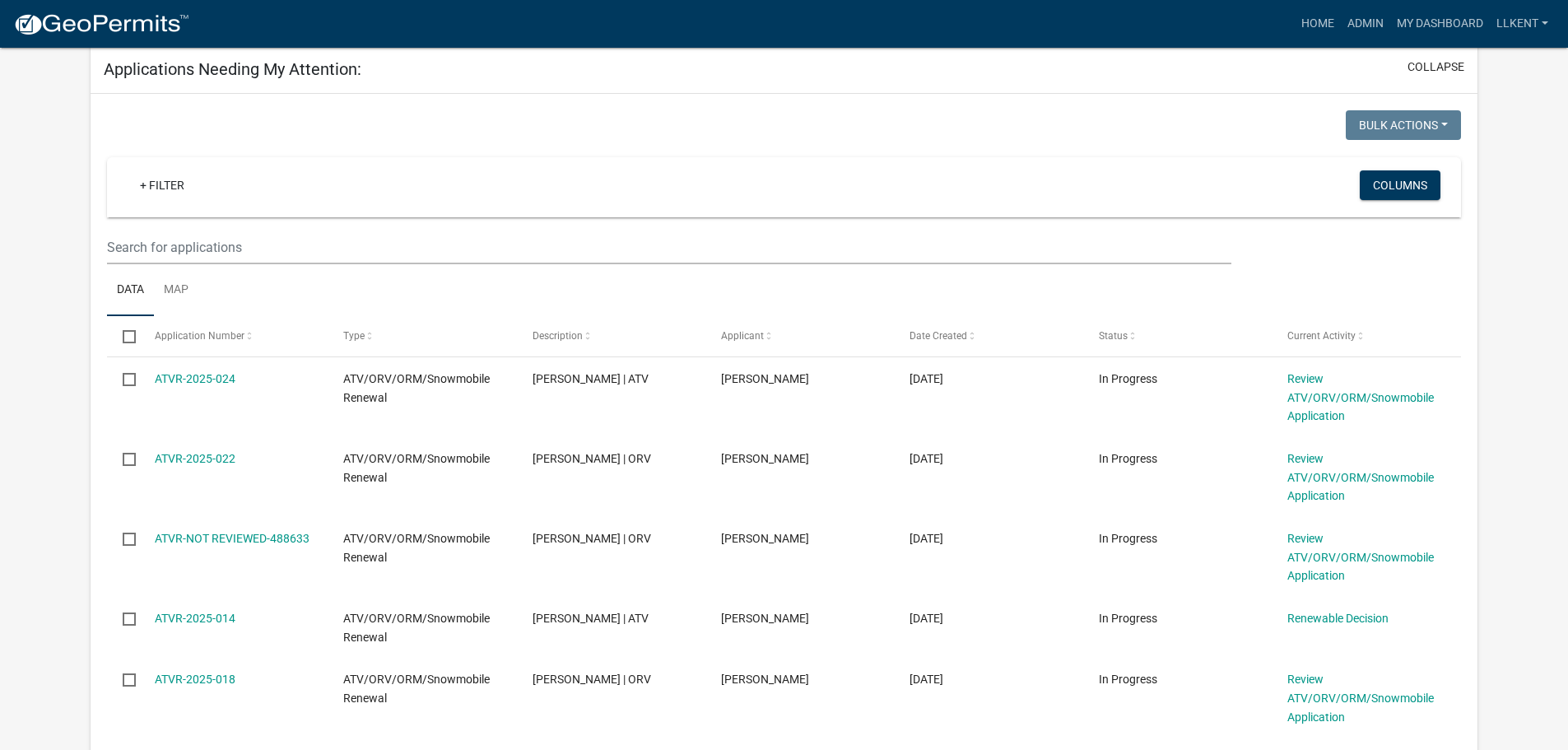
scroll to position [247, 0]
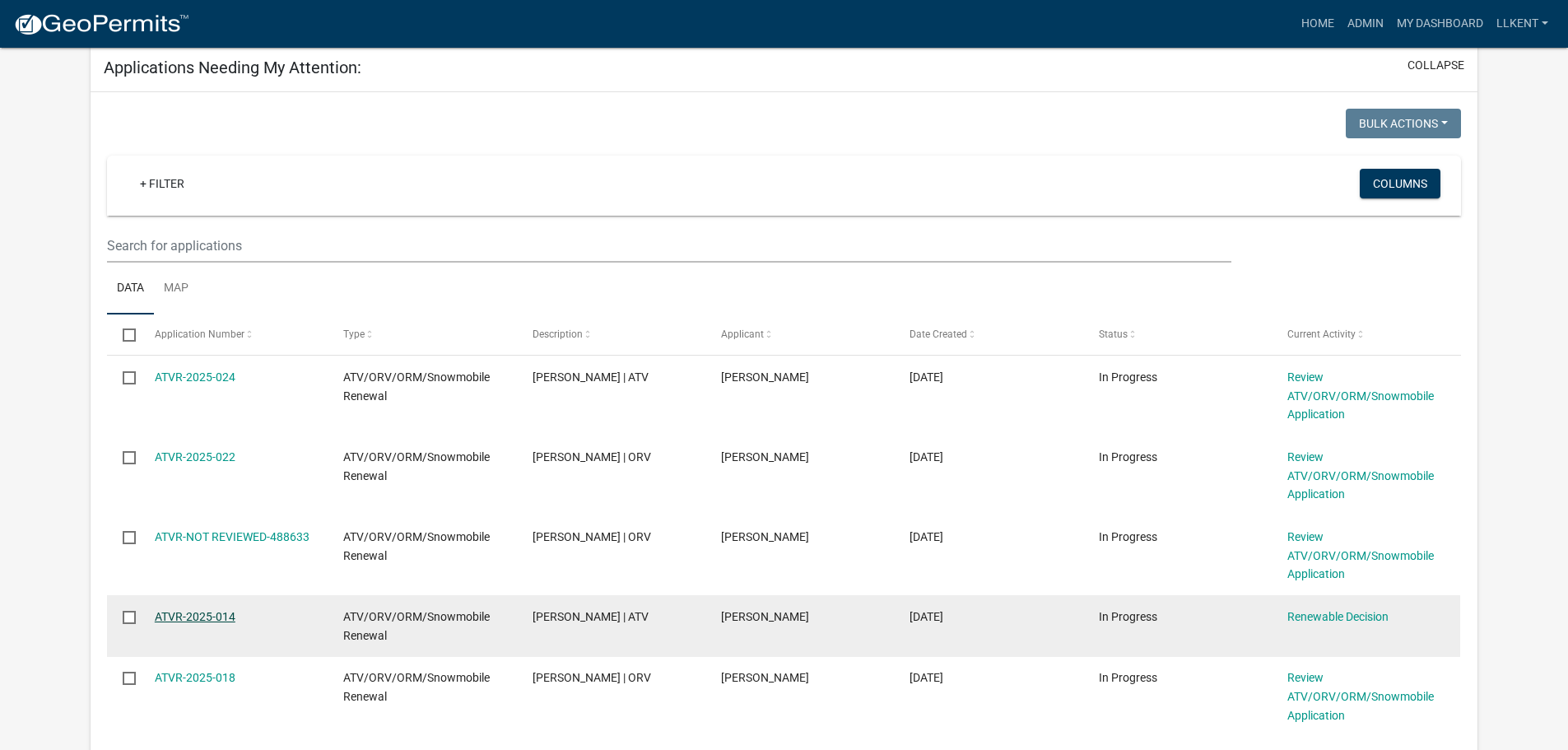
click at [200, 620] on link "ATVR-2025-014" at bounding box center [194, 616] width 80 height 13
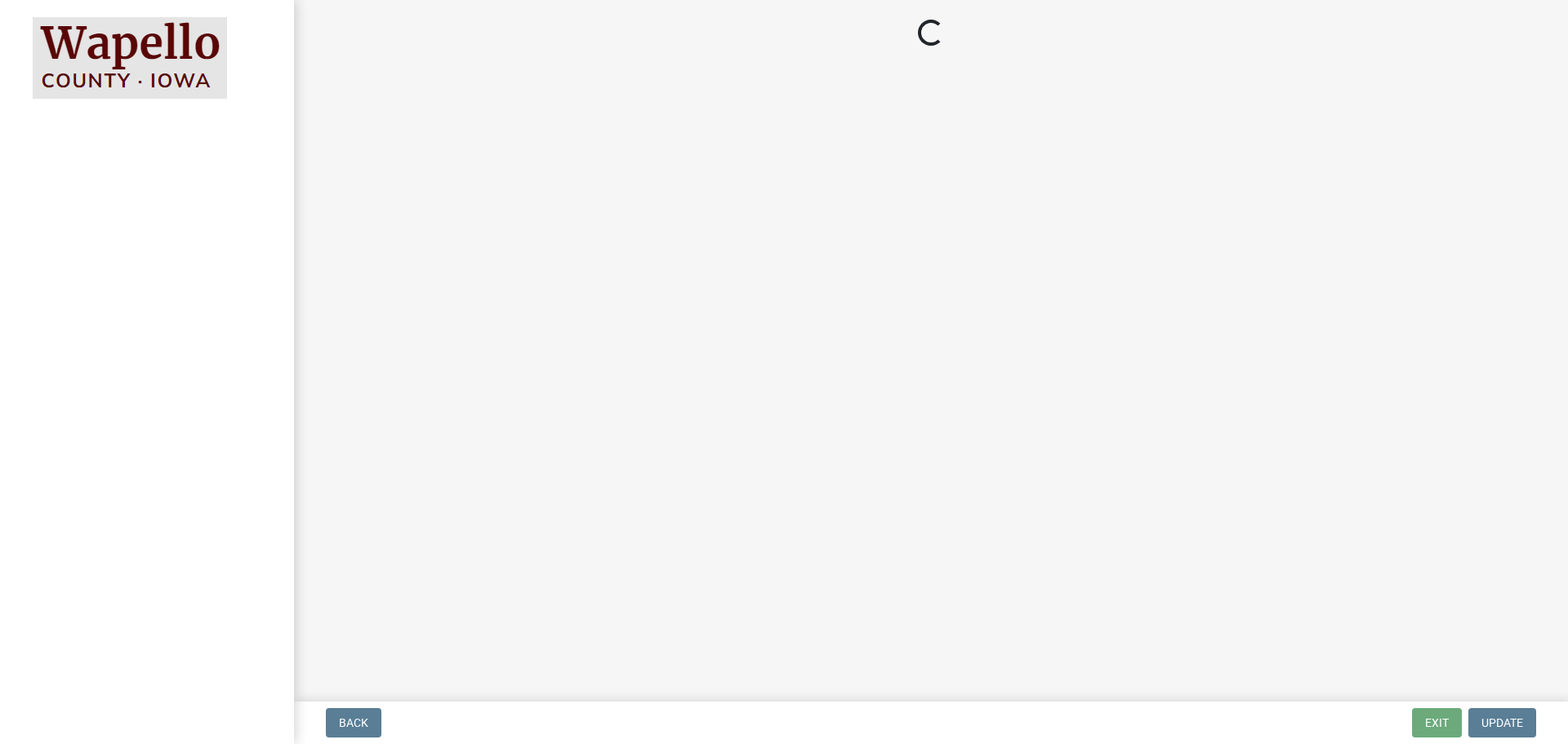
select select "0050b312-e2cf-4d5e-a53b-2231a9c94f19"
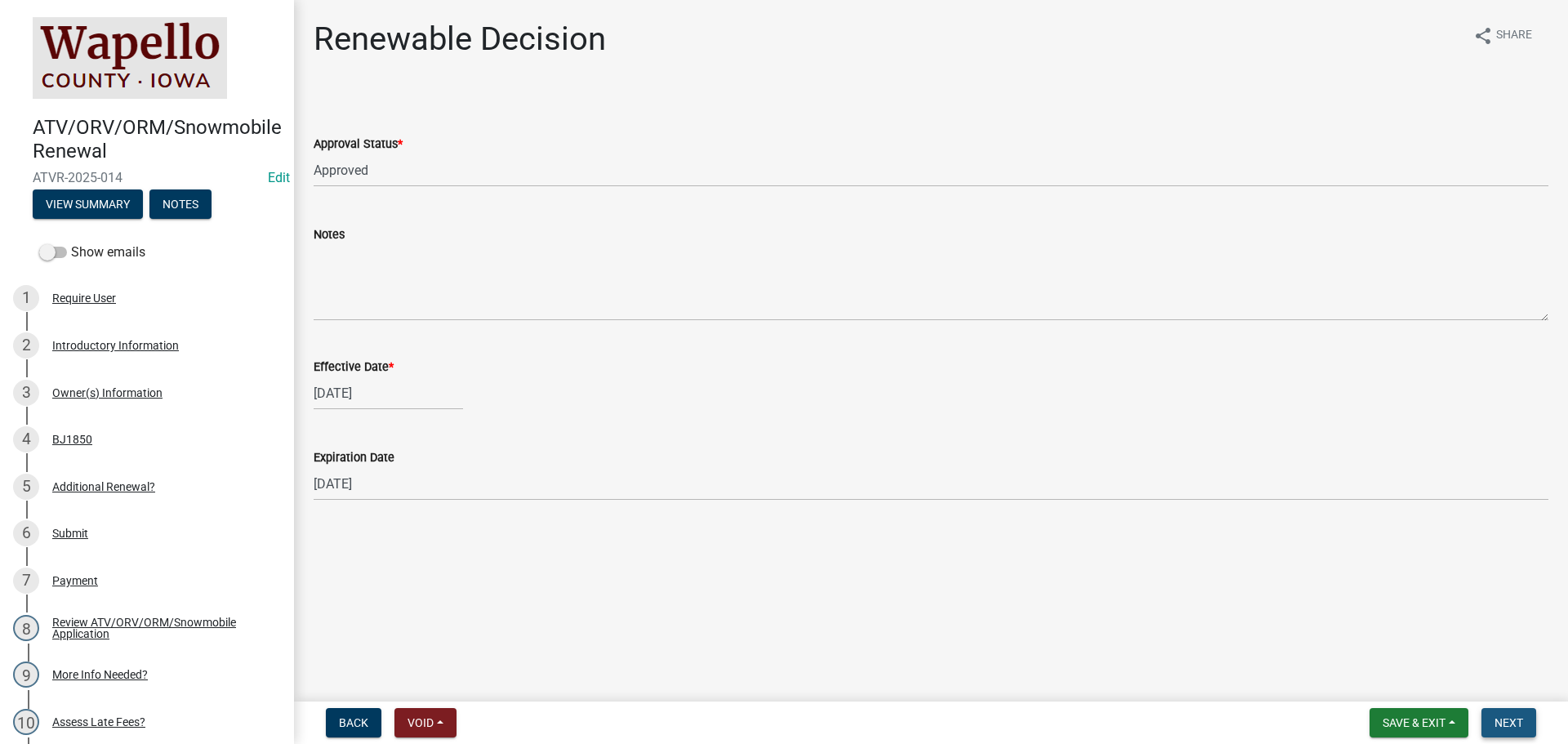
click at [1519, 713] on button "Next" at bounding box center [1509, 723] width 55 height 29
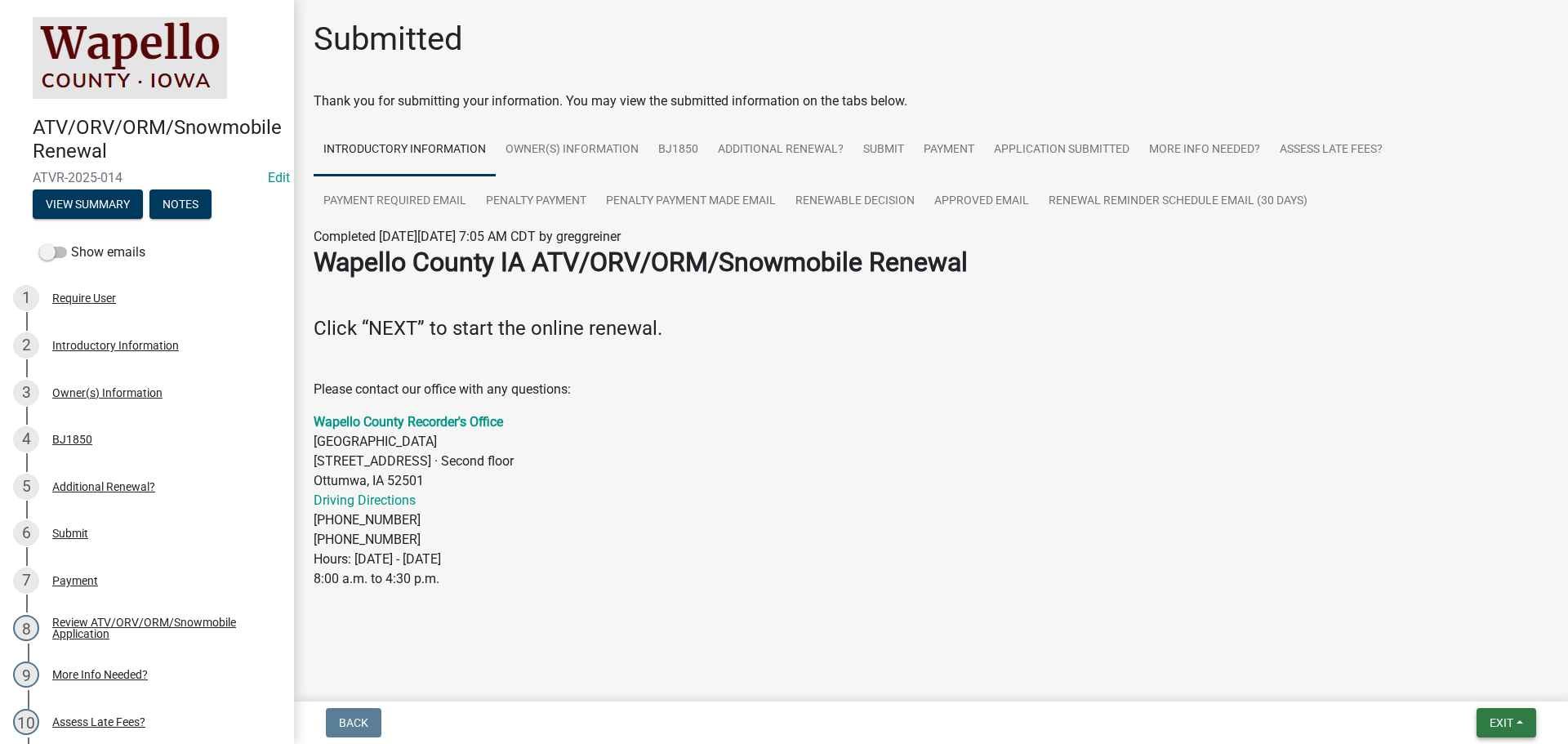
click at [1511, 729] on button "Exit" at bounding box center [1506, 723] width 60 height 29
click at [1468, 687] on button "Save & Exit" at bounding box center [1470, 680] width 131 height 39
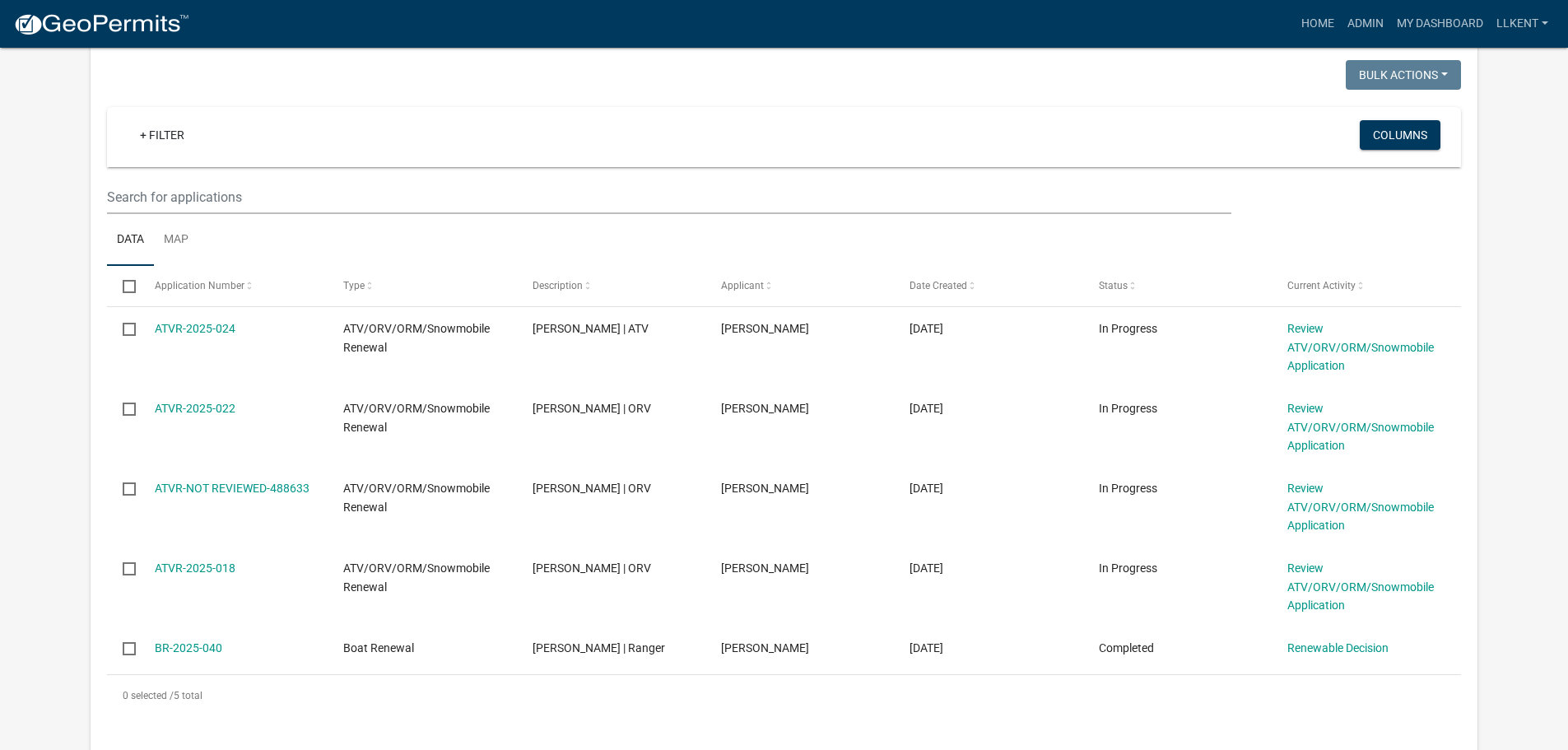
scroll to position [329, 0]
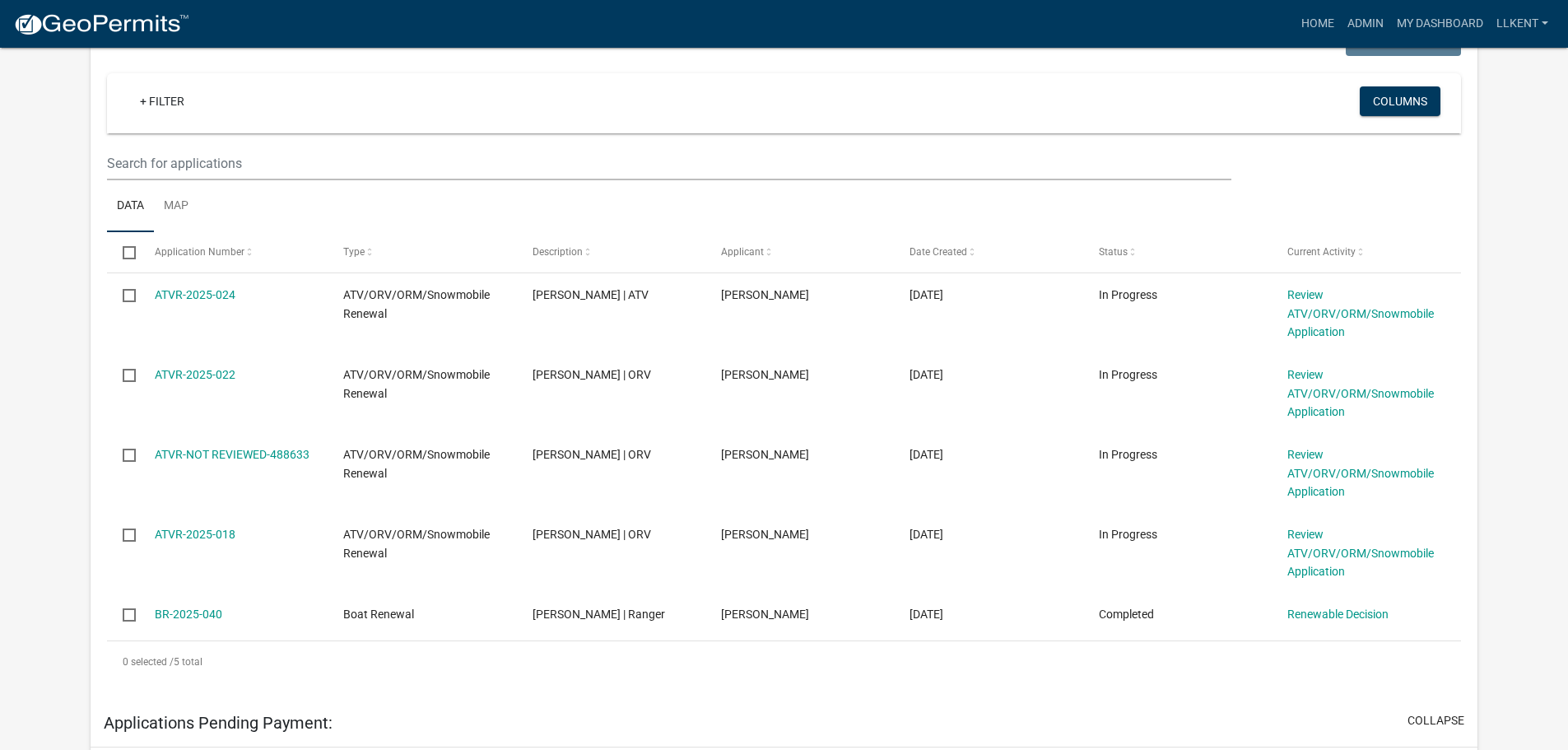
click at [187, 614] on link "BR-2025-040" at bounding box center [188, 614] width 67 height 13
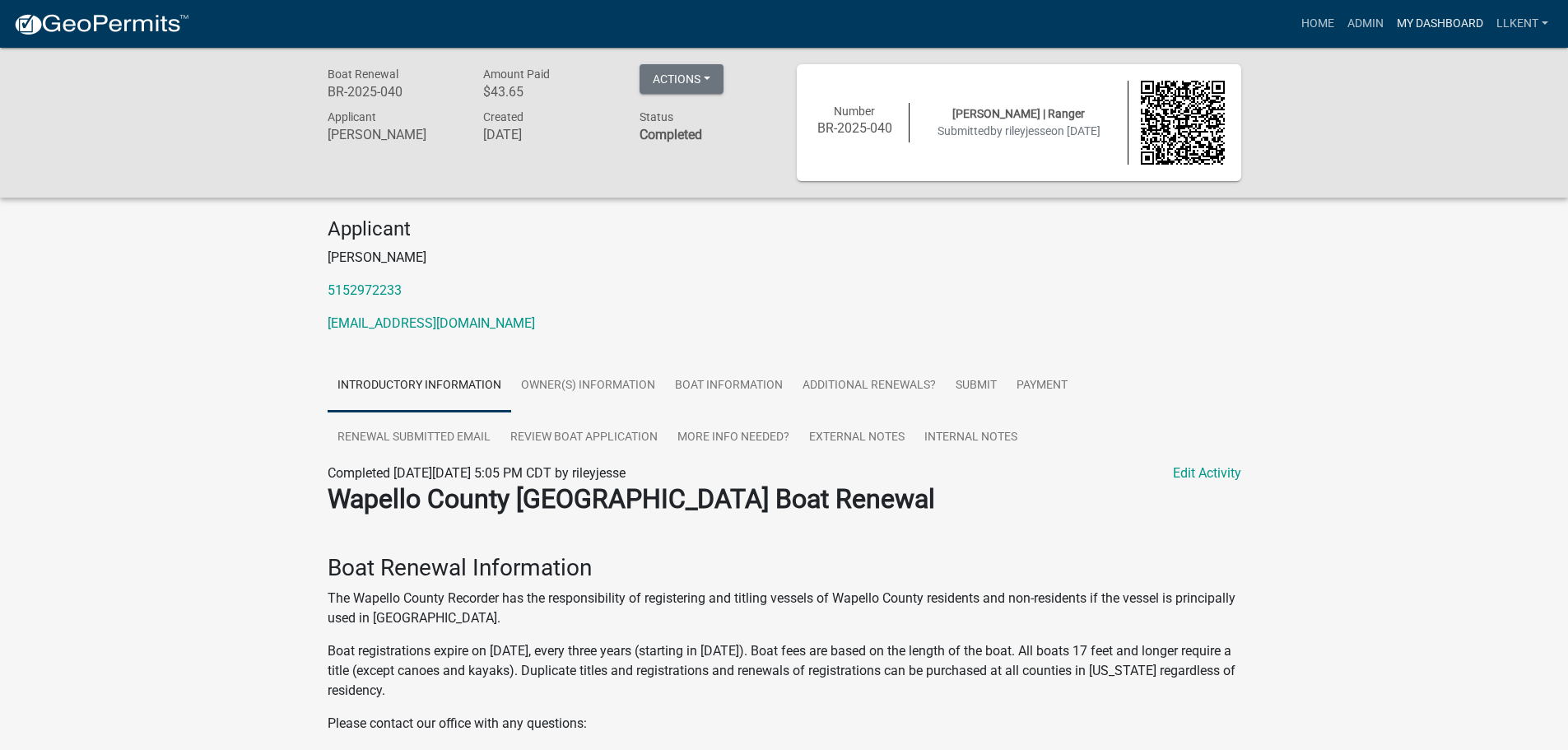
click at [1423, 22] on link "My Dashboard" at bounding box center [1439, 24] width 99 height 31
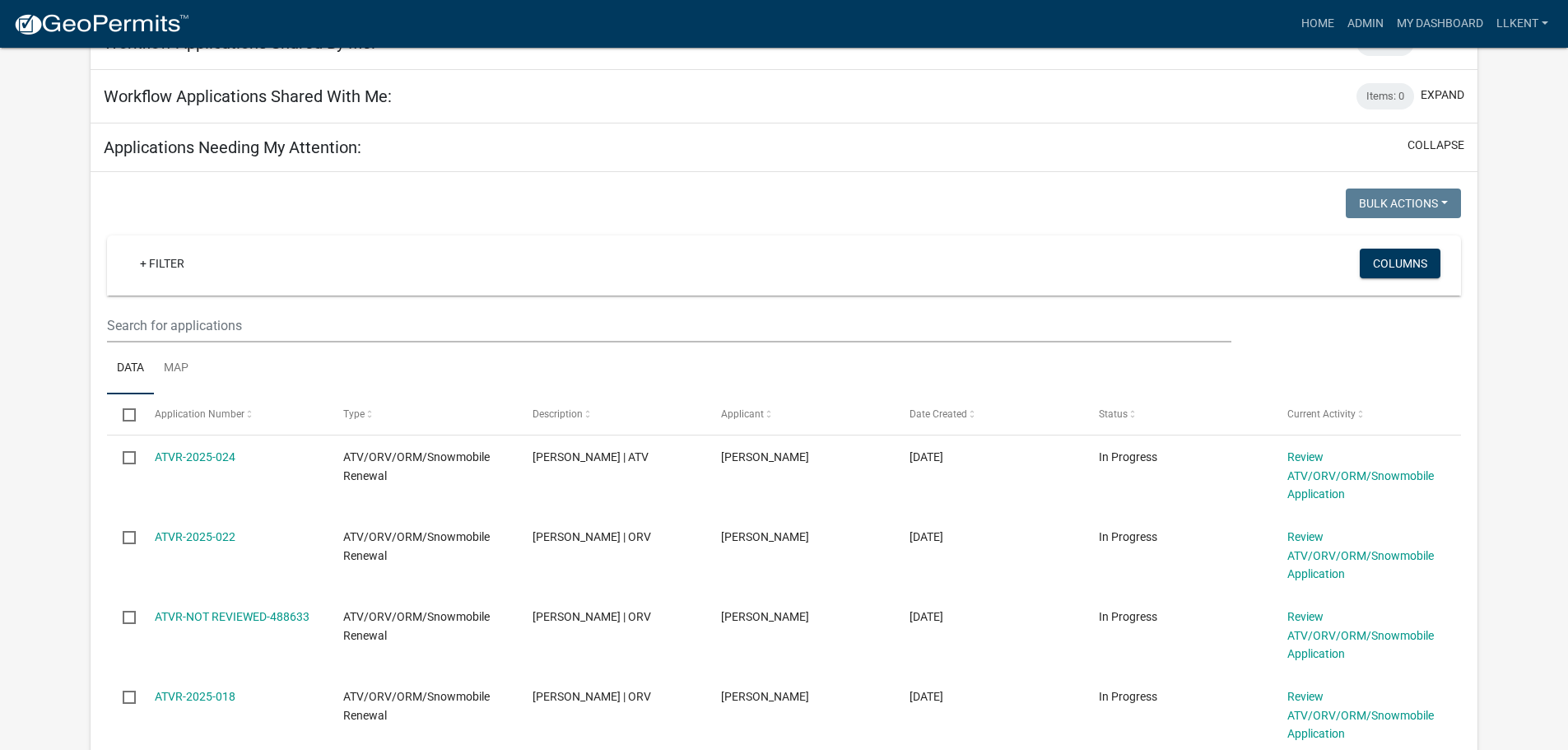
scroll to position [247, 0]
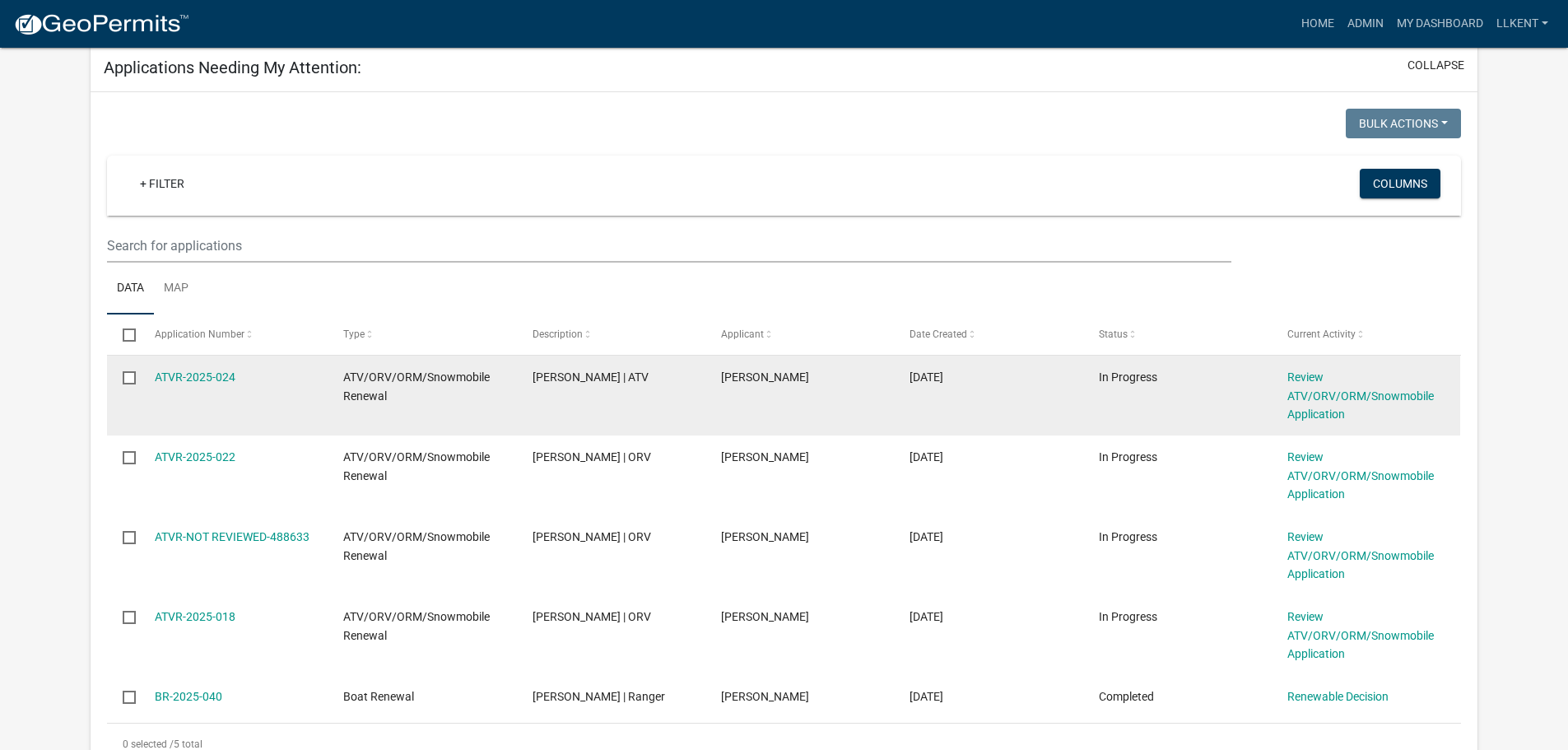
click at [439, 381] on span "ATV/ORV/ORM/Snowmobile Renewal" at bounding box center [417, 386] width 147 height 32
click at [204, 377] on link "ATVR-2025-024" at bounding box center [194, 376] width 80 height 13
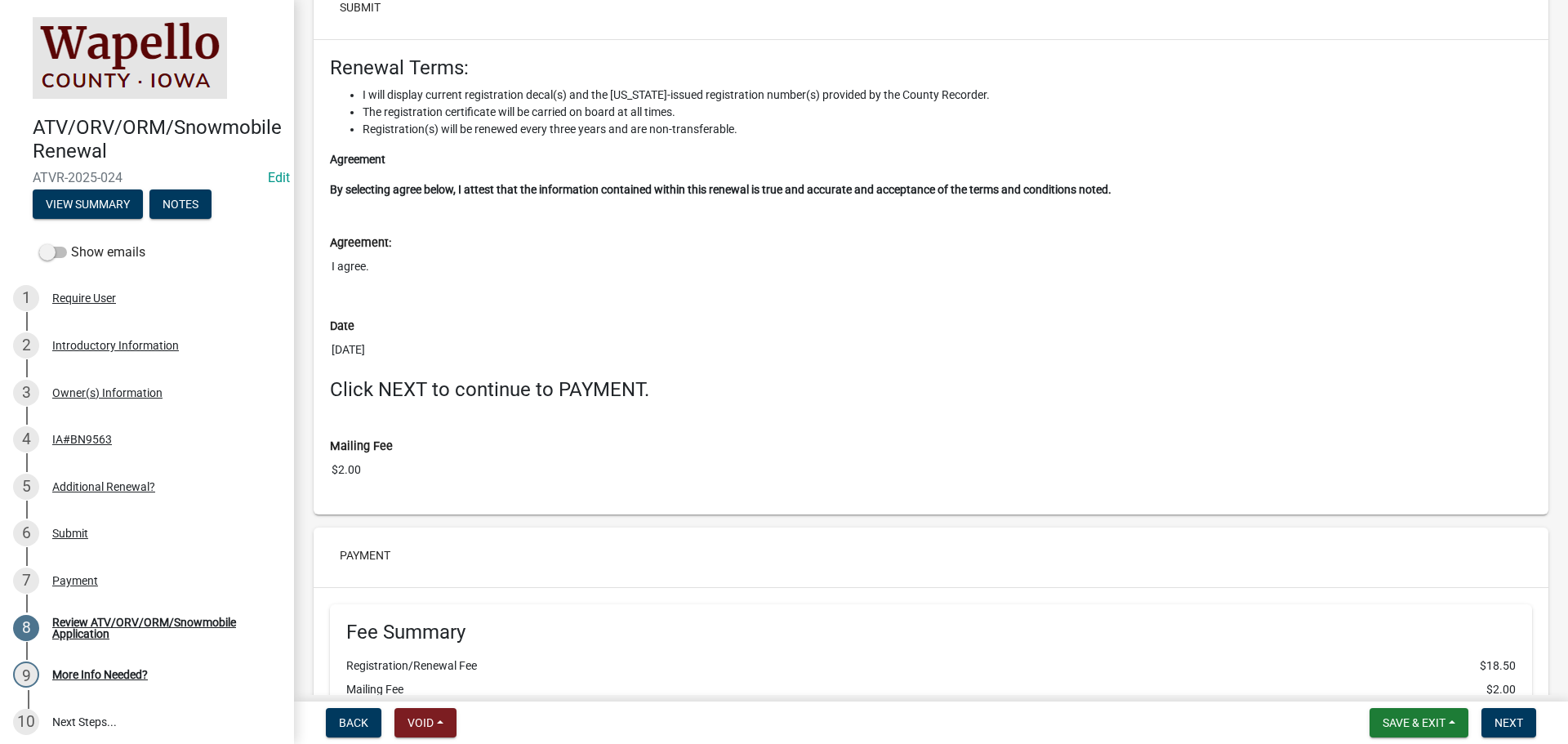
scroll to position [3184, 0]
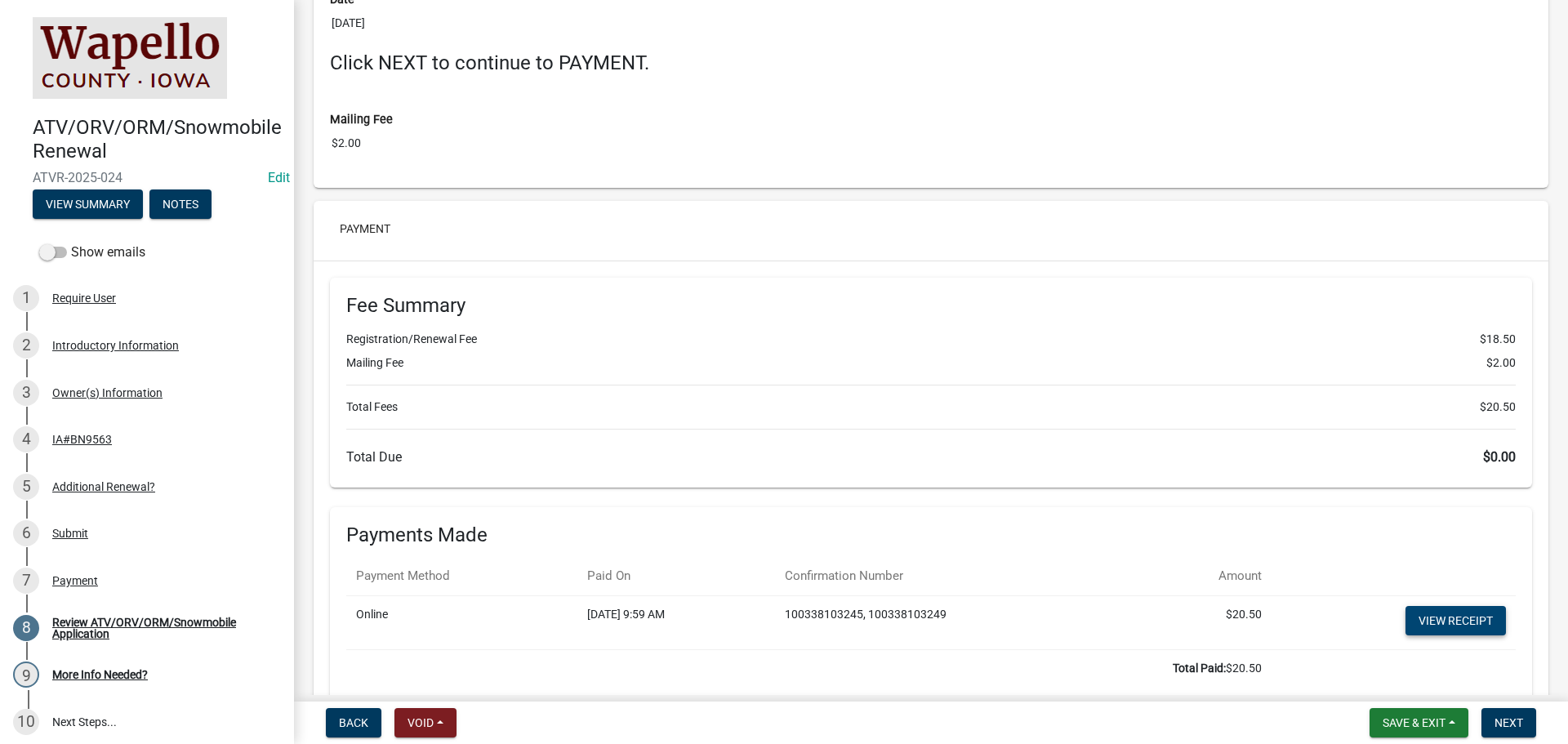
click at [1427, 621] on link "View receipt" at bounding box center [1455, 620] width 100 height 29
click at [1504, 711] on button "Next" at bounding box center [1509, 723] width 55 height 29
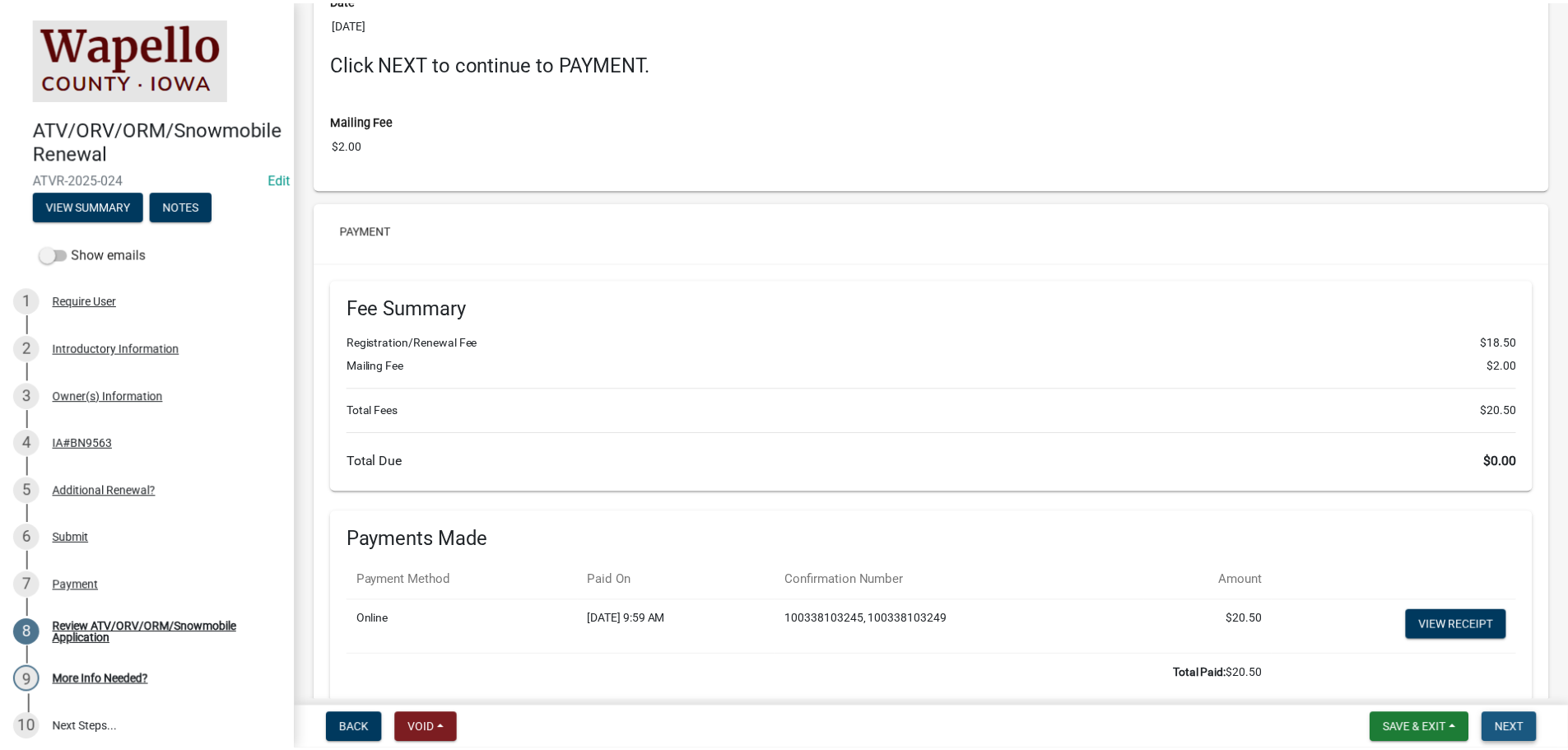
scroll to position [0, 0]
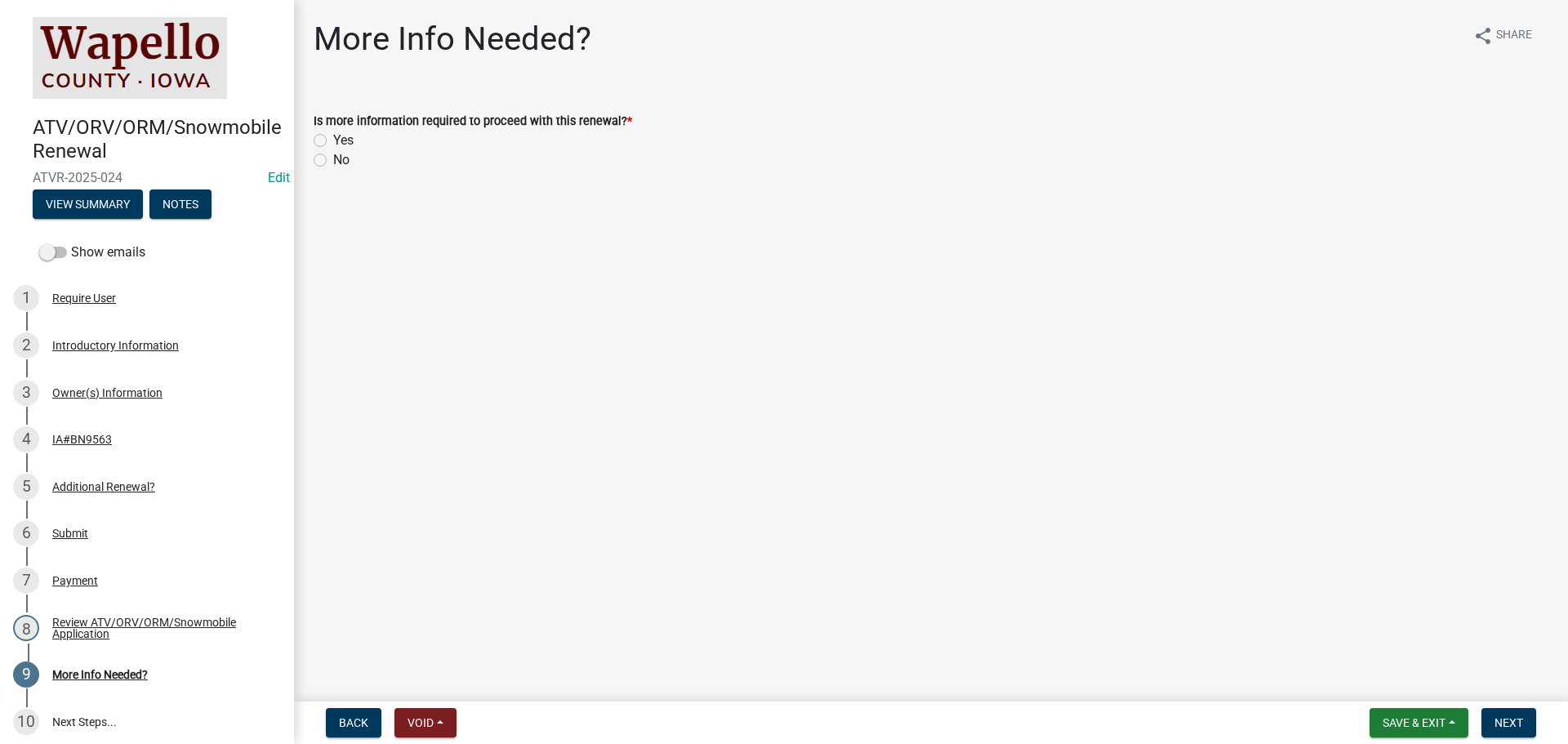
click at [342, 161] on label "No" at bounding box center [341, 159] width 16 height 20
click at [342, 161] on input "No" at bounding box center [338, 155] width 10 height 10
radio input "true"
click at [1515, 720] on span "Next" at bounding box center [1508, 722] width 28 height 13
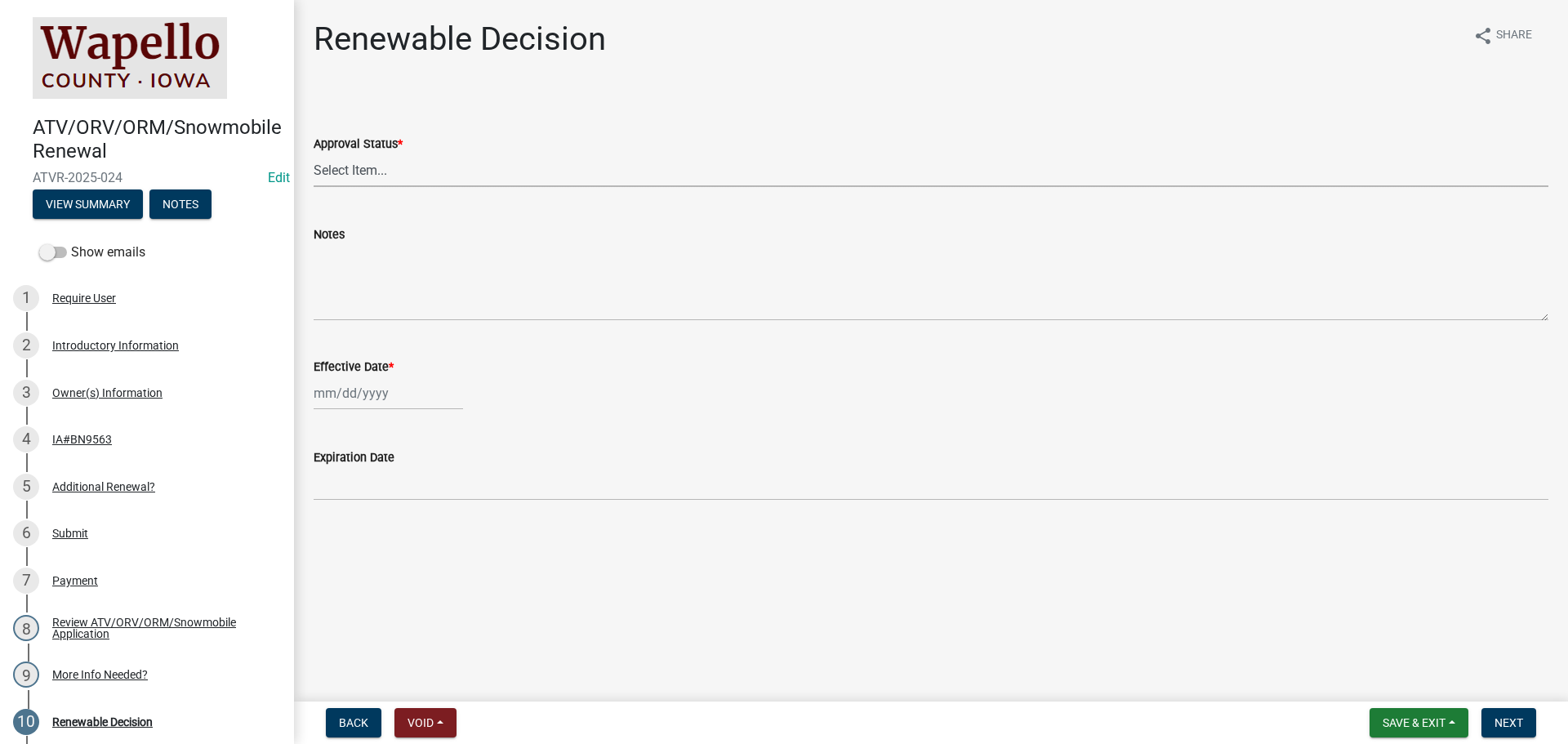
click at [399, 178] on select "Select Item... Approved Denied" at bounding box center [931, 170] width 1235 height 33
click at [313, 153] on select "Select Item... Approved Denied" at bounding box center [931, 170] width 1235 height 33
select select "0050b312-e2cf-4d5e-a53b-2231a9c94f19"
click at [385, 388] on div at bounding box center [388, 393] width 149 height 33
select select "10"
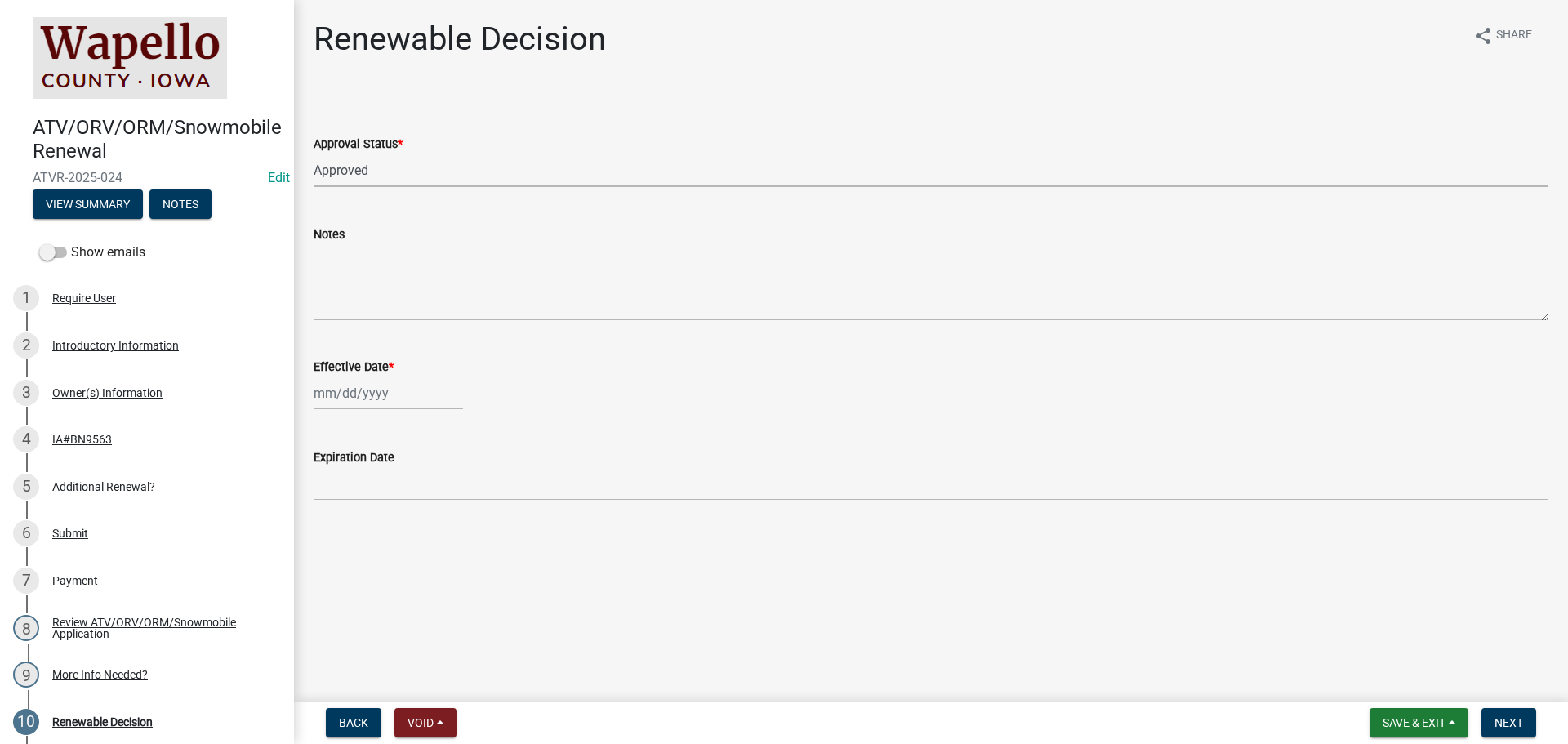
select select "2025"
click at [346, 534] on div "14" at bounding box center [355, 532] width 27 height 27
type input "[DATE]"
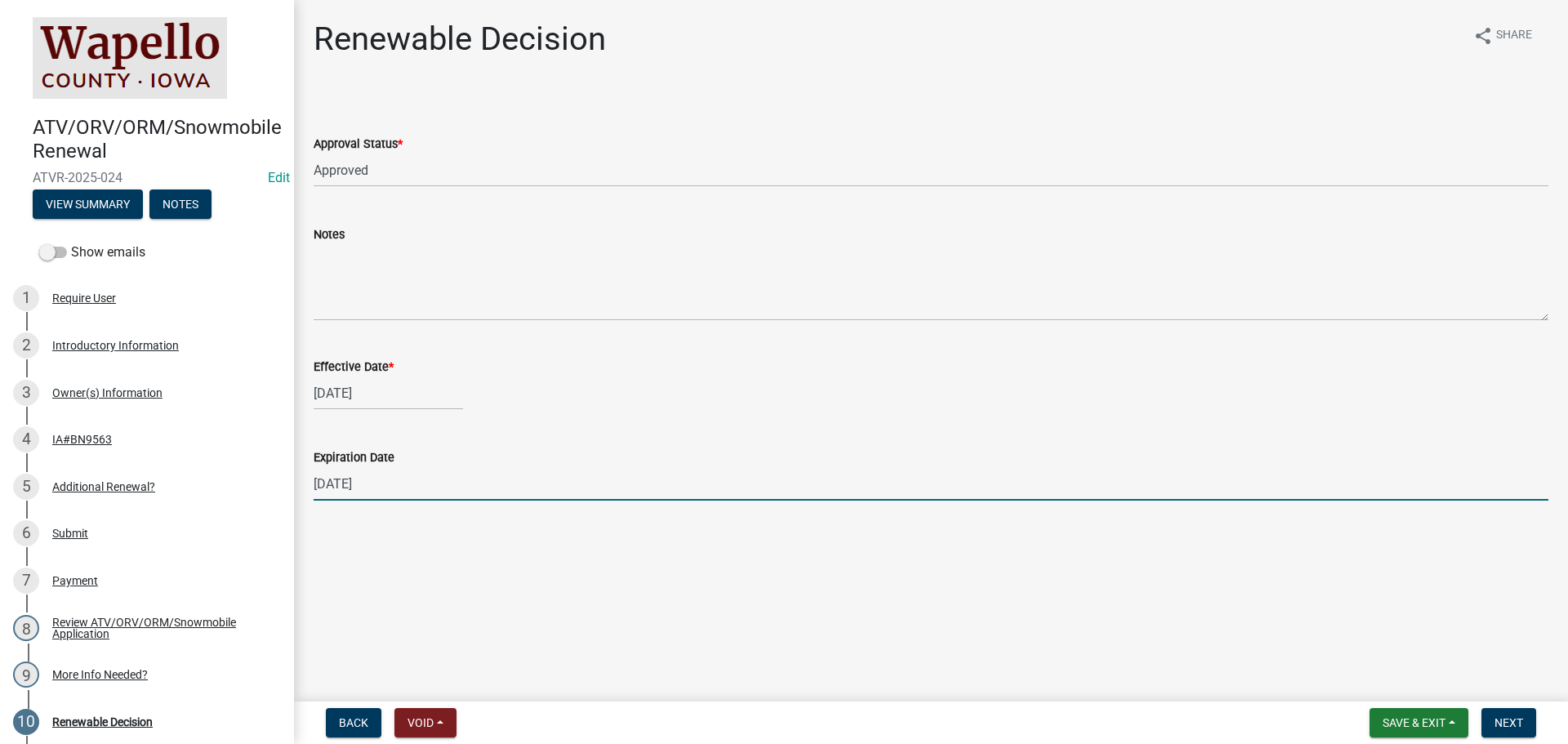
click at [417, 485] on input "[DATE]" at bounding box center [931, 483] width 1235 height 33
type input "[DATE]"
click at [1505, 720] on span "Next" at bounding box center [1508, 722] width 28 height 13
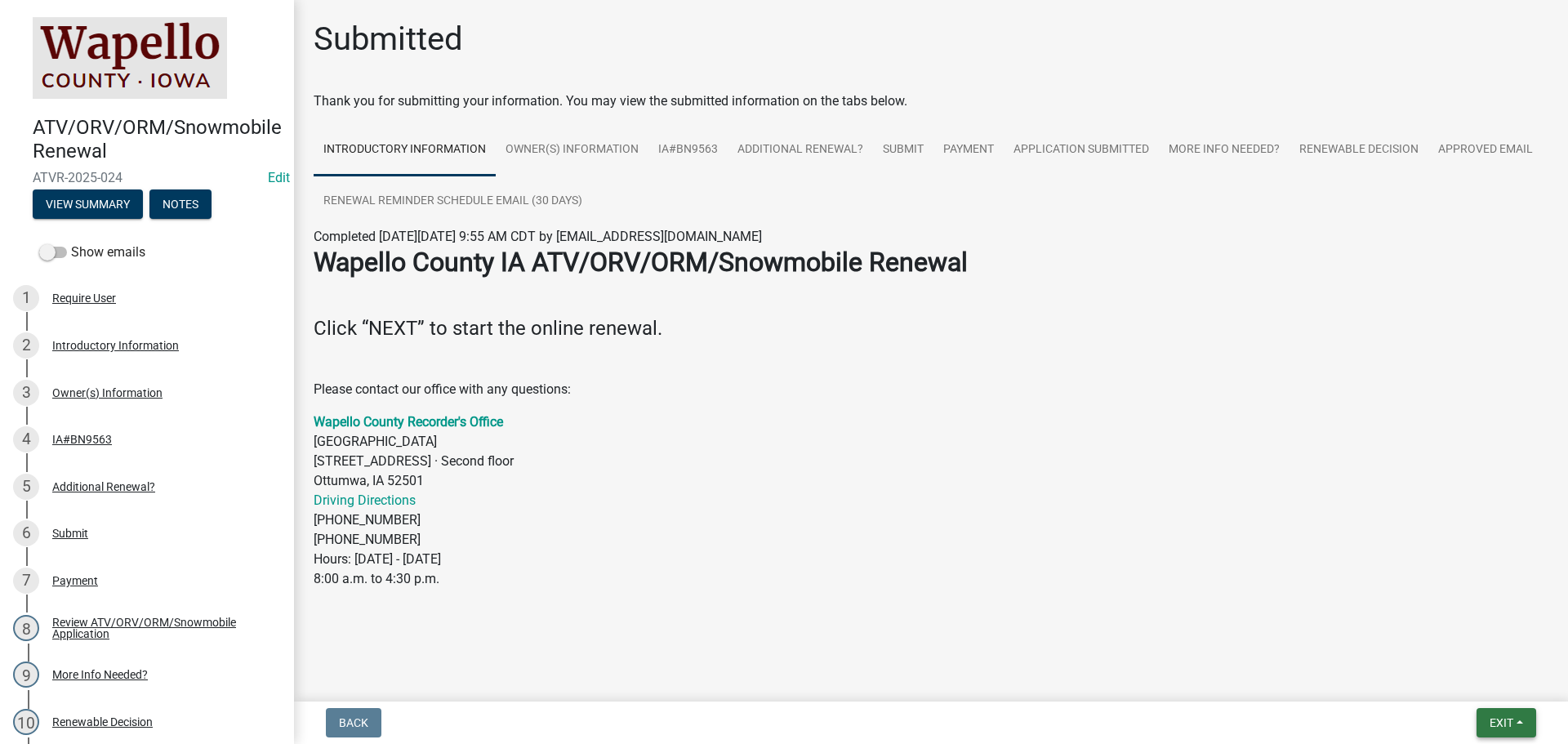
click at [1489, 717] on span "Exit" at bounding box center [1501, 722] width 24 height 13
click at [1477, 680] on button "Save & Exit" at bounding box center [1470, 680] width 131 height 39
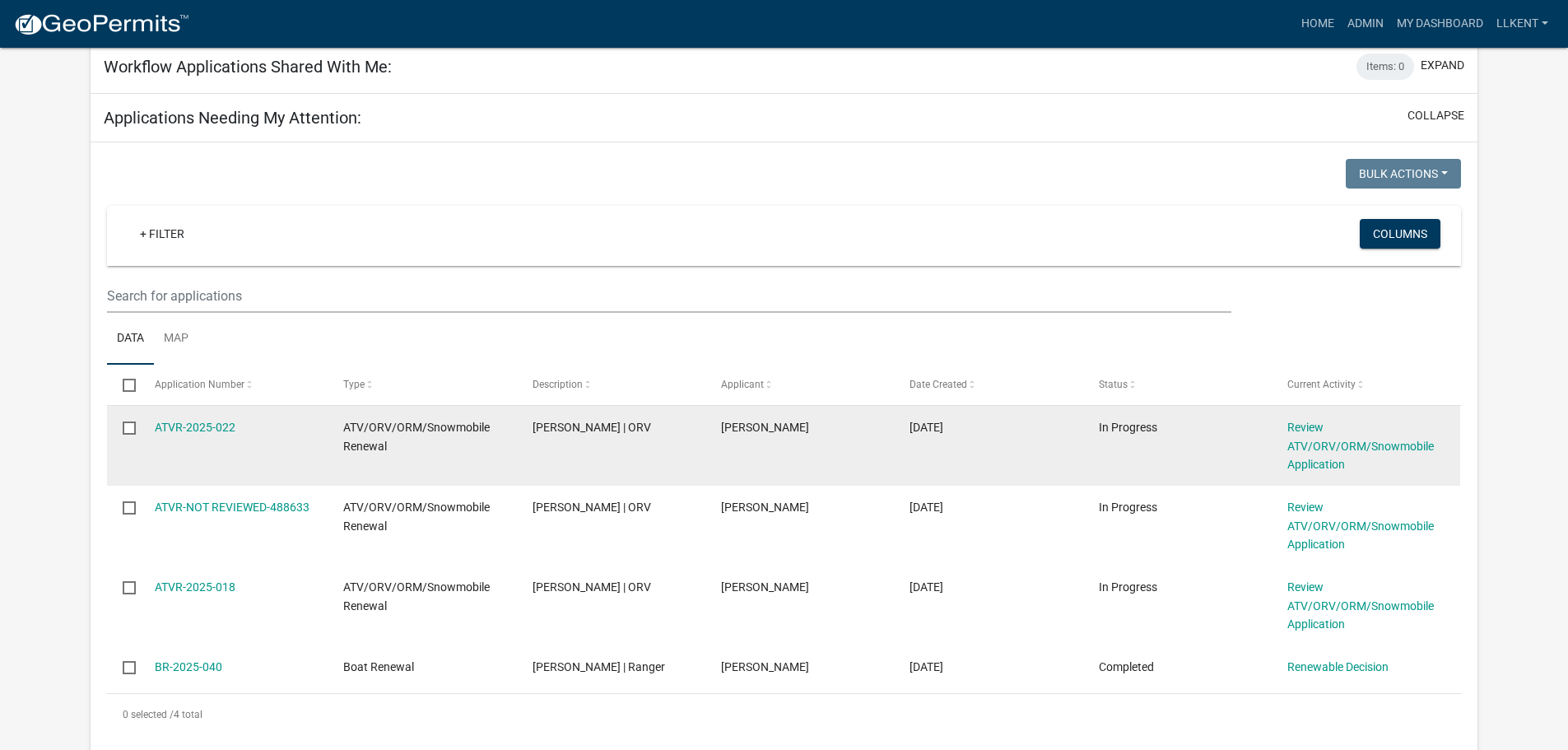
scroll to position [247, 0]
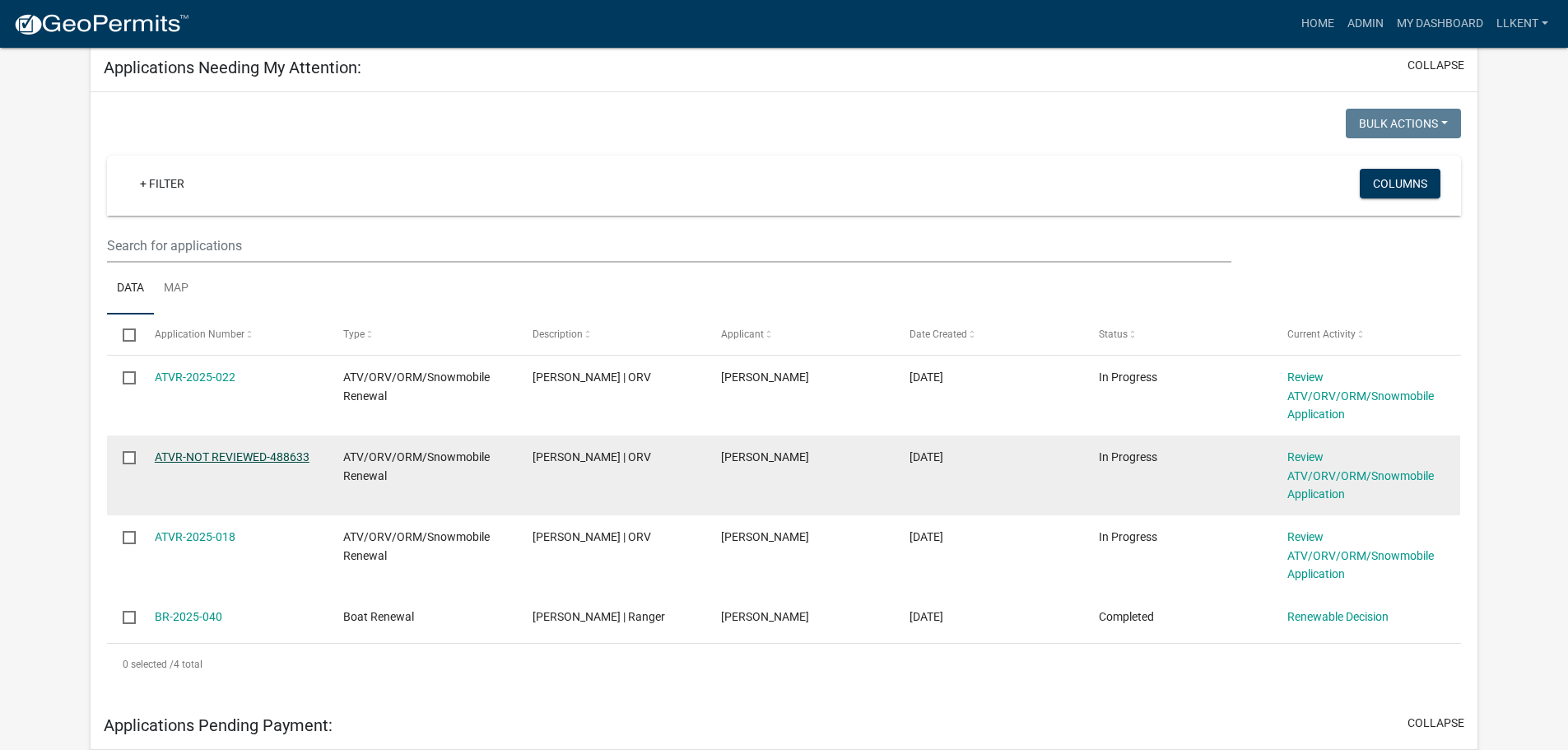
click at [255, 456] on link "ATVR-NOT REVIEWED-488633" at bounding box center [231, 457] width 155 height 13
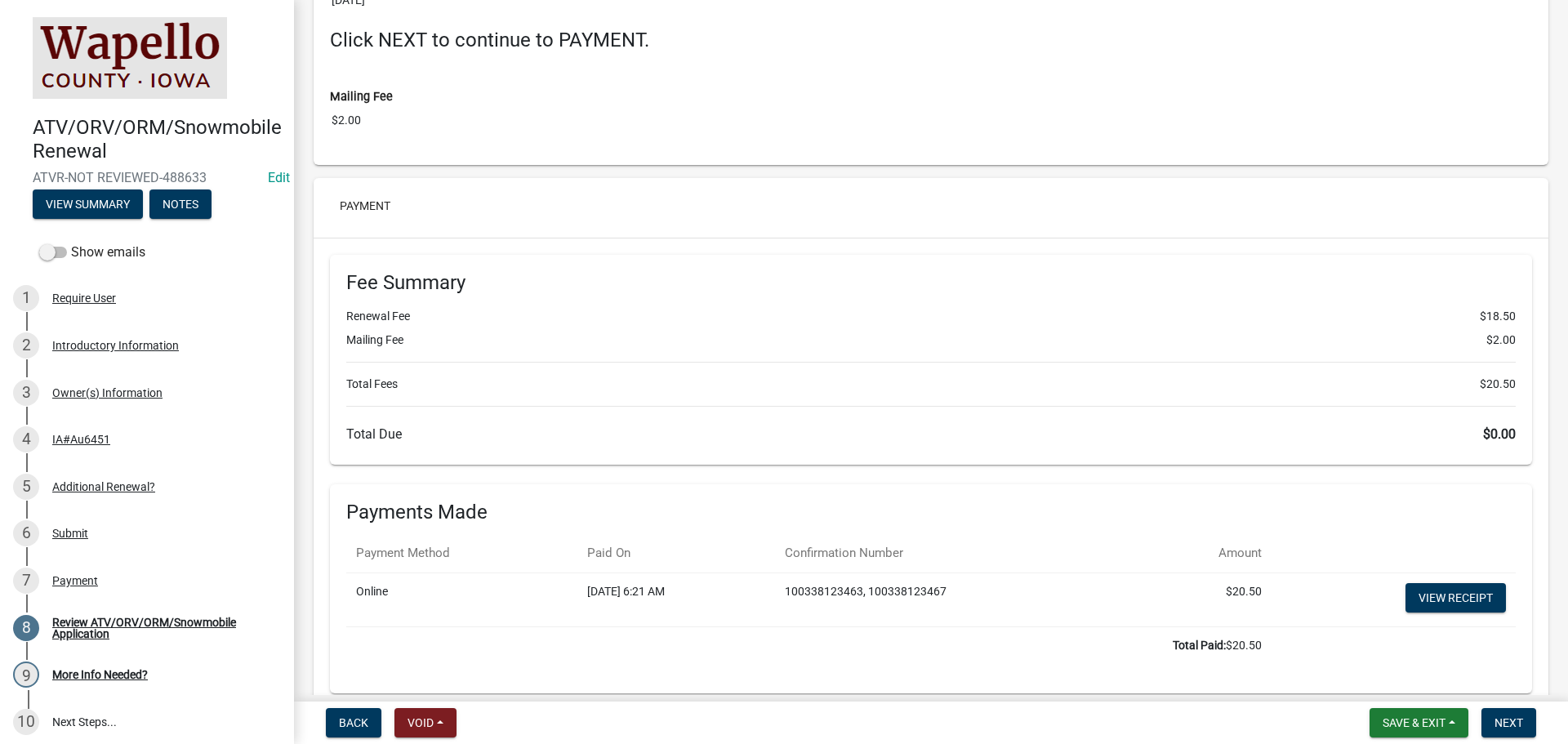
scroll to position [3265, 0]
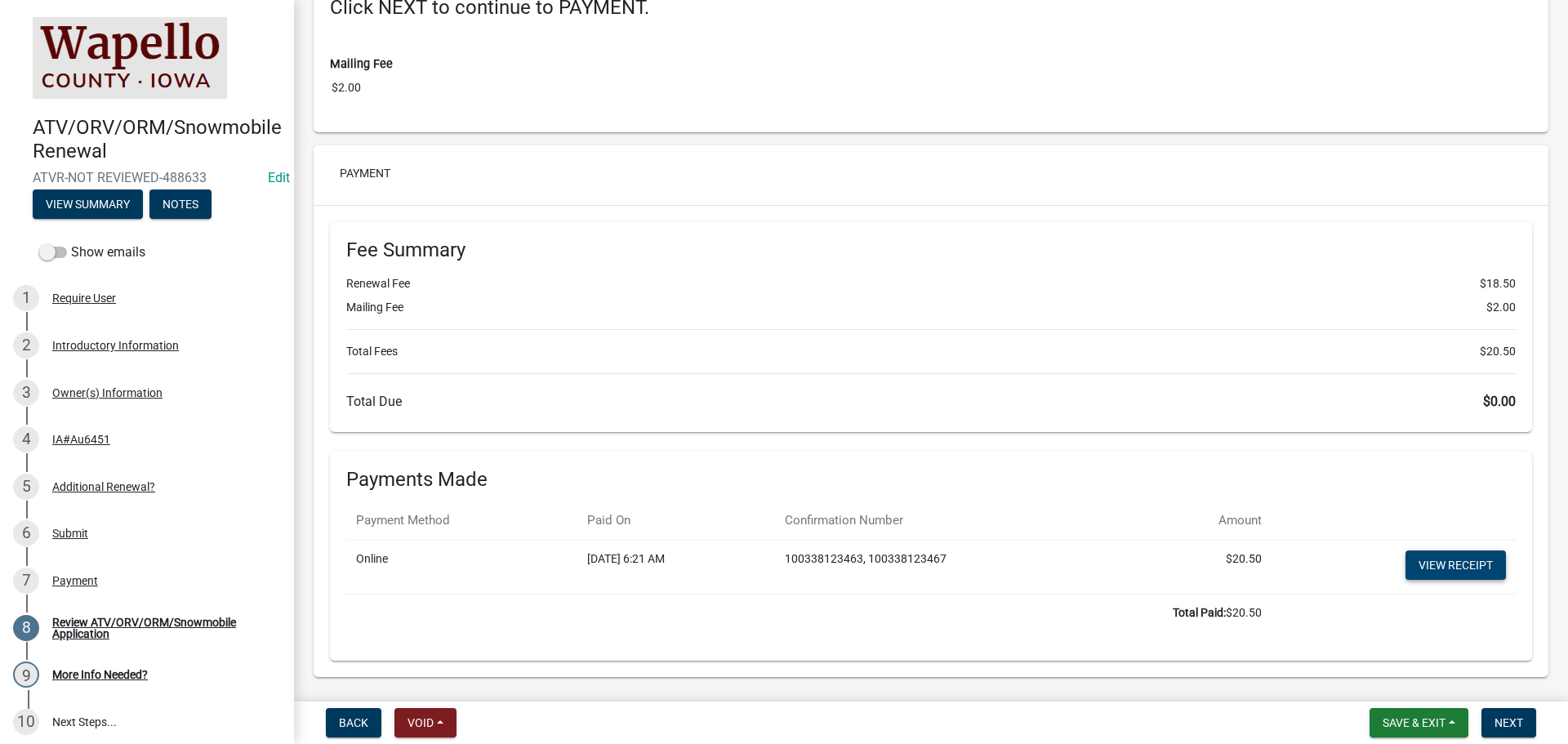
click at [1453, 566] on link "View receipt" at bounding box center [1455, 565] width 100 height 29
click at [1433, 731] on button "Save & Exit" at bounding box center [1418, 723] width 98 height 29
click at [1424, 676] on button "Save & Exit" at bounding box center [1403, 680] width 131 height 39
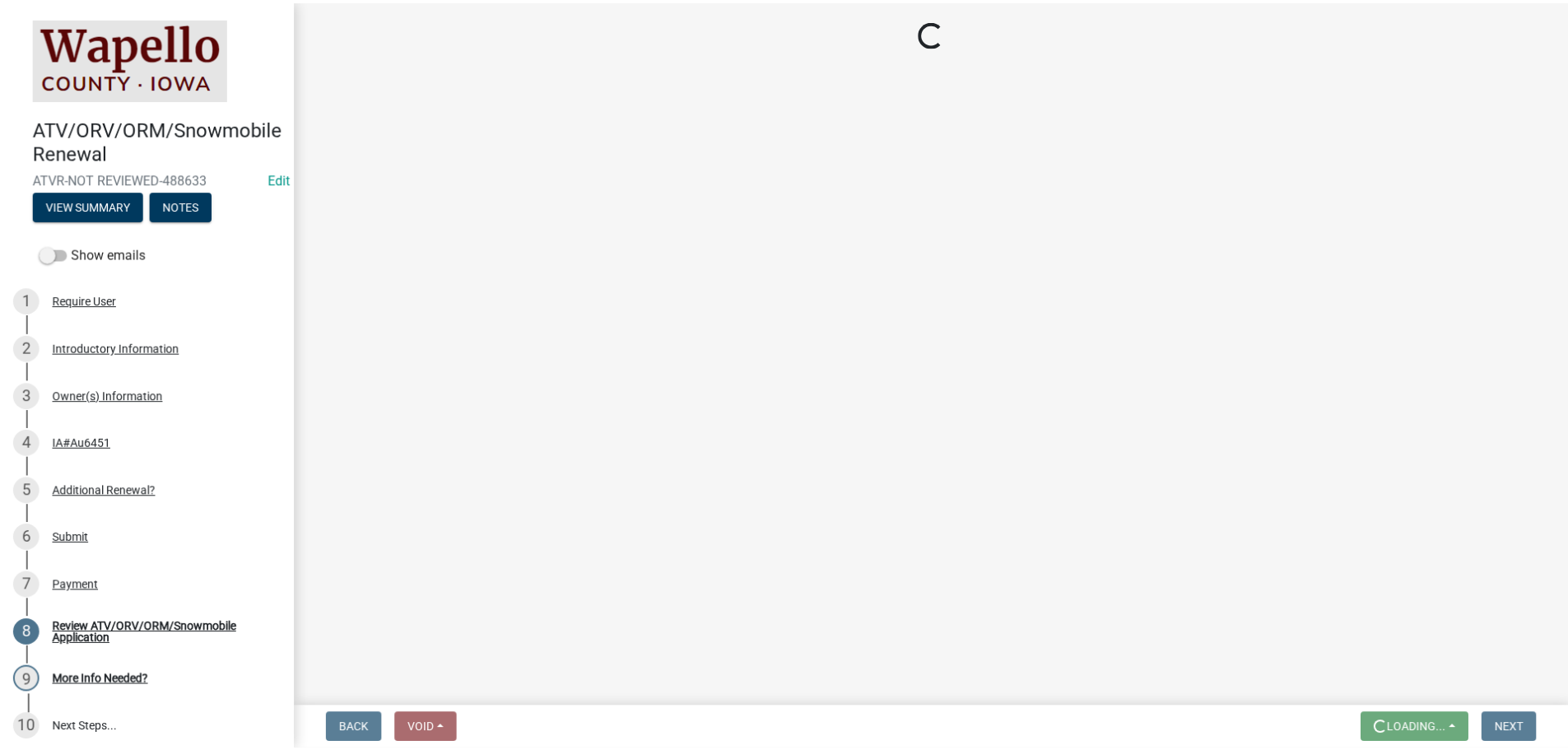
scroll to position [0, 0]
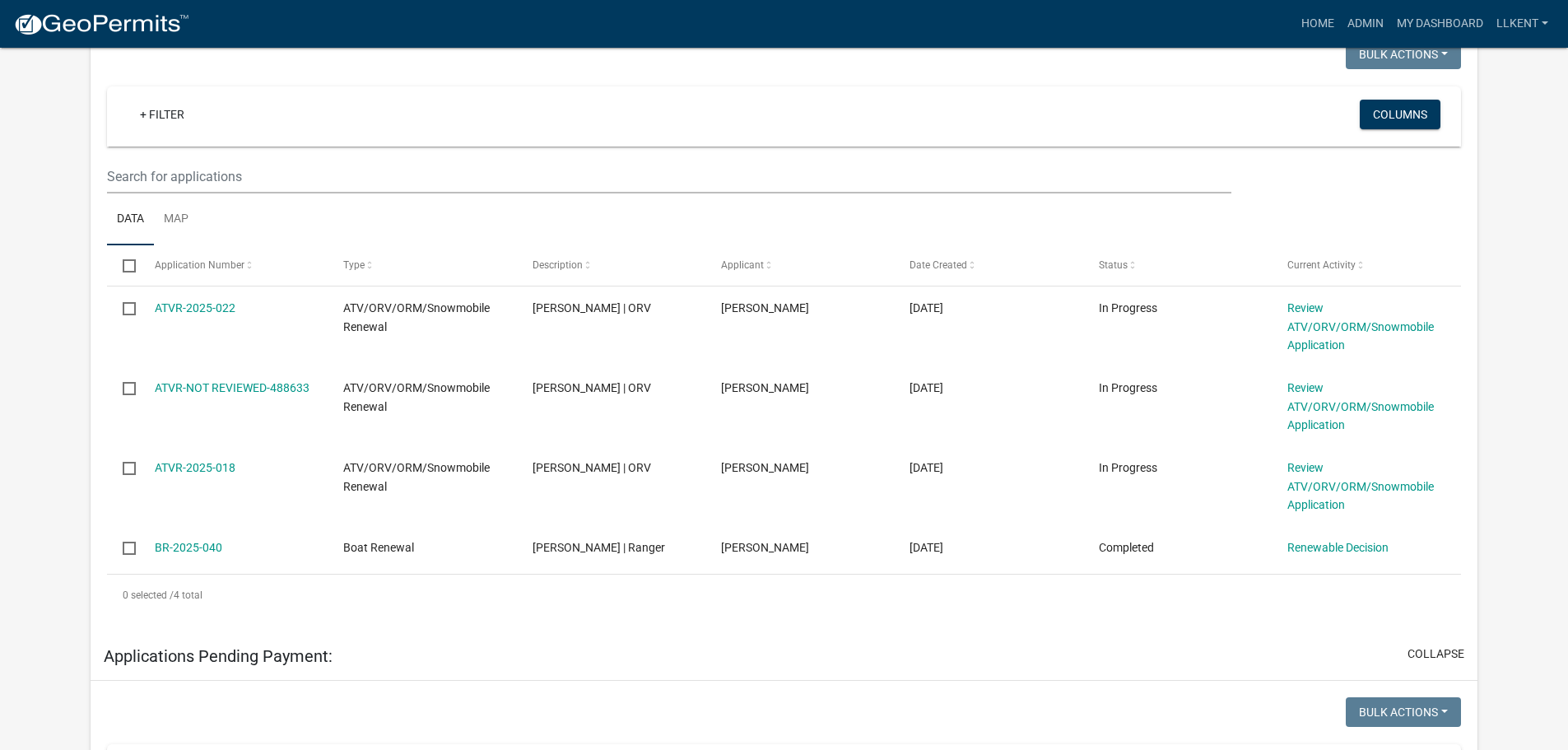
scroll to position [329, 0]
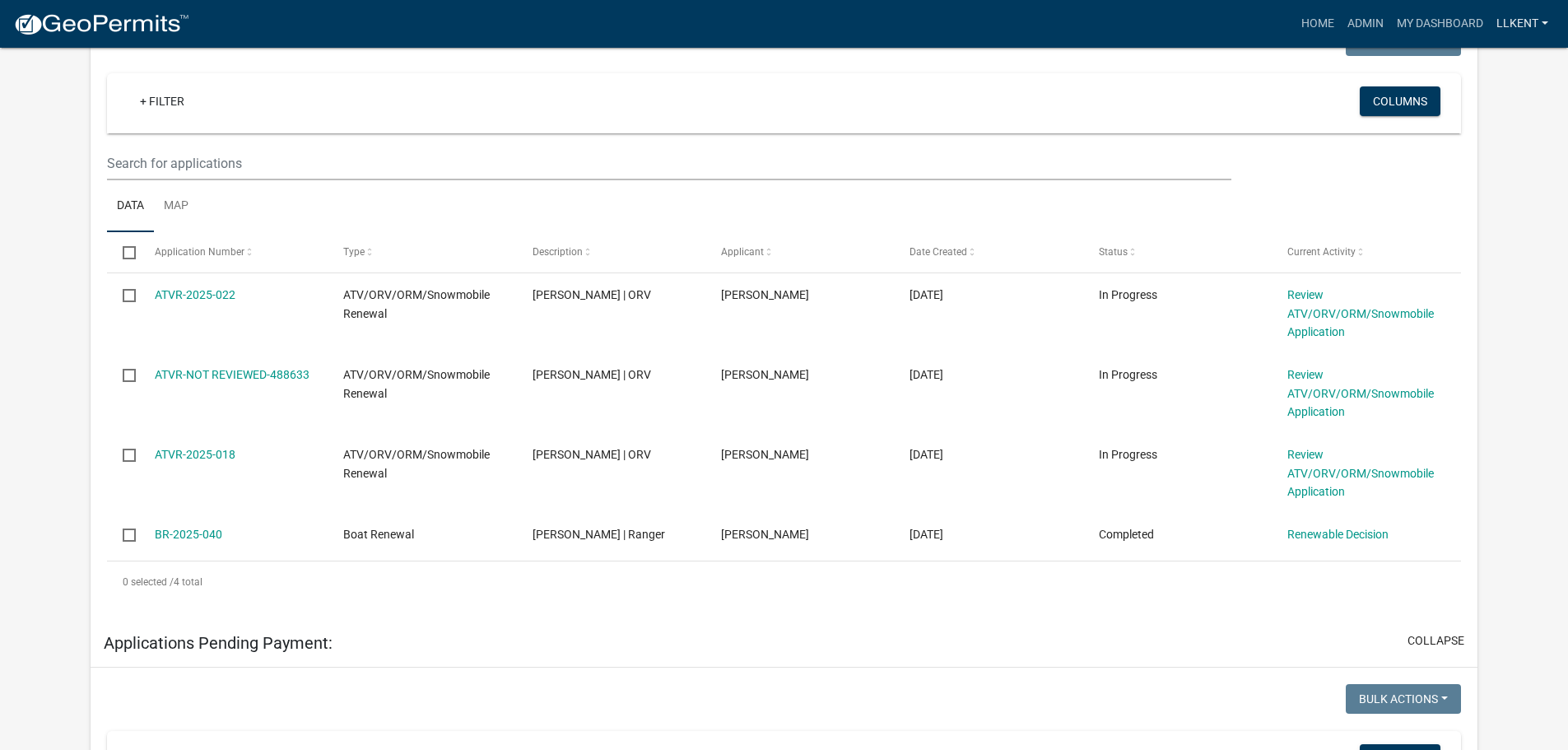
drag, startPoint x: 1525, startPoint y: 24, endPoint x: 1513, endPoint y: 53, distance: 31.4
click at [1524, 25] on link "llkent" at bounding box center [1522, 24] width 65 height 31
click at [1480, 148] on link "Logout" at bounding box center [1489, 161] width 132 height 40
